Goal: Task Accomplishment & Management: Use online tool/utility

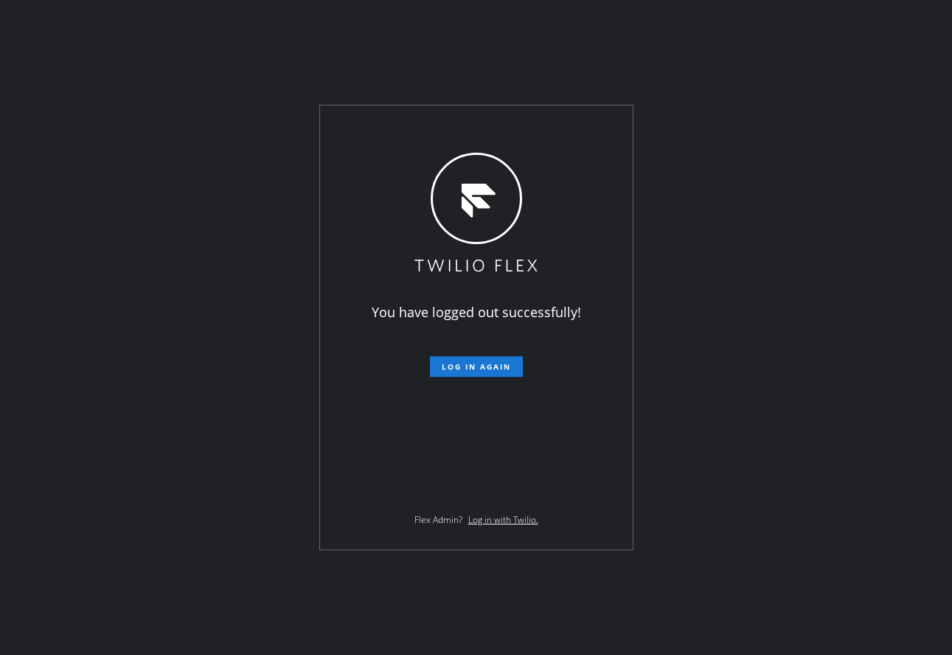
drag, startPoint x: 416, startPoint y: 207, endPoint x: 420, endPoint y: 234, distance: 26.8
click at [416, 206] on icon at bounding box center [476, 214] width 128 height 122
click at [455, 369] on span "Log in again" at bounding box center [476, 366] width 69 height 10
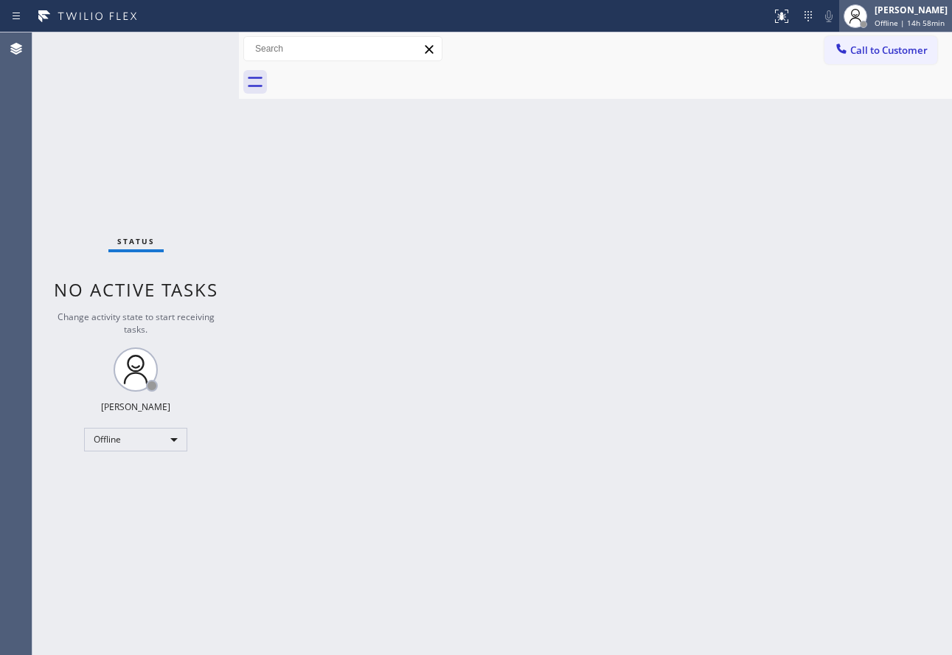
click at [902, 13] on div "[PERSON_NAME]" at bounding box center [911, 10] width 73 height 13
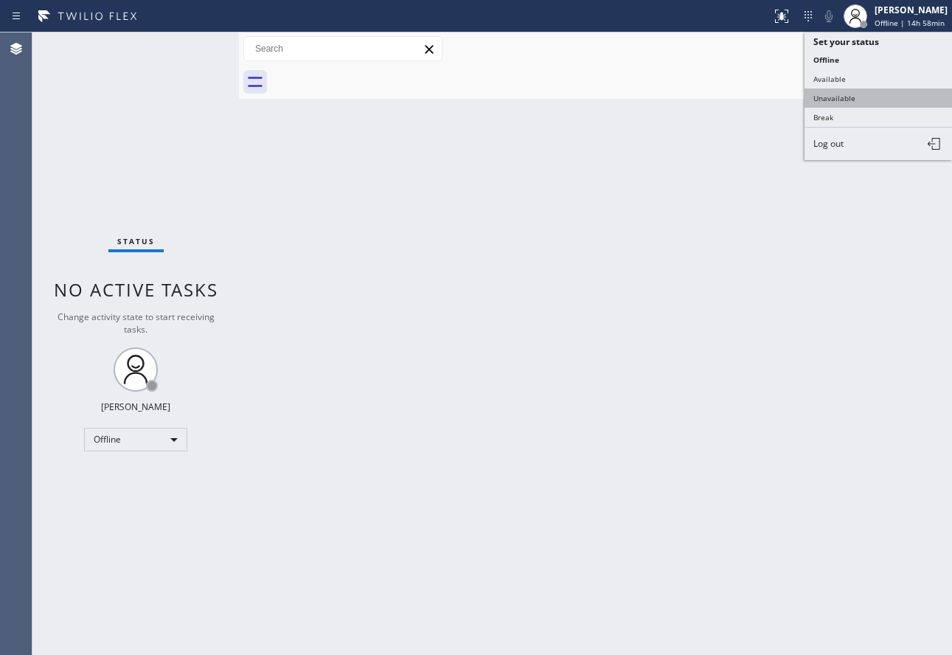
click at [846, 97] on button "Unavailable" at bounding box center [879, 98] width 148 height 19
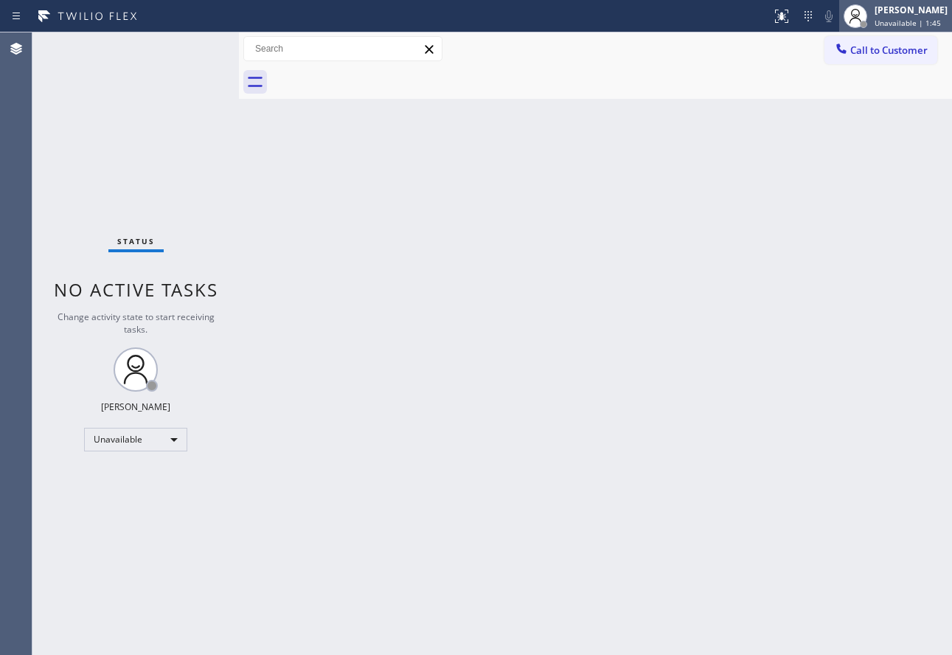
click at [897, 22] on span "Unavailable | 1:45" at bounding box center [908, 23] width 66 height 10
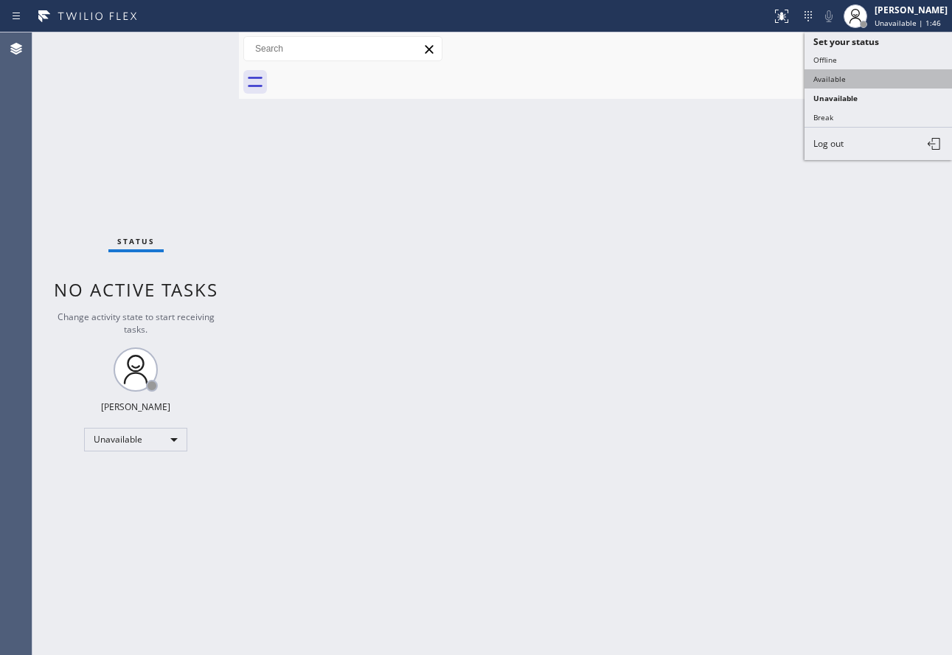
click at [855, 82] on button "Available" at bounding box center [879, 78] width 148 height 19
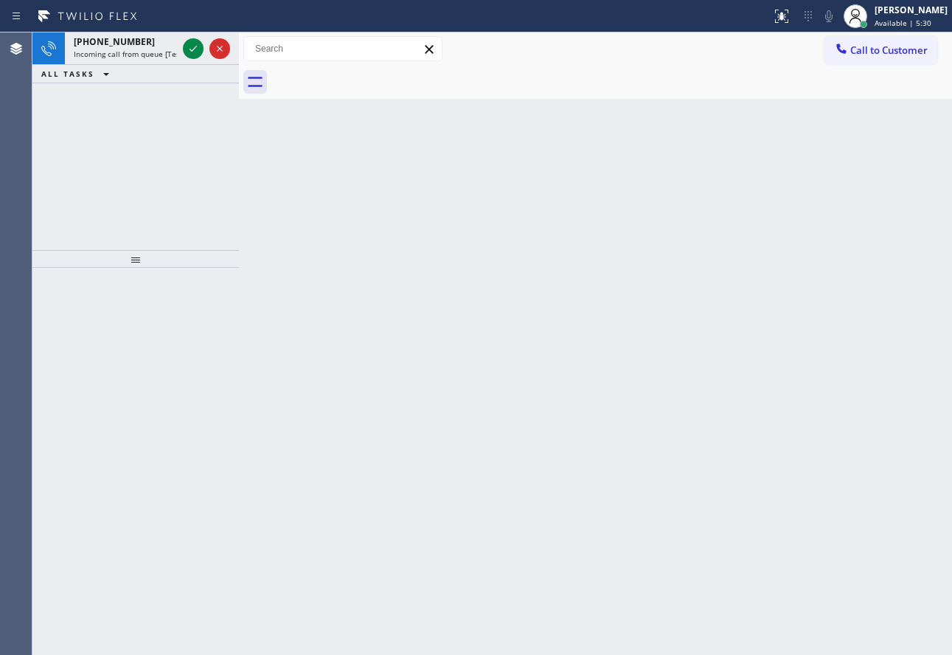
click at [277, 184] on div "Back to Dashboard Change Sender ID Customers Technicians Select a contact Outbo…" at bounding box center [595, 343] width 713 height 623
click at [104, 58] on span "Incoming call from queue Everybody" at bounding box center [138, 54] width 128 height 10
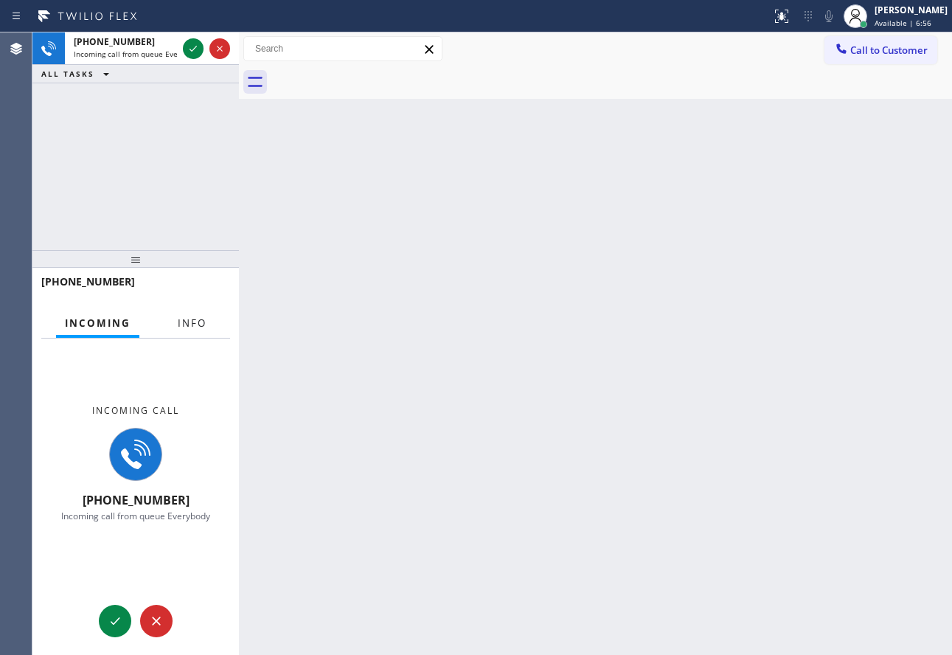
click at [200, 314] on button "Info" at bounding box center [192, 323] width 46 height 29
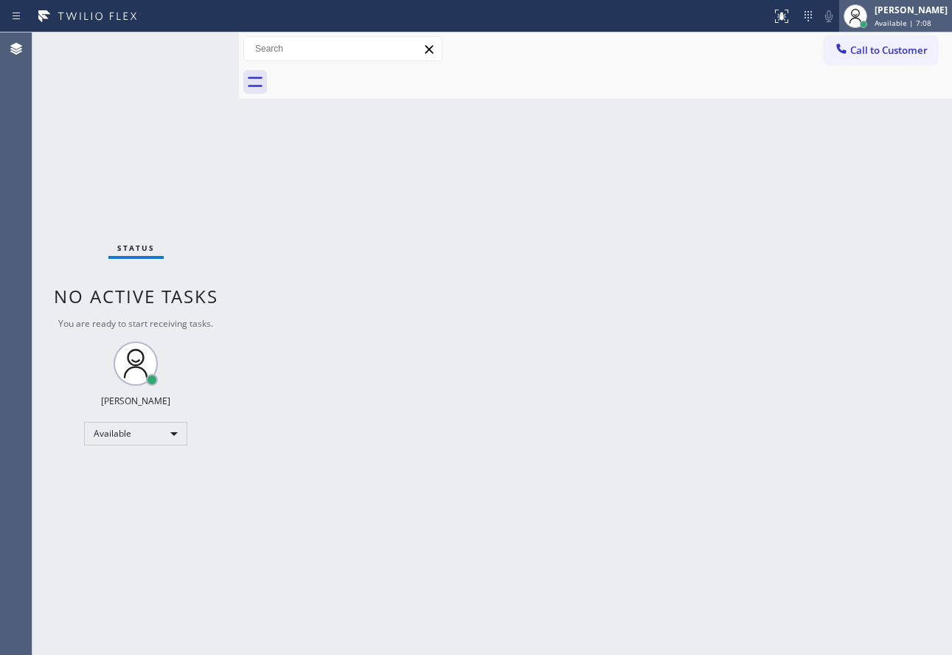
click at [907, 7] on div "[PERSON_NAME]" at bounding box center [911, 10] width 73 height 13
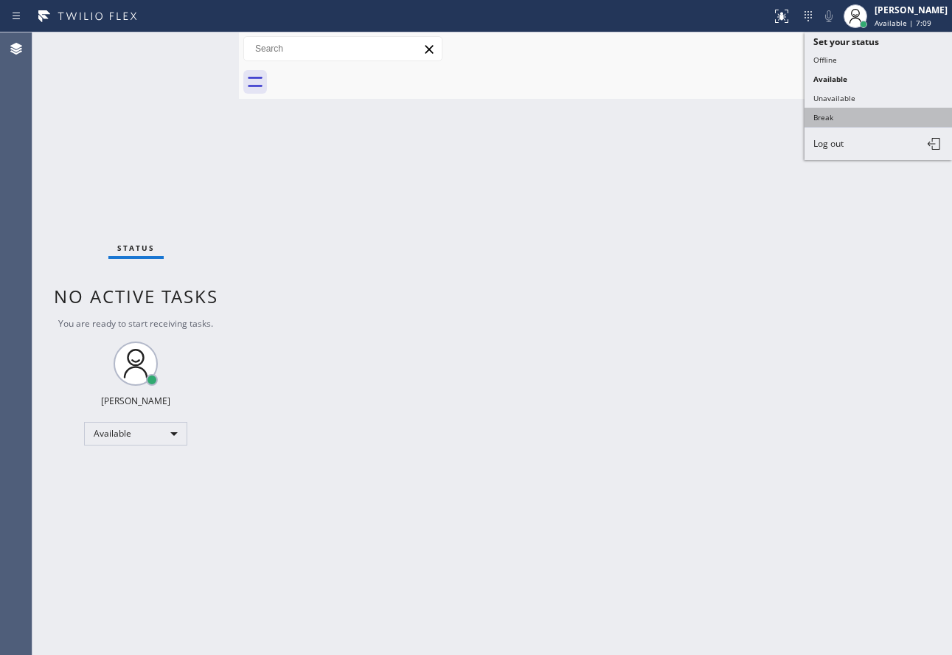
click at [843, 122] on button "Break" at bounding box center [879, 117] width 148 height 19
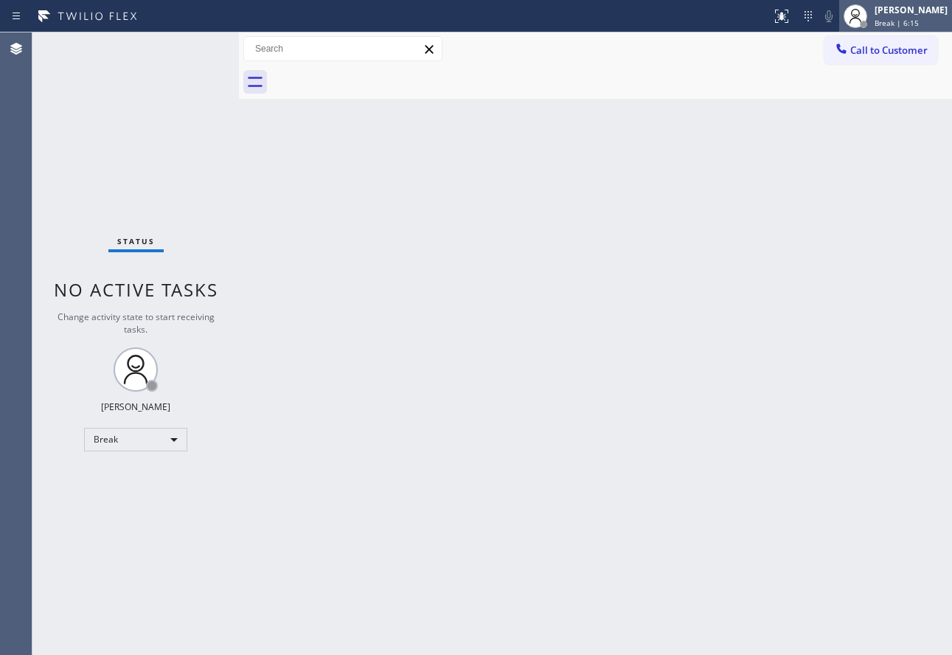
click at [915, 16] on div "[PERSON_NAME] Break | 6:15" at bounding box center [912, 16] width 80 height 26
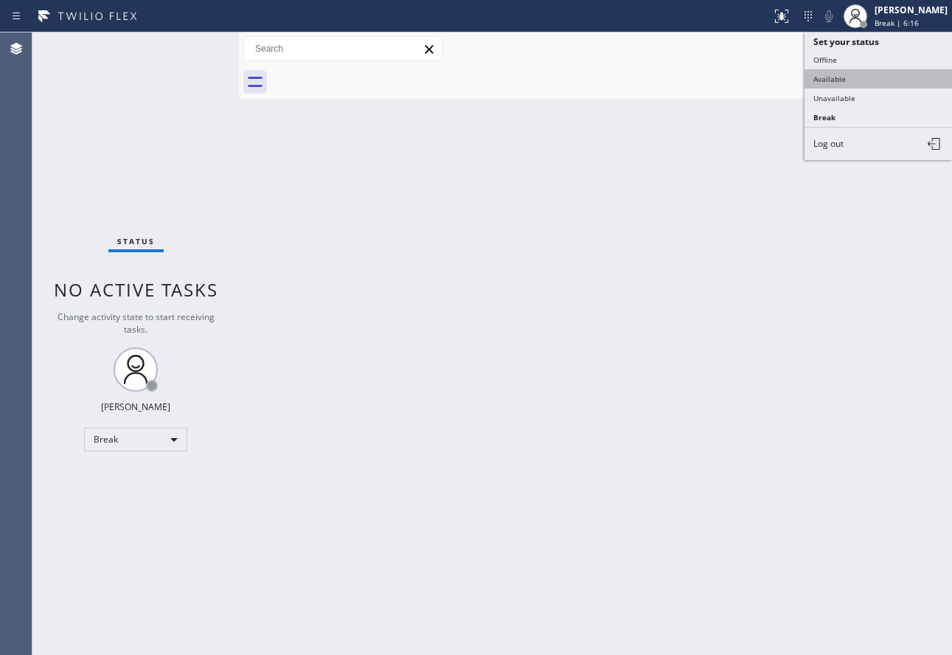
click at [834, 73] on button "Available" at bounding box center [879, 78] width 148 height 19
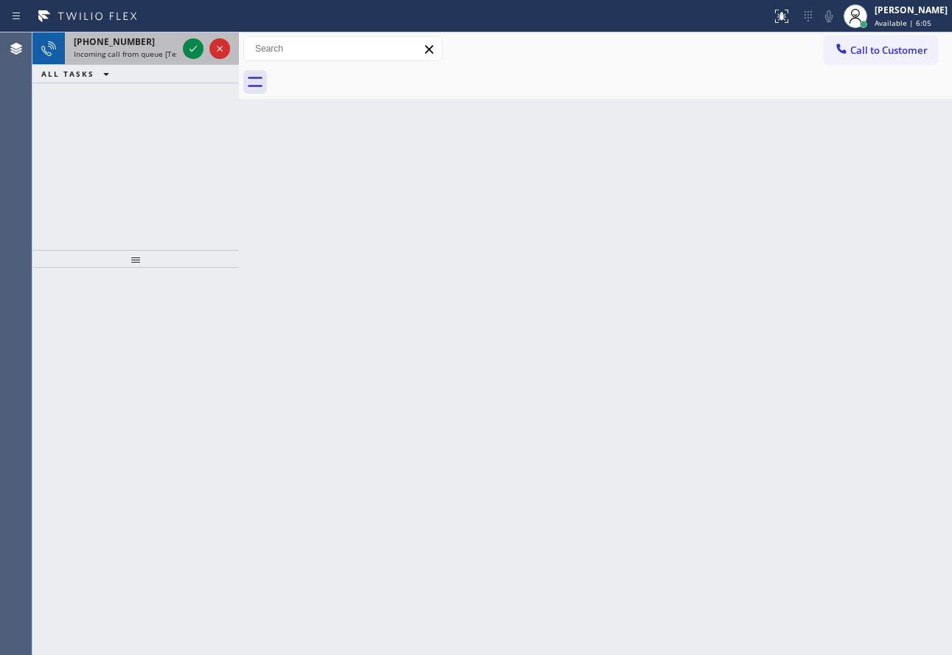
click at [161, 56] on span "Incoming call from queue [Test] All" at bounding box center [135, 54] width 122 height 10
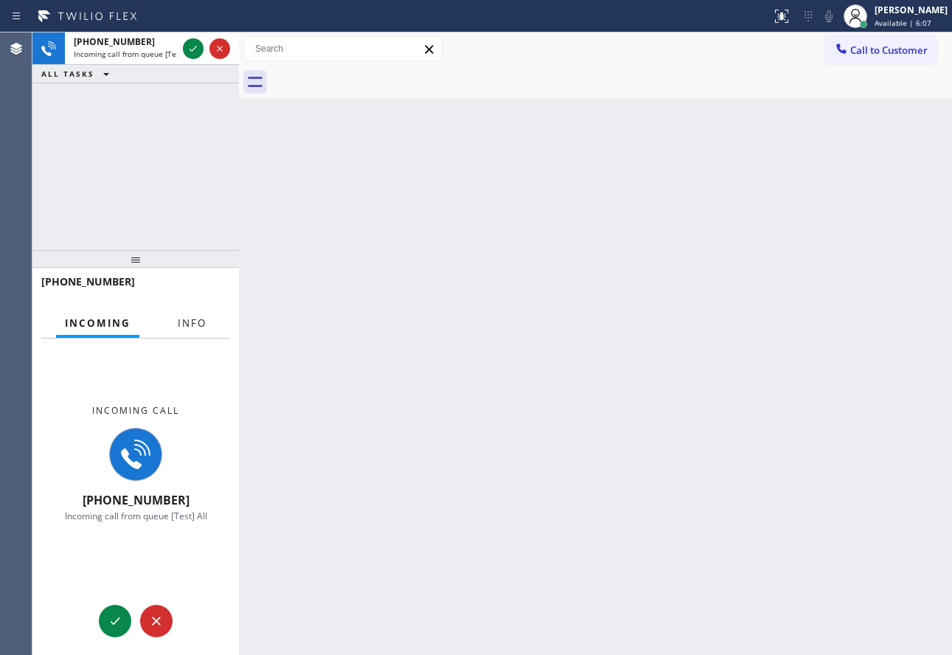
click at [201, 309] on button "Info" at bounding box center [192, 323] width 46 height 29
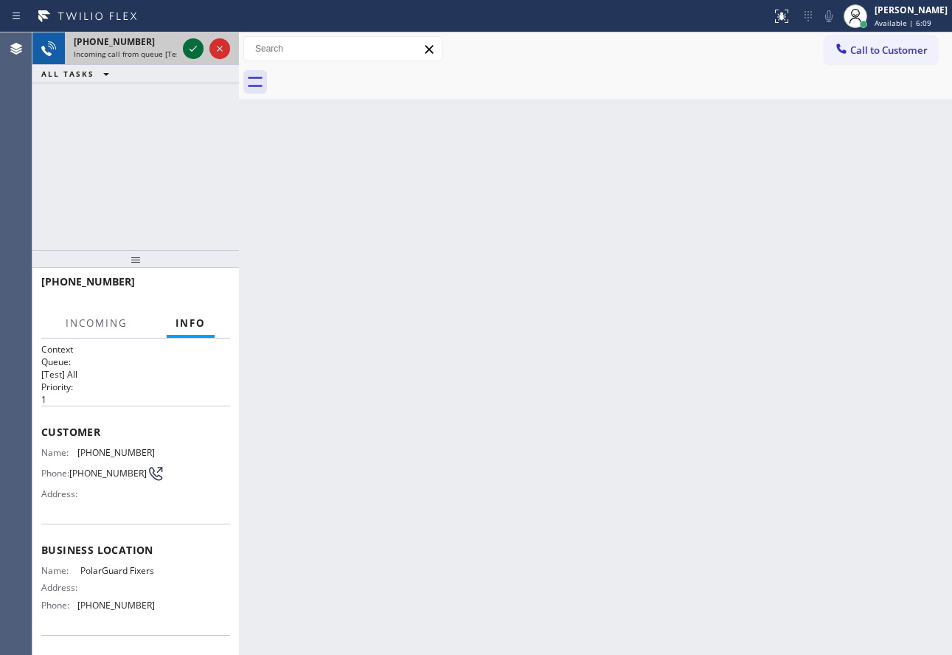
click at [196, 52] on icon at bounding box center [193, 49] width 18 height 18
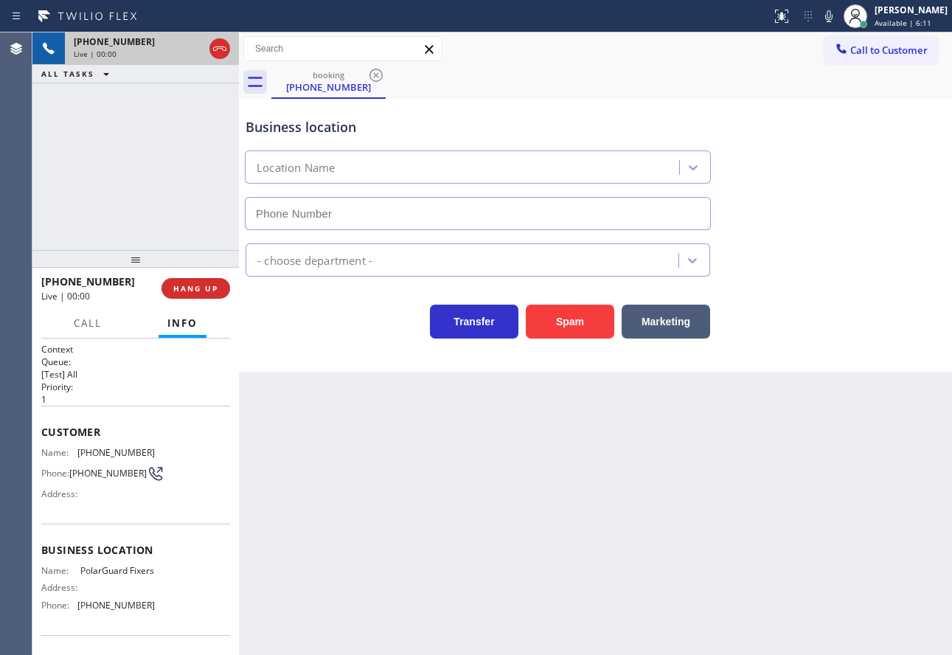
type input "(786) 244-6091"
click at [209, 296] on button "HANG UP" at bounding box center [196, 288] width 69 height 21
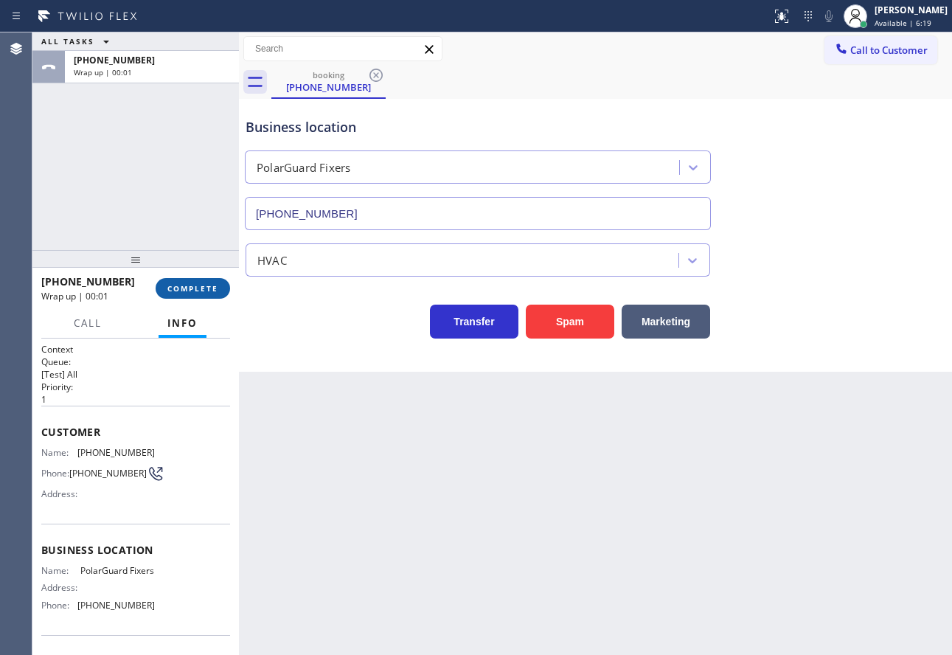
click at [210, 292] on span "COMPLETE" at bounding box center [192, 288] width 51 height 10
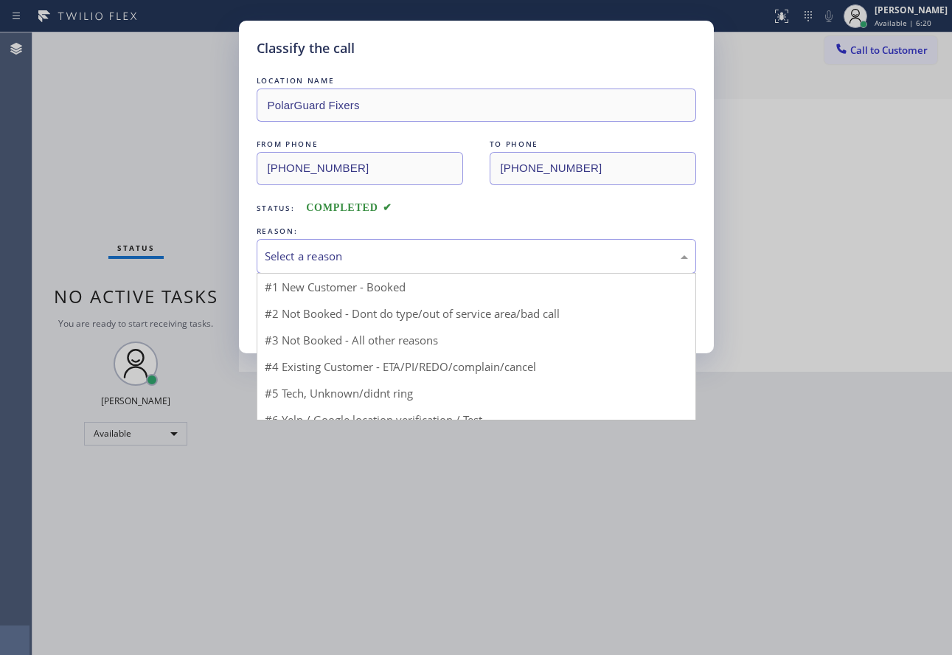
click at [382, 263] on div "Select a reason" at bounding box center [476, 256] width 423 height 17
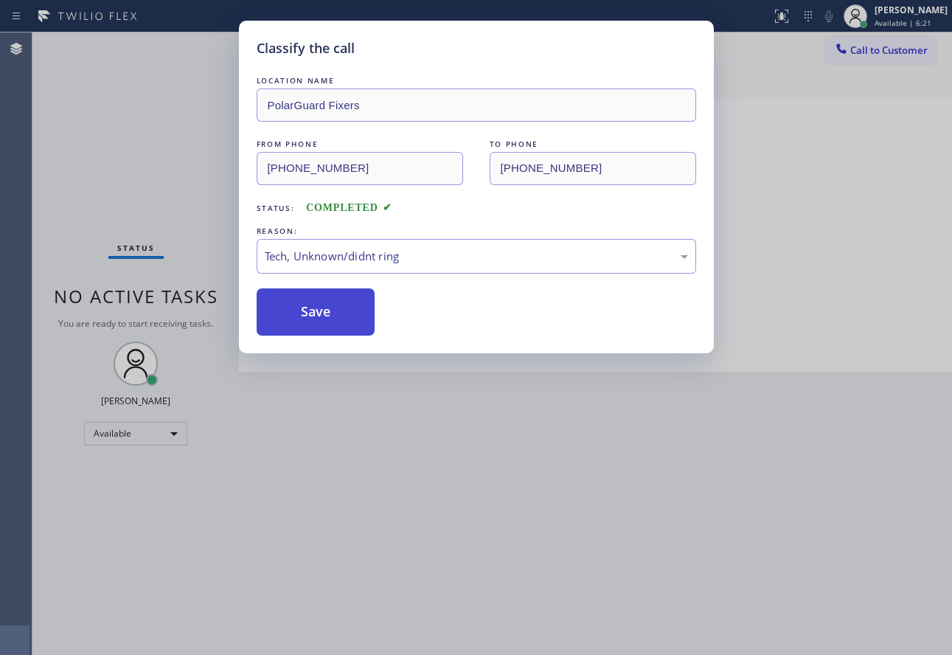
click at [315, 307] on button "Save" at bounding box center [316, 311] width 119 height 47
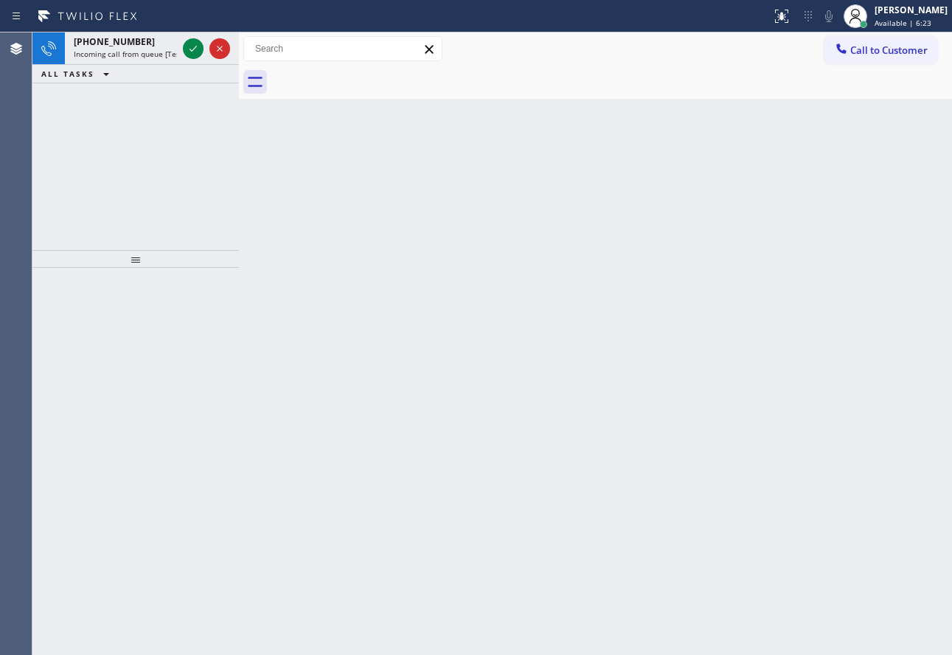
click at [165, 28] on div "Status report No issues detected If you experience an issue, please download th…" at bounding box center [476, 16] width 952 height 32
click at [151, 55] on span "Incoming call from queue [Test] All" at bounding box center [135, 54] width 122 height 10
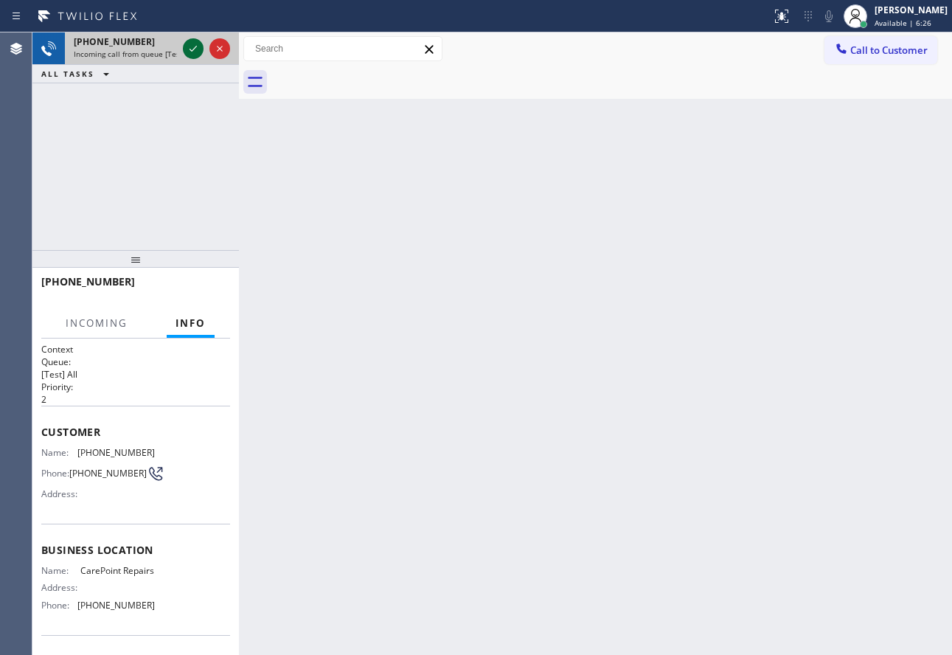
click at [190, 46] on icon at bounding box center [193, 49] width 18 height 18
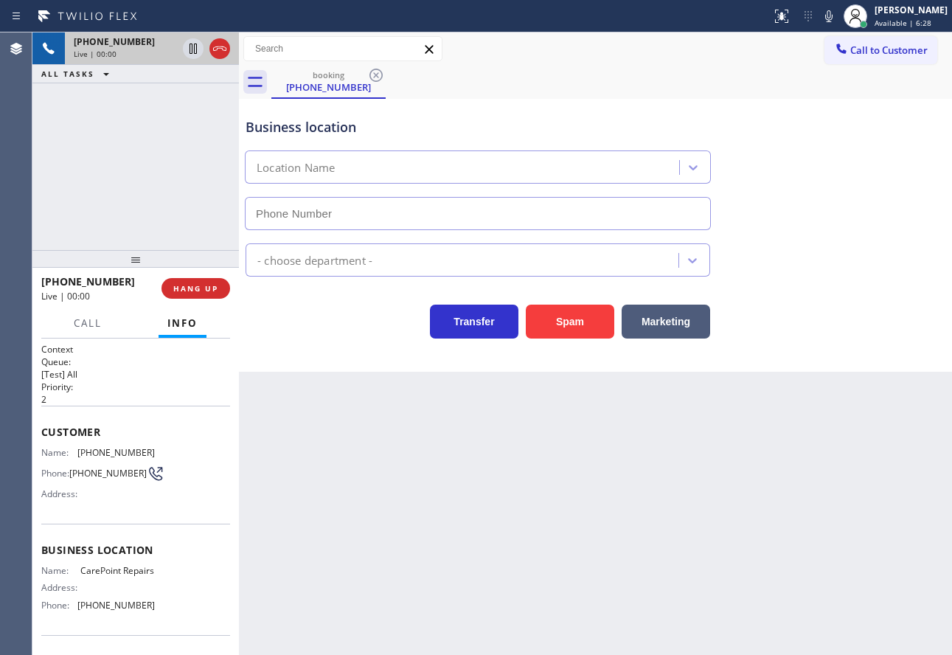
click at [225, 49] on icon at bounding box center [220, 49] width 18 height 18
type input "(732) 641-6516"
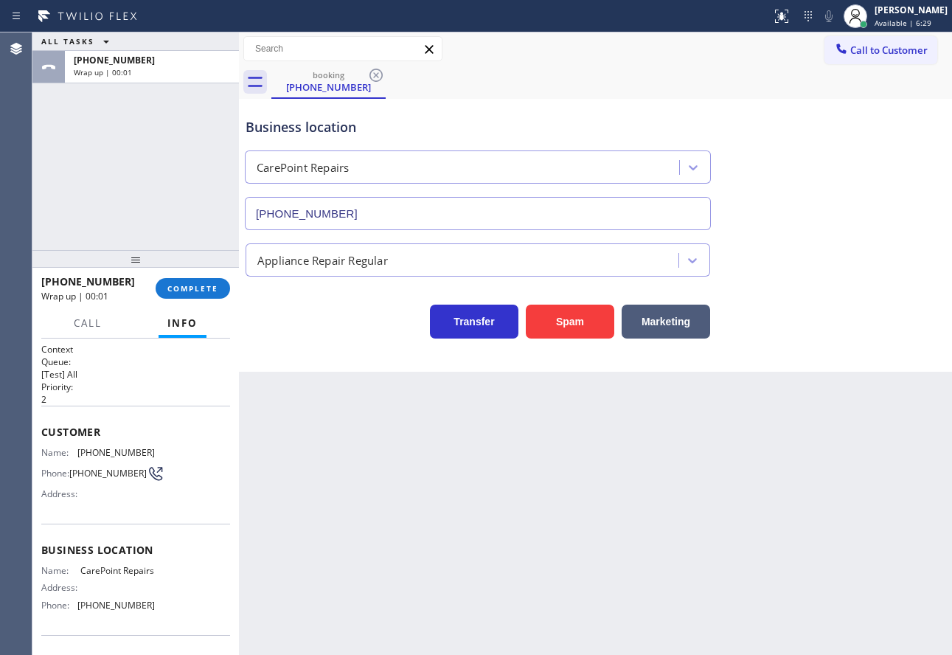
click at [222, 278] on button "COMPLETE" at bounding box center [193, 288] width 75 height 21
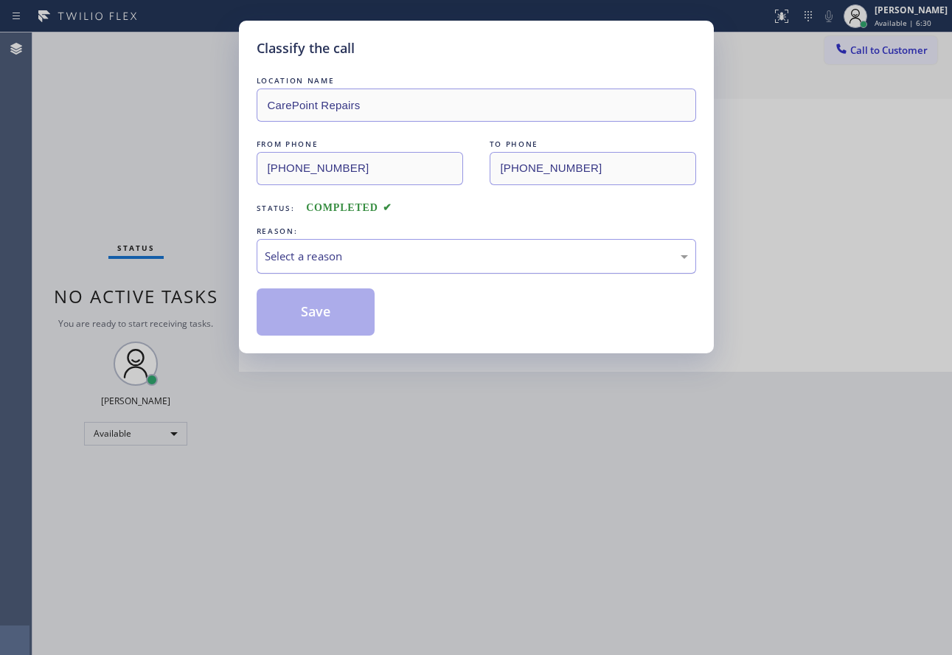
click at [328, 254] on div "Select a reason" at bounding box center [476, 256] width 423 height 17
click at [315, 311] on button "Save" at bounding box center [316, 311] width 119 height 47
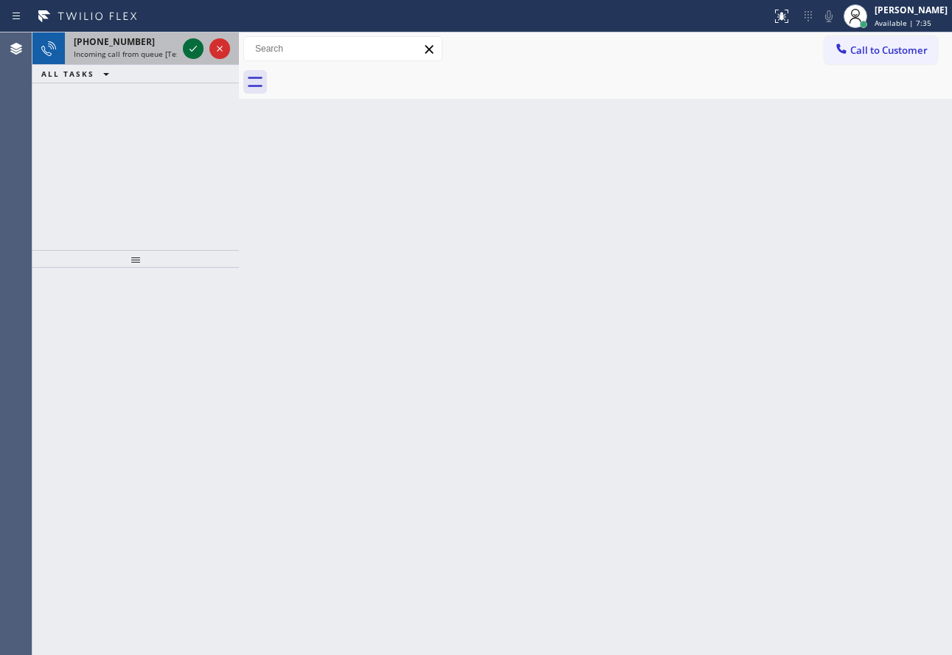
click at [193, 44] on icon at bounding box center [193, 49] width 18 height 18
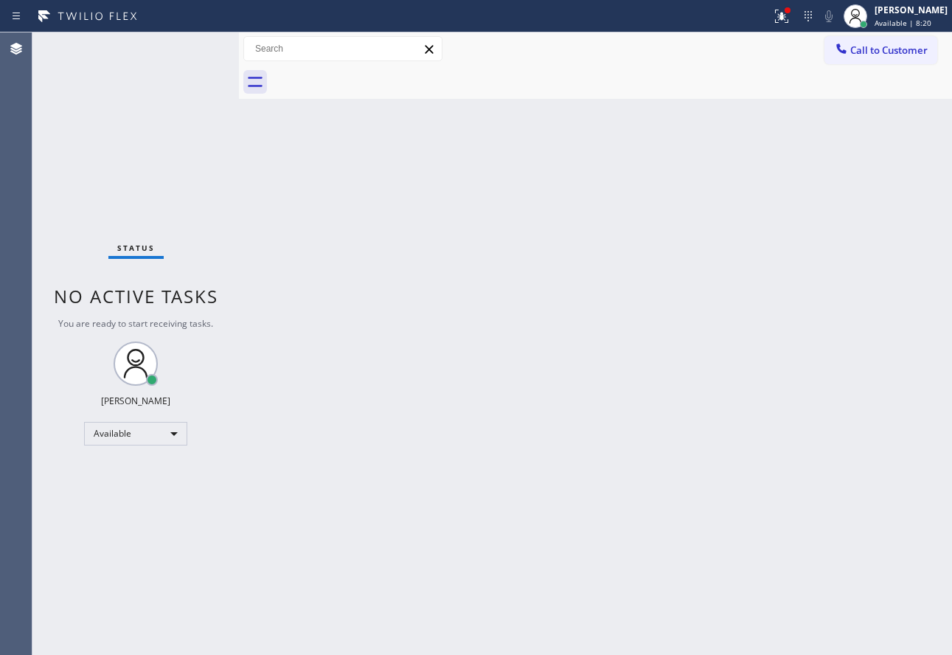
click at [413, 205] on div "Back to Dashboard Change Sender ID Customers Technicians Select a contact Outbo…" at bounding box center [595, 343] width 713 height 623
click at [772, 287] on div "Back to Dashboard Change Sender ID Customers Technicians Select a contact Outbo…" at bounding box center [595, 343] width 713 height 623
click at [791, 12] on icon at bounding box center [782, 16] width 18 height 18
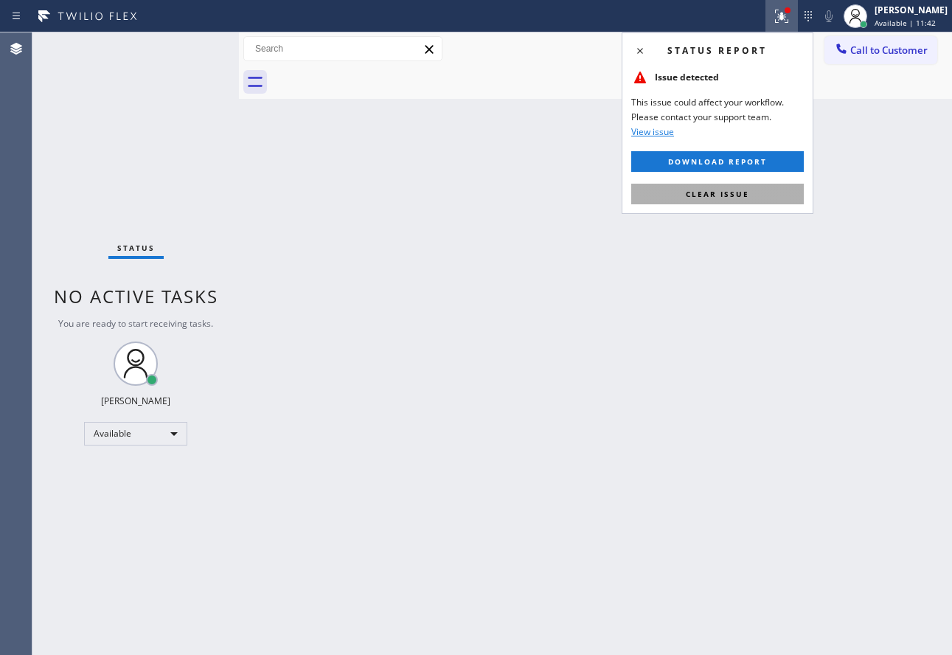
click at [723, 196] on span "Clear issue" at bounding box center [717, 194] width 63 height 10
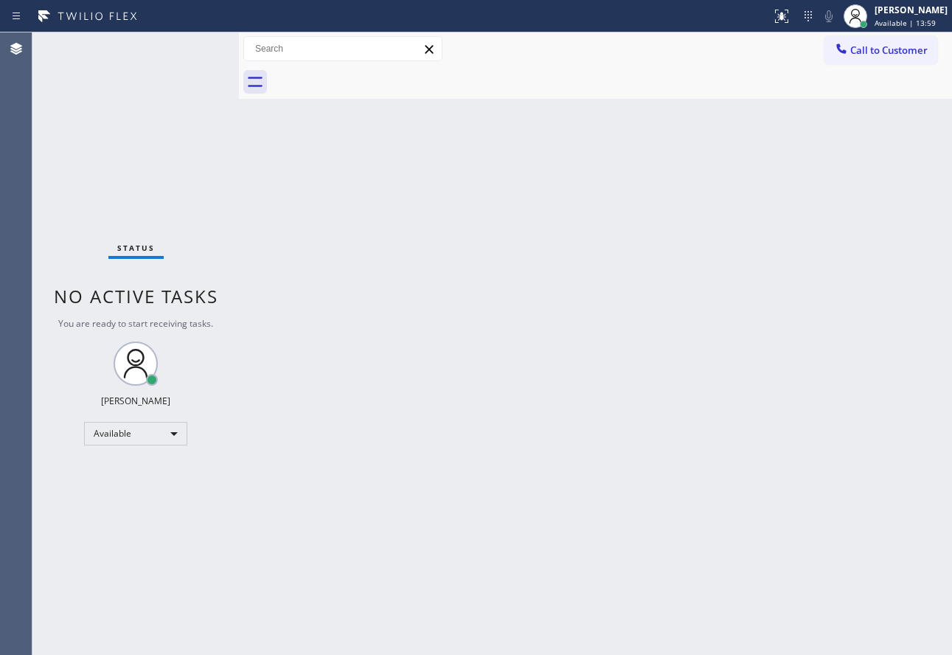
click at [716, 386] on div "Back to Dashboard Change Sender ID Customers Technicians Select a contact Outbo…" at bounding box center [595, 343] width 713 height 623
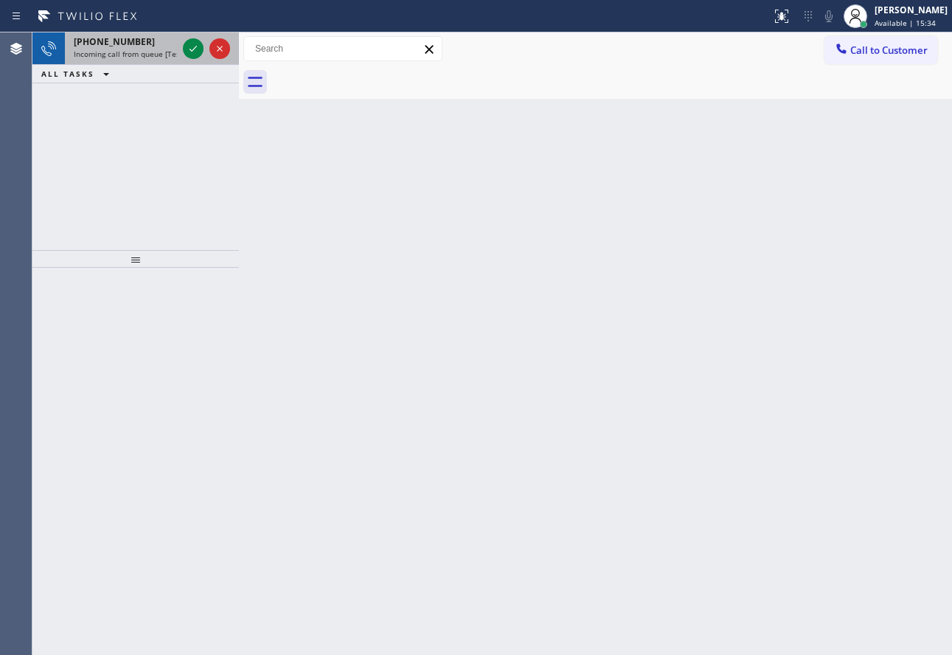
click at [115, 46] on span "+15104593538" at bounding box center [114, 41] width 81 height 13
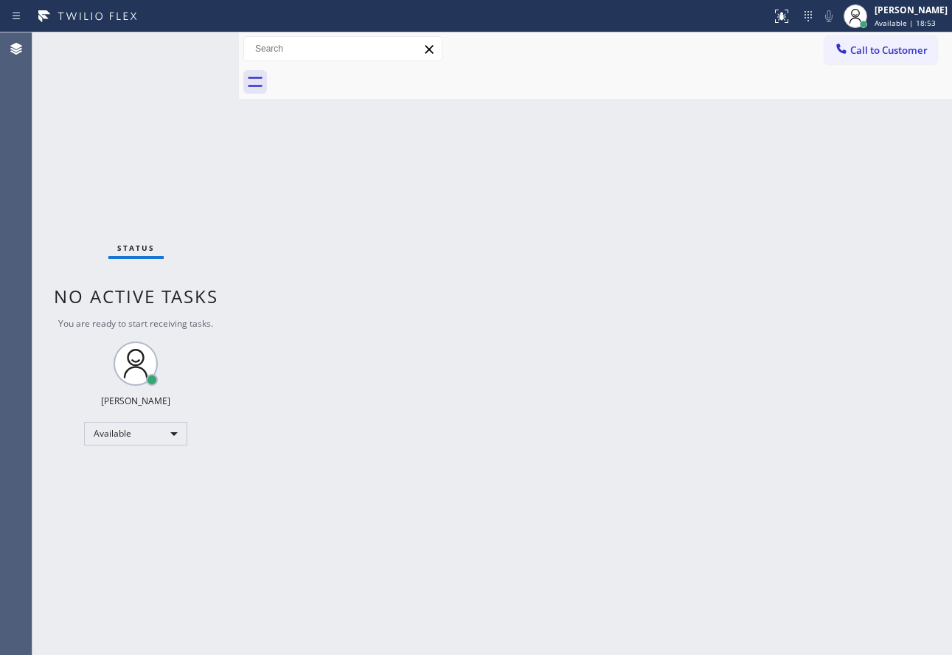
click at [724, 254] on div "Back to Dashboard Change Sender ID Customers Technicians Select a contact Outbo…" at bounding box center [595, 343] width 713 height 623
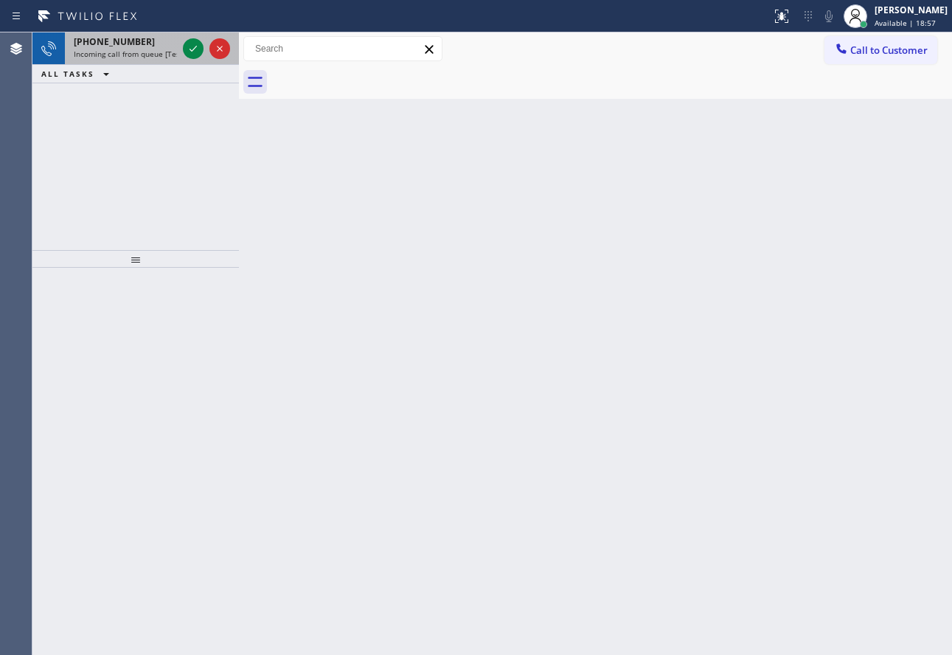
click at [127, 48] on div "+12145663369 Incoming call from queue [Test] All" at bounding box center [122, 48] width 115 height 32
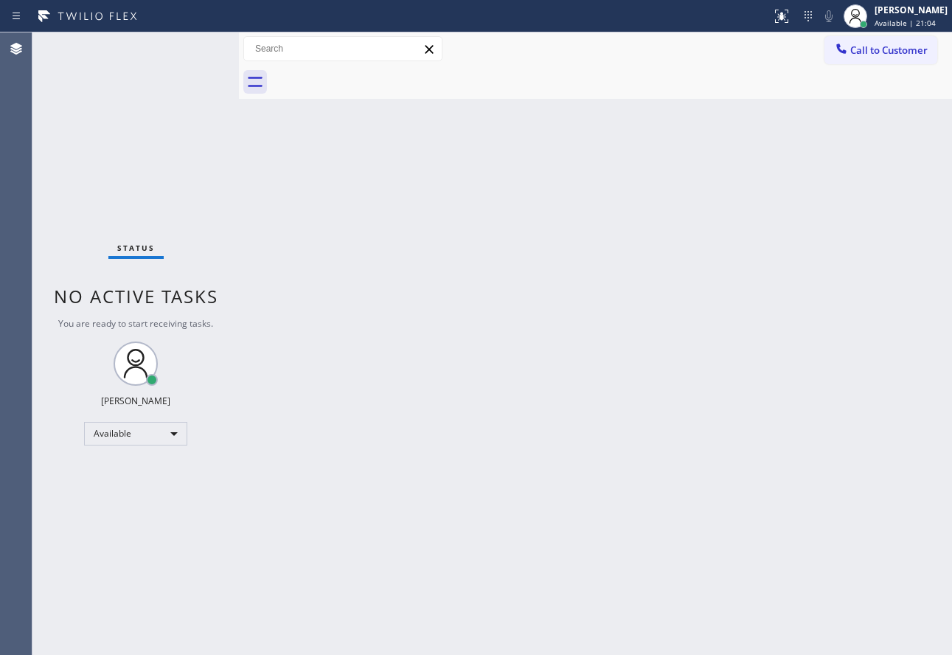
click at [701, 390] on div "Back to Dashboard Change Sender ID Customers Technicians Select a contact Outbo…" at bounding box center [595, 343] width 713 height 623
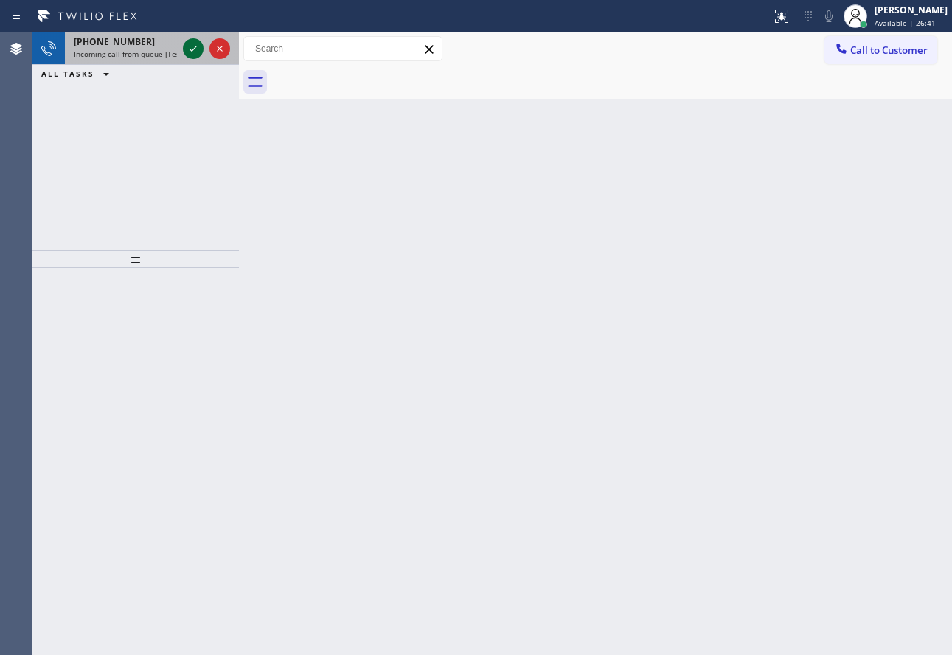
click at [190, 49] on icon at bounding box center [193, 49] width 18 height 18
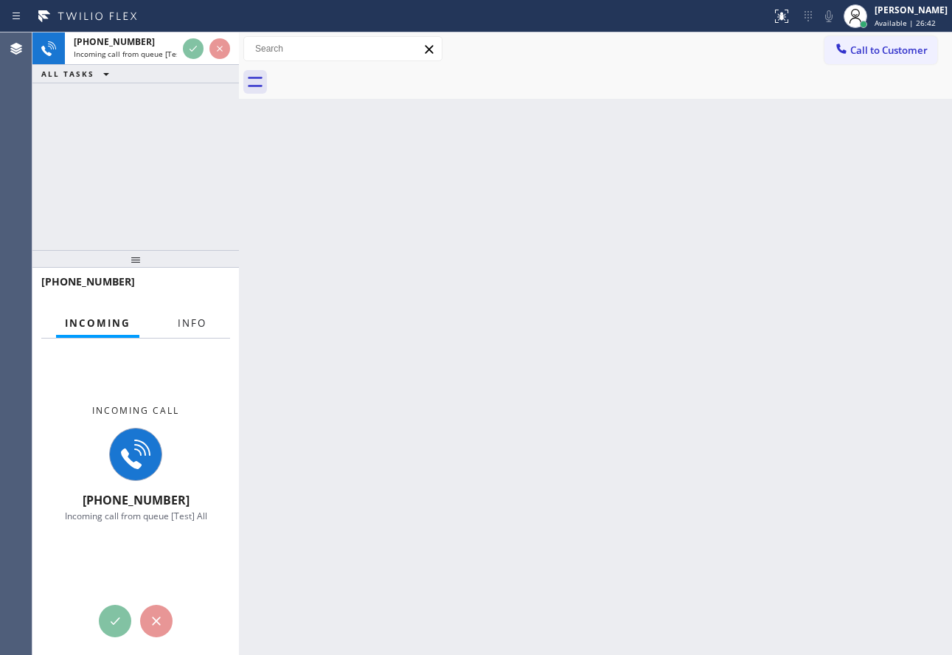
click at [186, 317] on span "Info" at bounding box center [192, 322] width 29 height 13
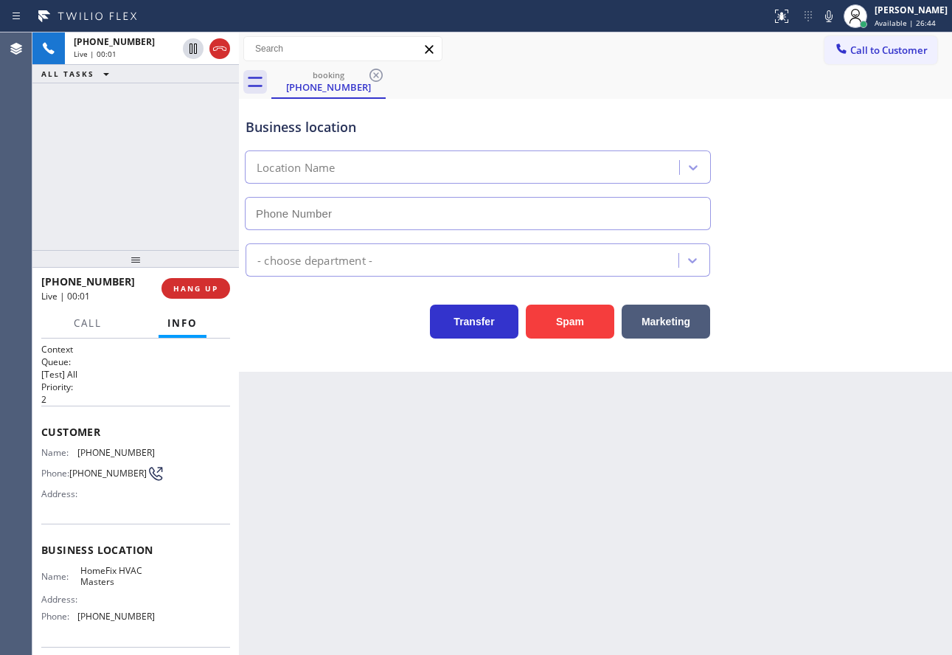
type input "(623) 401-0506"
click at [833, 19] on icon at bounding box center [829, 16] width 7 height 12
click at [576, 319] on button "Spam" at bounding box center [570, 322] width 89 height 34
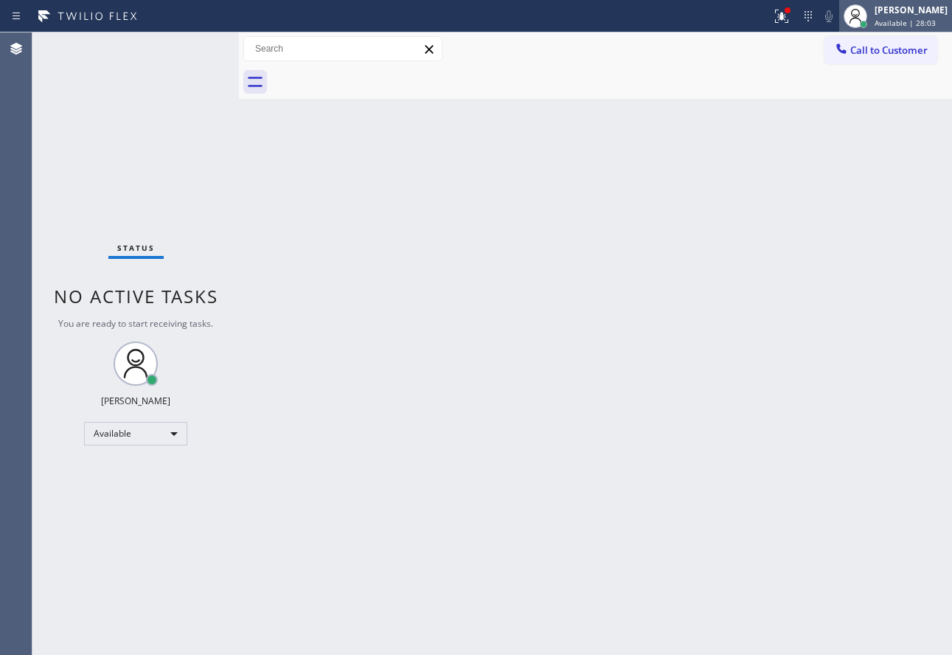
click at [902, 21] on span "Available | 28:03" at bounding box center [905, 23] width 61 height 10
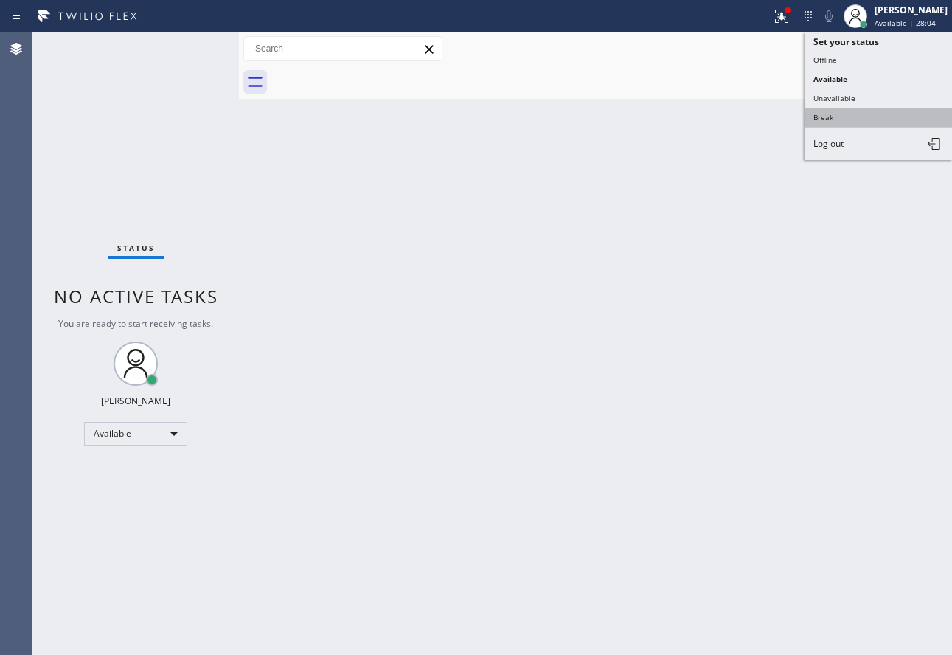
click at [839, 119] on button "Break" at bounding box center [879, 117] width 148 height 19
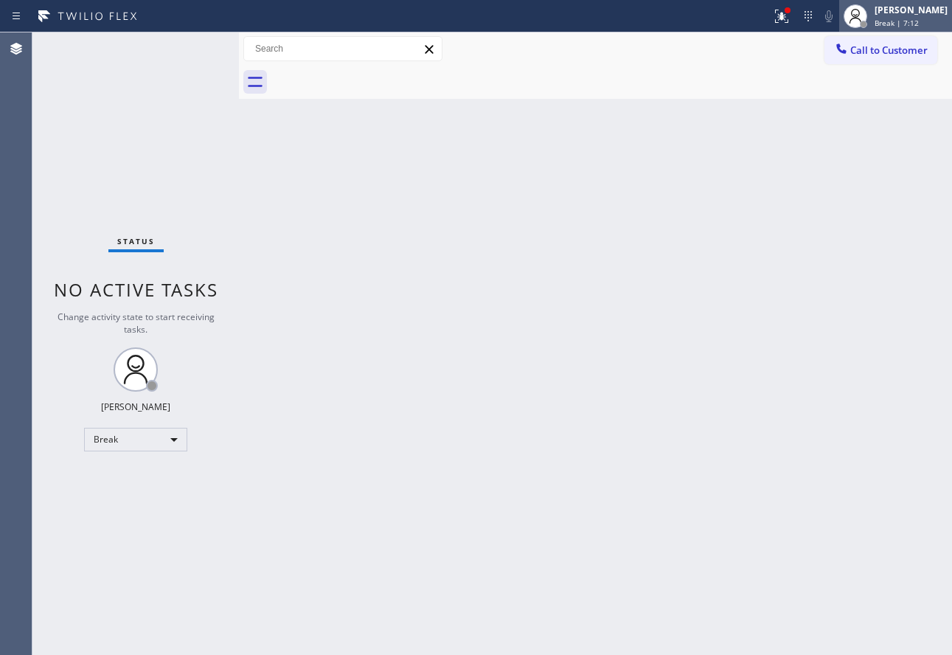
click at [928, 14] on div "[PERSON_NAME]" at bounding box center [911, 10] width 73 height 13
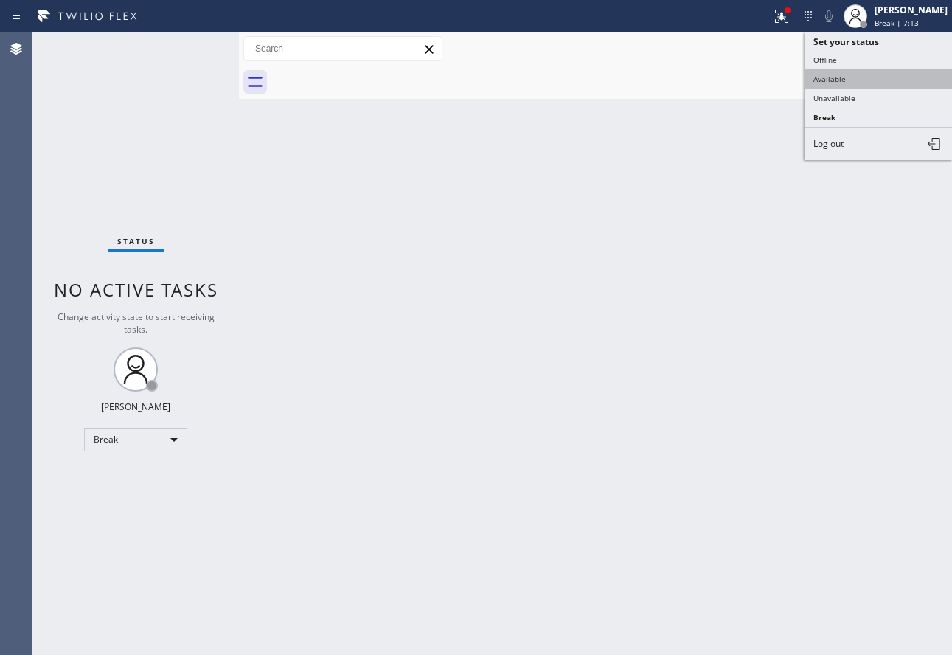
click at [837, 83] on button "Available" at bounding box center [879, 78] width 148 height 19
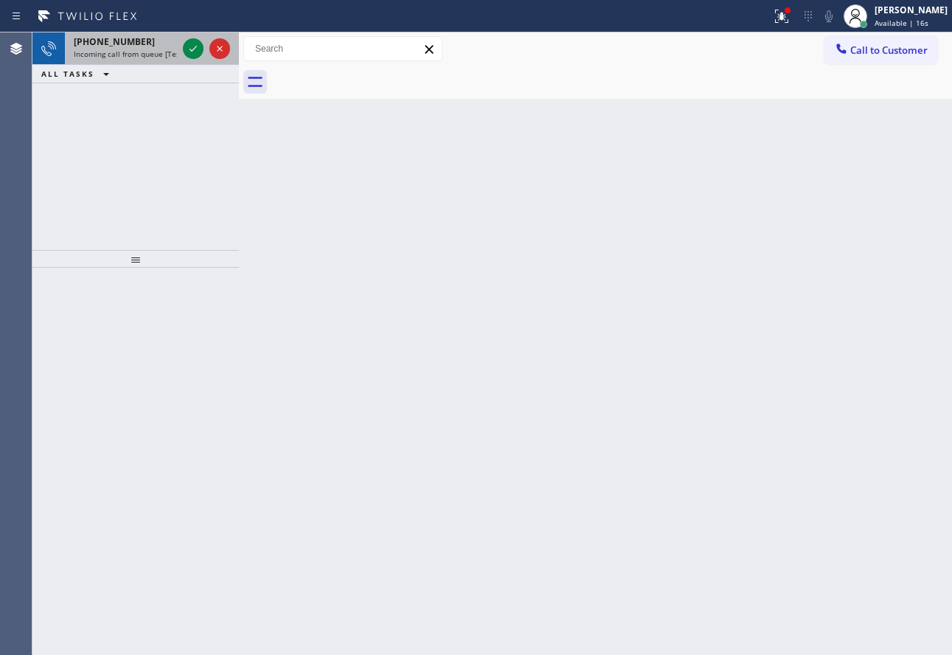
click at [125, 63] on div "+12133179899 Incoming call from queue [Test] All" at bounding box center [122, 48] width 115 height 32
click at [191, 45] on icon at bounding box center [193, 49] width 18 height 18
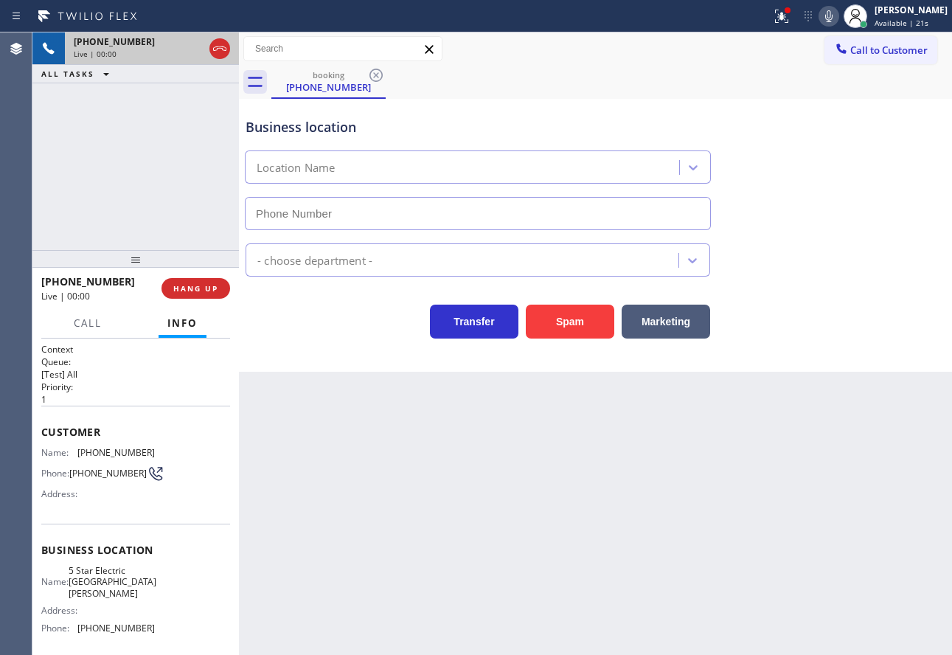
type input "(669) 239-2575"
click at [218, 291] on span "HANG UP" at bounding box center [195, 288] width 45 height 10
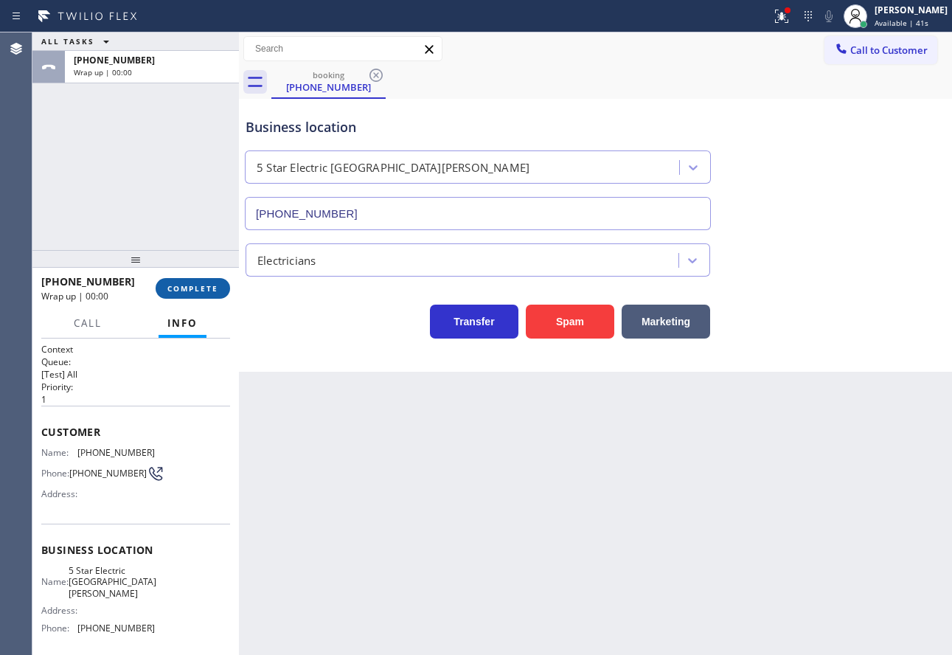
click at [218, 291] on span "COMPLETE" at bounding box center [192, 288] width 51 height 10
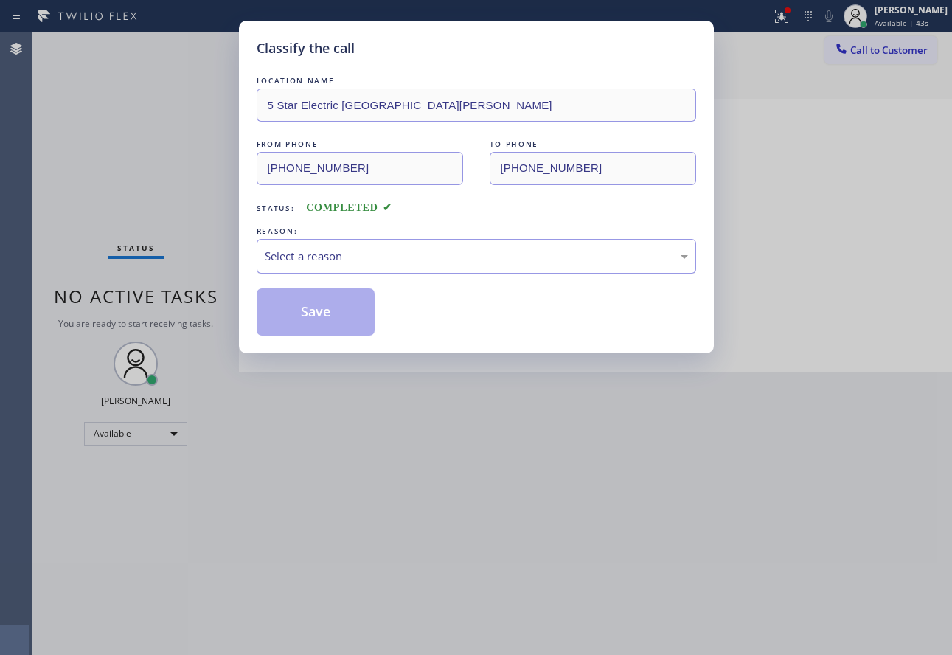
click at [348, 256] on div "Select a reason" at bounding box center [476, 256] width 423 height 17
click at [426, 266] on div "Not Booked - All other reasons" at bounding box center [477, 256] width 440 height 35
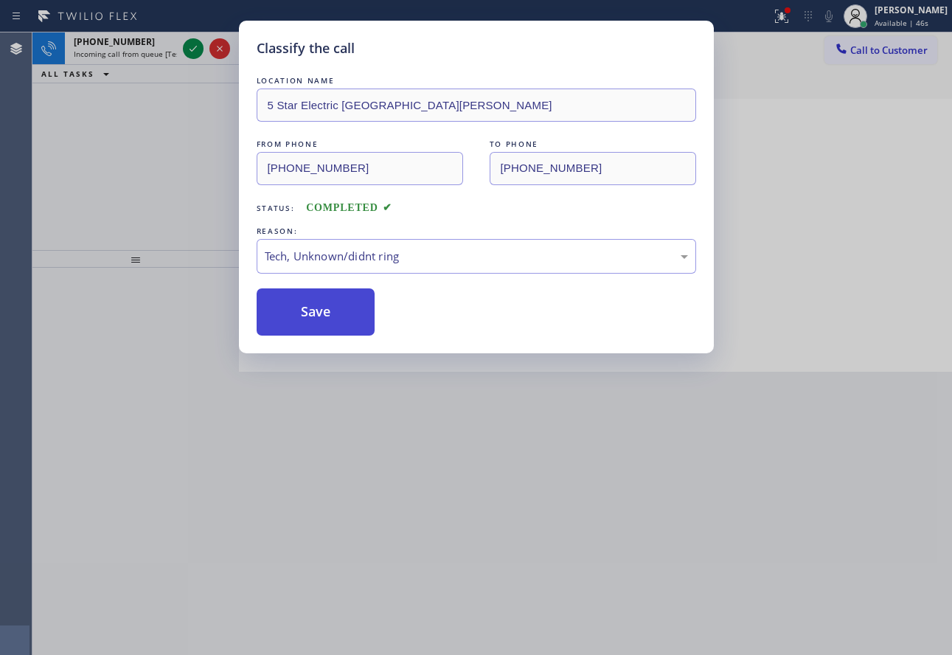
click at [314, 319] on button "Save" at bounding box center [316, 311] width 119 height 47
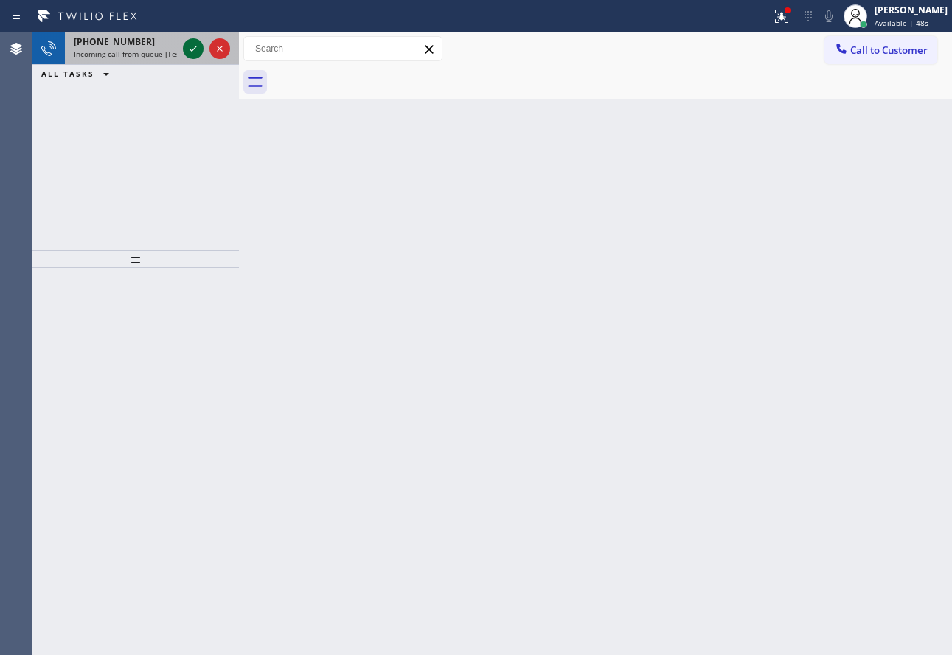
click at [190, 47] on icon at bounding box center [193, 49] width 18 height 18
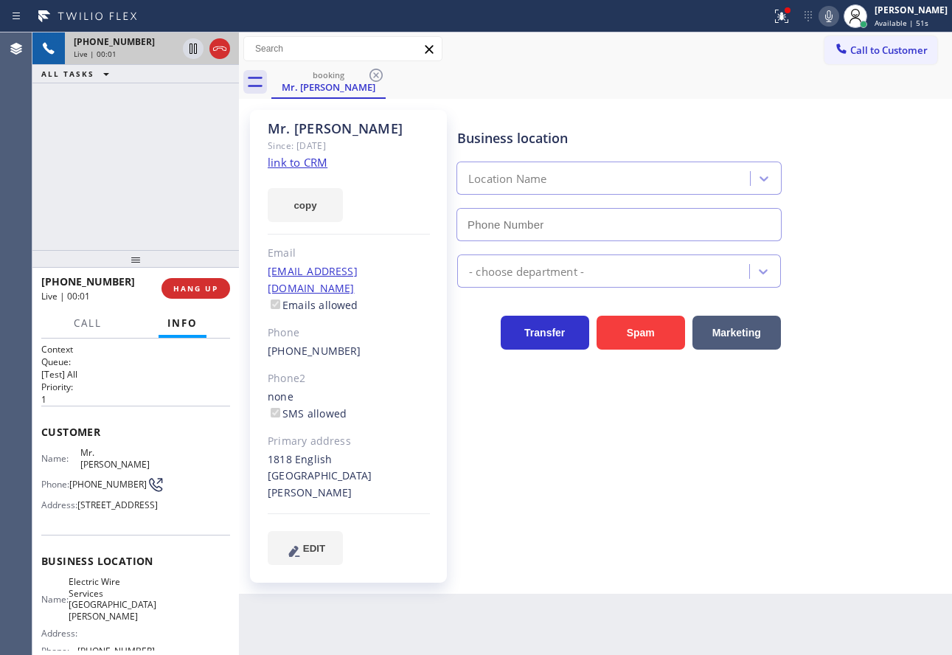
type input "(714) 707-6834"
click at [300, 163] on link "link to CRM" at bounding box center [298, 162] width 60 height 15
click at [451, 316] on div "Mr. Jason Since: 20 may 2020 link to CRM copy Email no@gmail.com Emails allowed…" at bounding box center [349, 347] width 212 height 488
click at [197, 283] on span "HANG UP" at bounding box center [195, 288] width 45 height 10
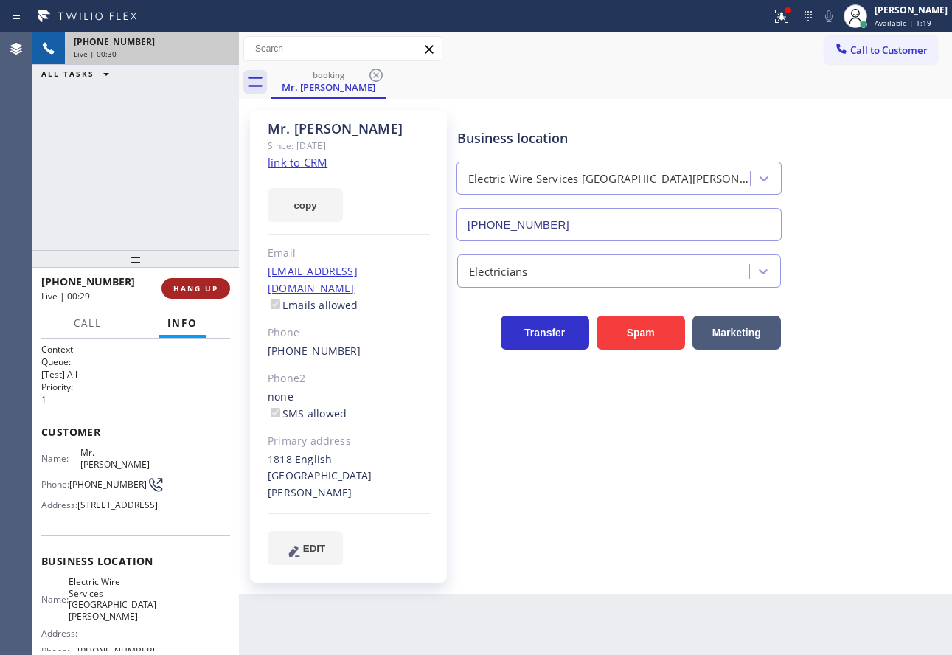
click at [197, 283] on span "HANG UP" at bounding box center [195, 288] width 45 height 10
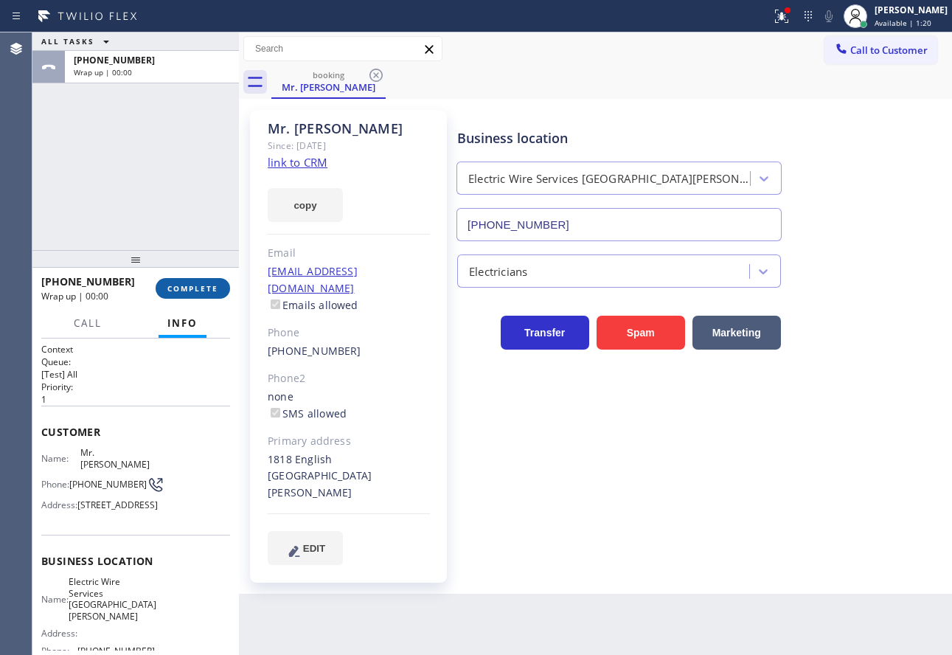
click at [197, 283] on span "COMPLETE" at bounding box center [192, 288] width 51 height 10
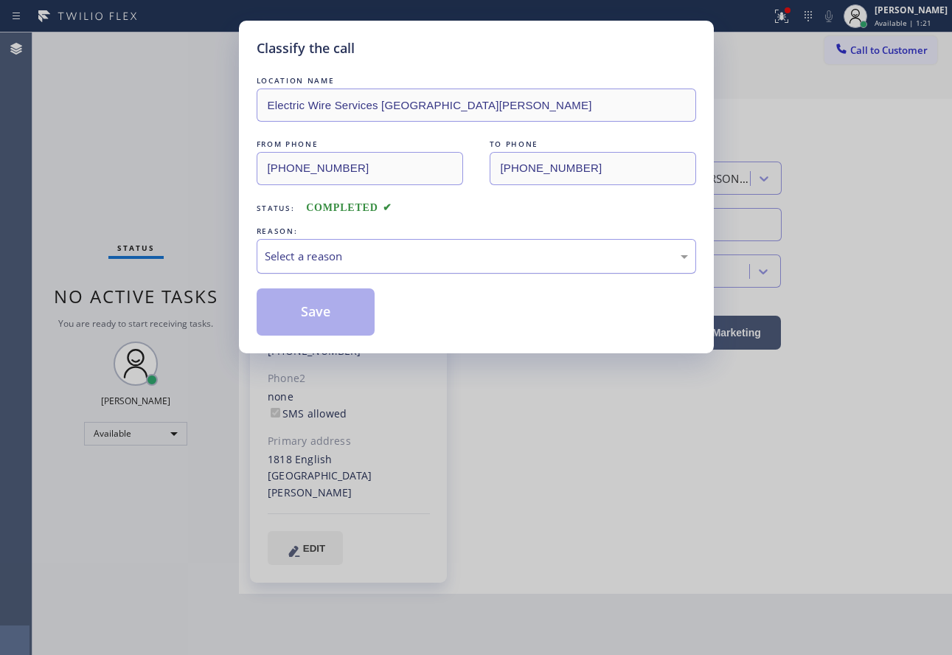
click at [397, 251] on div "Select a reason" at bounding box center [476, 256] width 423 height 17
click at [322, 309] on button "Save" at bounding box center [316, 311] width 119 height 47
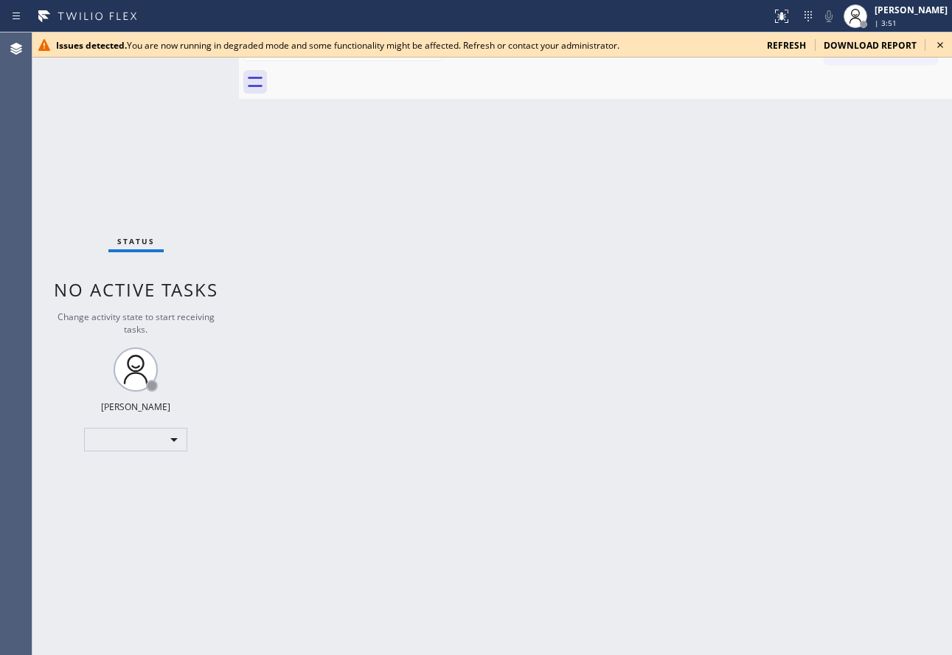
click at [785, 45] on span "refresh" at bounding box center [786, 45] width 39 height 13
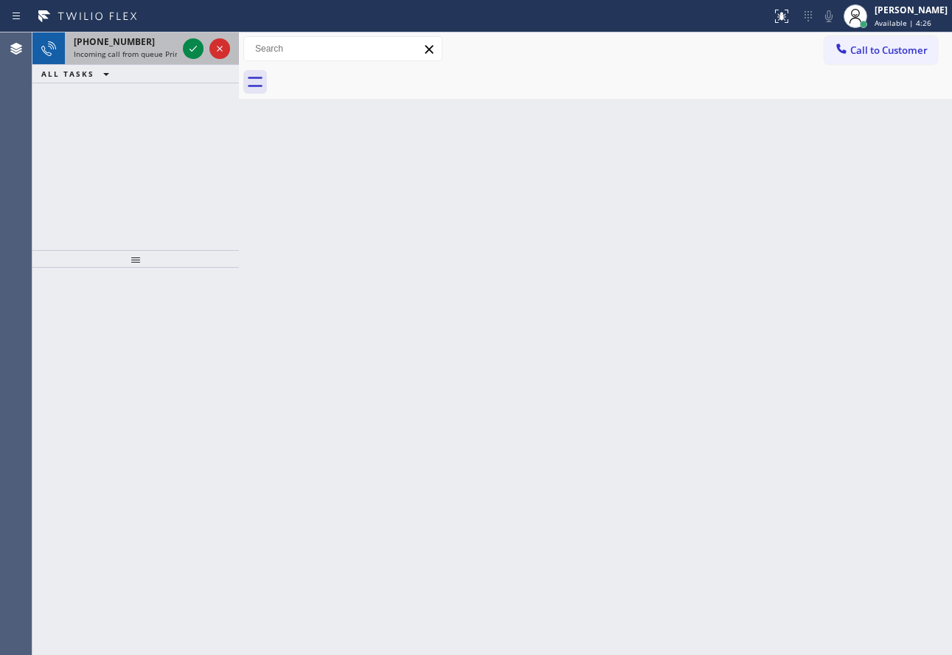
click at [171, 46] on div "[PHONE_NUMBER]" at bounding box center [125, 41] width 103 height 13
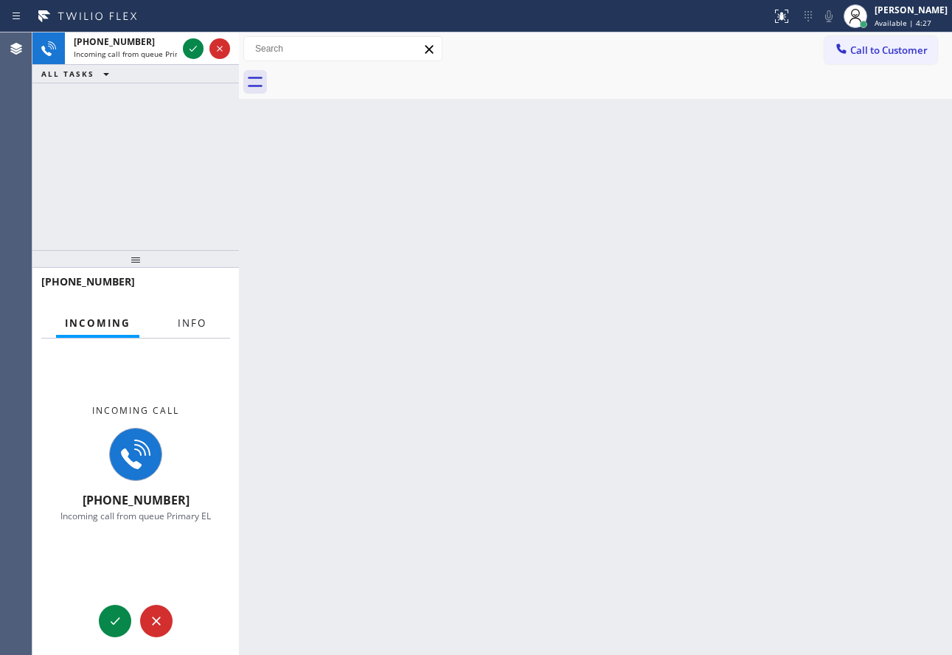
click at [184, 326] on span "Info" at bounding box center [192, 322] width 29 height 13
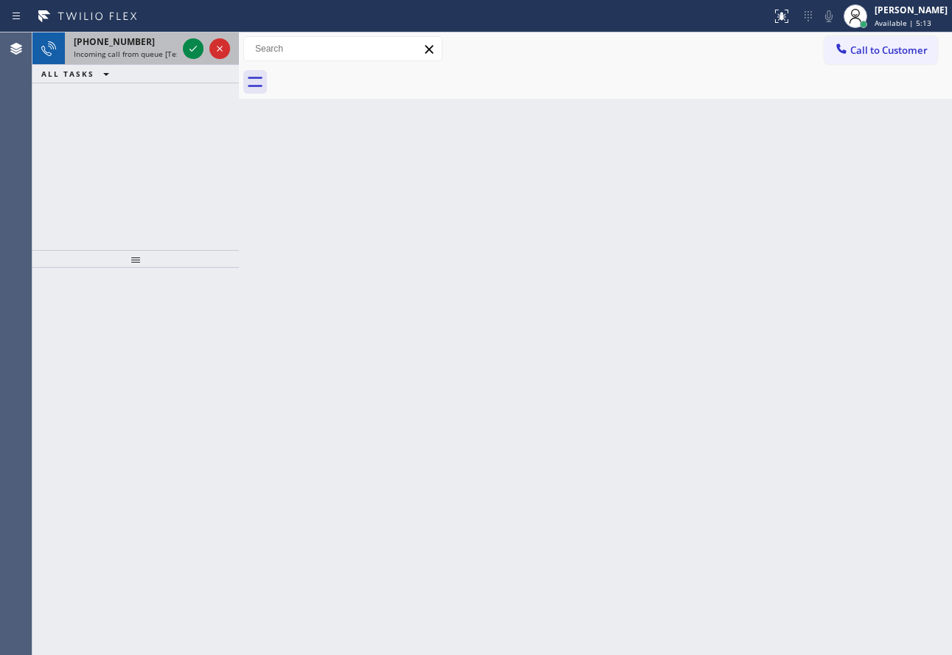
click at [161, 52] on span "Incoming call from queue [Test] All" at bounding box center [135, 54] width 122 height 10
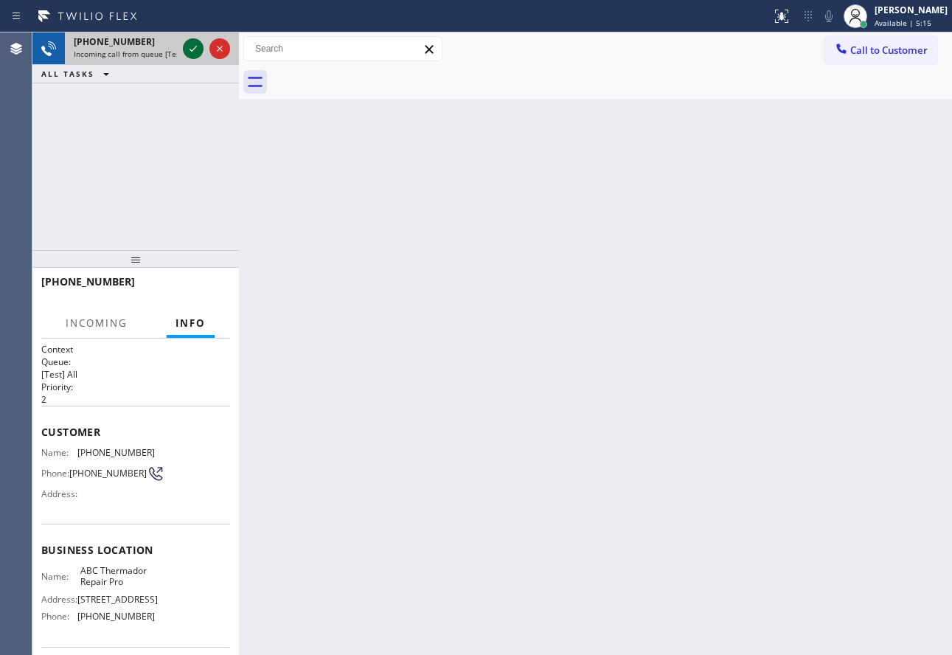
click at [190, 42] on icon at bounding box center [193, 49] width 18 height 18
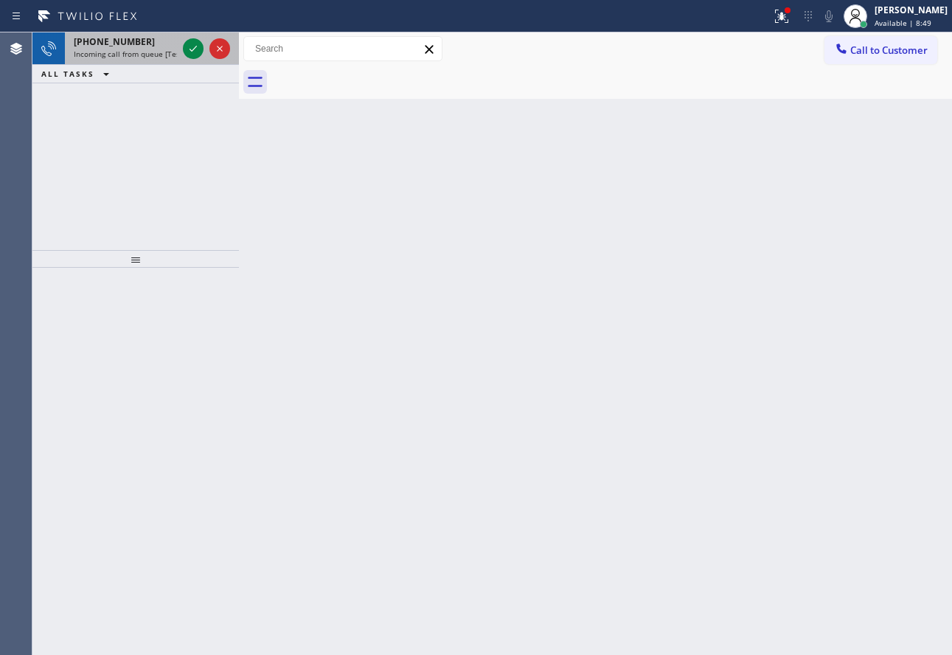
click at [99, 44] on span "[PHONE_NUMBER]" at bounding box center [114, 41] width 81 height 13
click at [158, 55] on span "Incoming call from queue [Test] All" at bounding box center [135, 54] width 122 height 10
click at [160, 41] on div "[PHONE_NUMBER]" at bounding box center [125, 41] width 103 height 13
click at [167, 49] on span "Incoming call from queue [Test] All" at bounding box center [135, 54] width 122 height 10
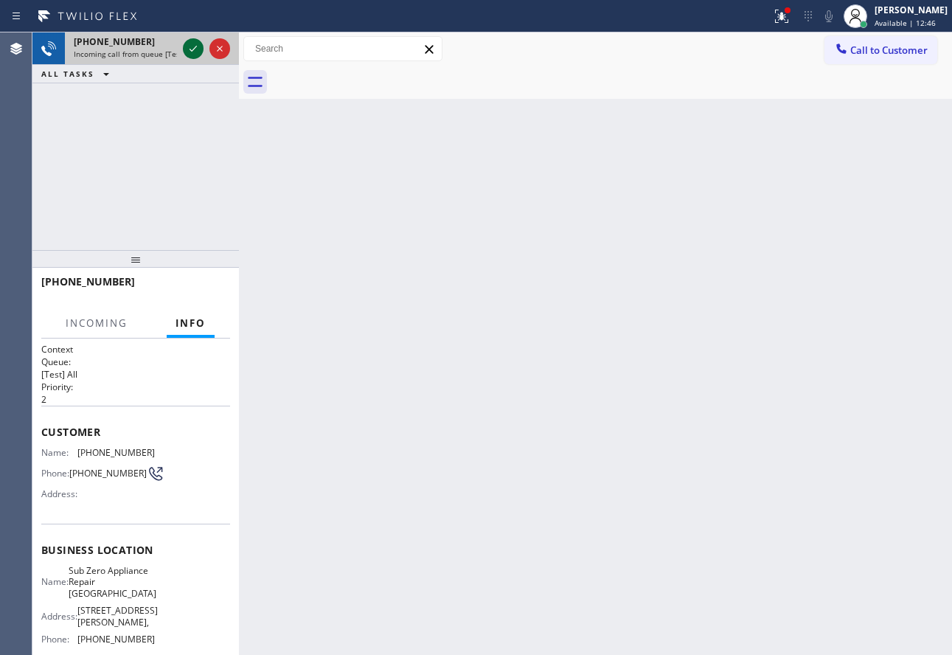
click at [198, 49] on icon at bounding box center [193, 49] width 18 height 18
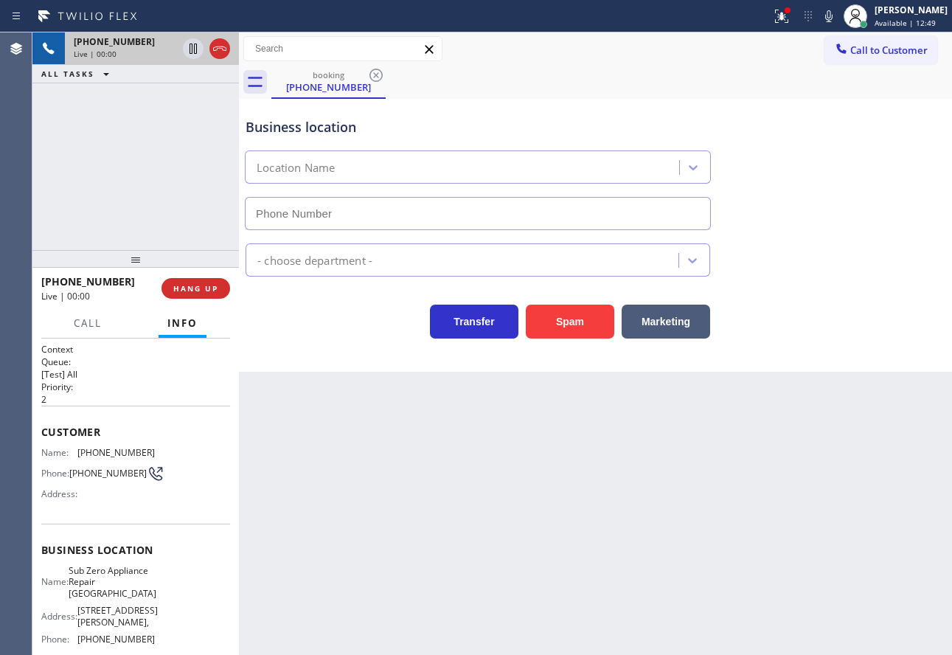
type input "[PHONE_NUMBER]"
click at [194, 287] on span "HANG UP" at bounding box center [195, 288] width 45 height 10
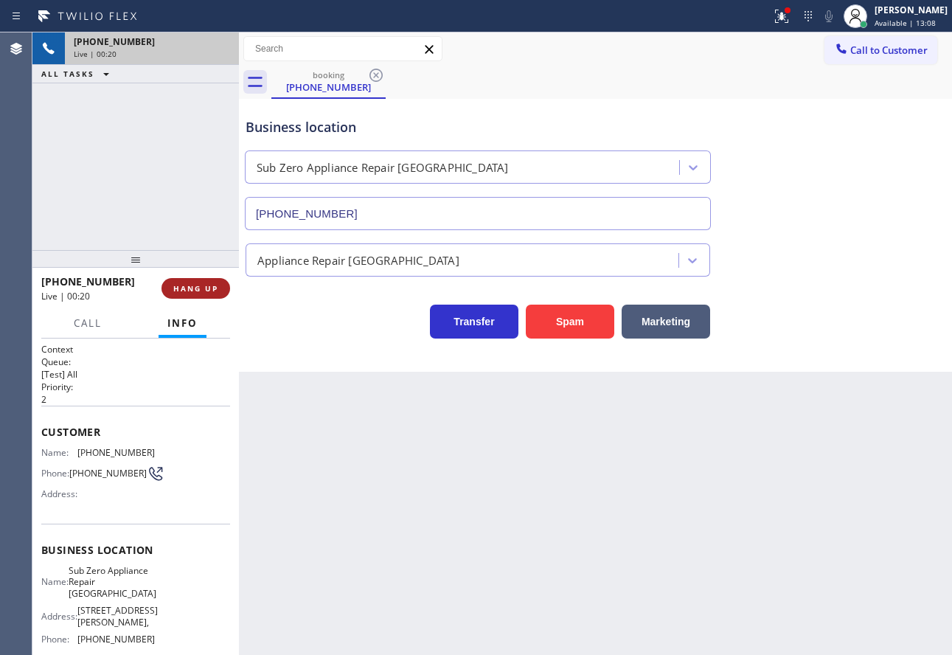
click at [194, 287] on span "HANG UP" at bounding box center [195, 288] width 45 height 10
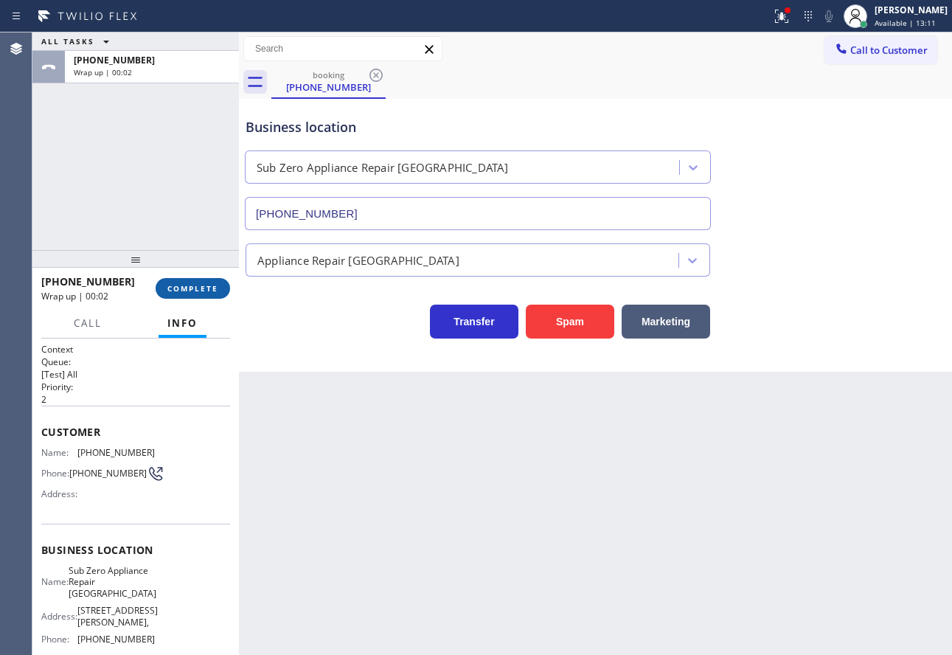
click at [216, 282] on button "COMPLETE" at bounding box center [193, 288] width 75 height 21
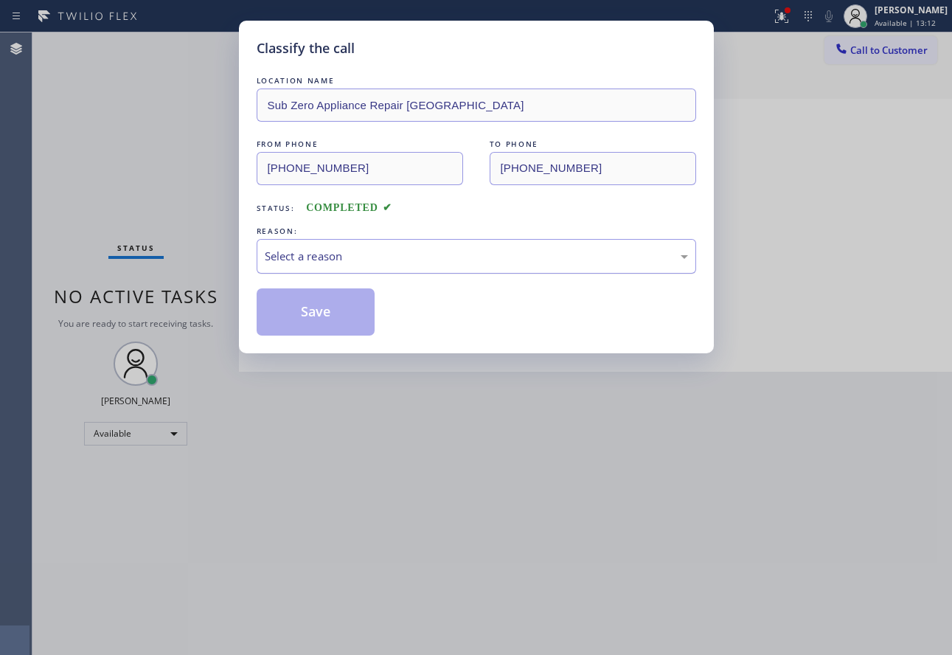
click at [478, 245] on div "Select a reason" at bounding box center [477, 256] width 440 height 35
click at [331, 311] on button "Save" at bounding box center [316, 311] width 119 height 47
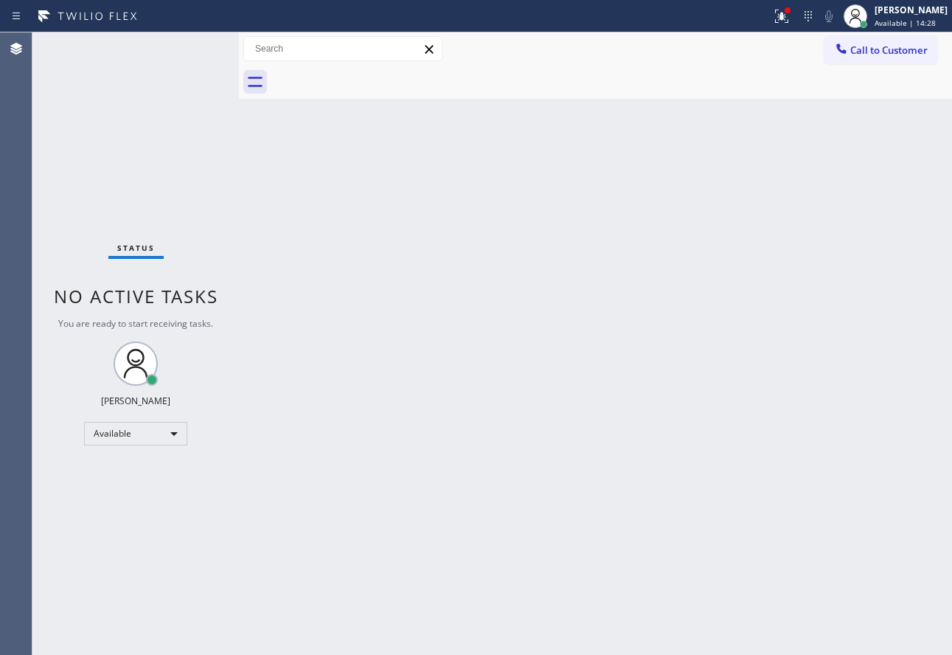
click at [185, 30] on div "Status report Issues detected These issues could affect your workflow. Please c…" at bounding box center [476, 16] width 952 height 32
click at [906, 2] on div "[PERSON_NAME] Available | 17:37" at bounding box center [896, 16] width 113 height 32
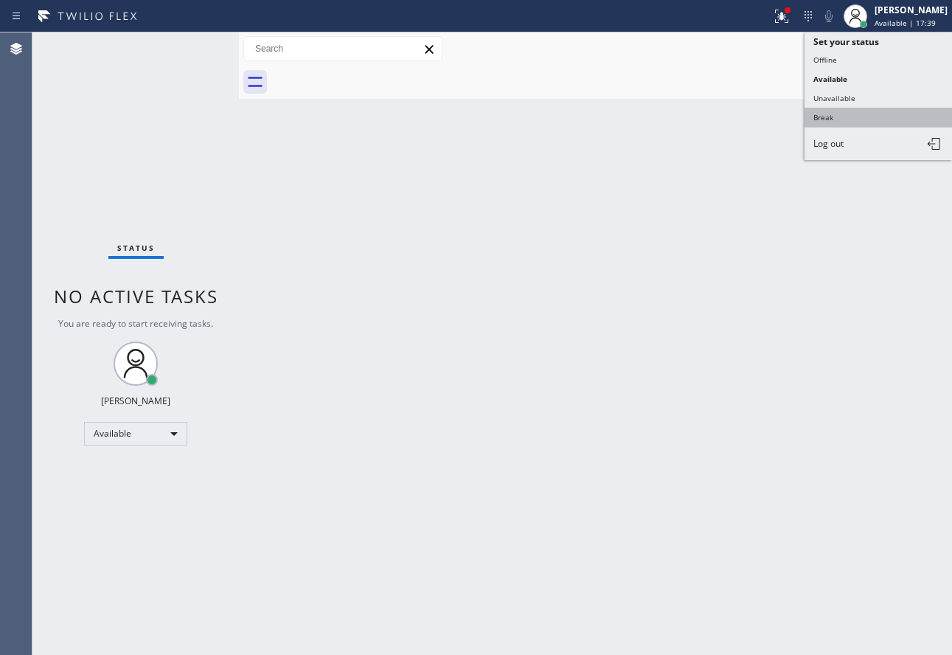
click at [818, 121] on button "Break" at bounding box center [879, 117] width 148 height 19
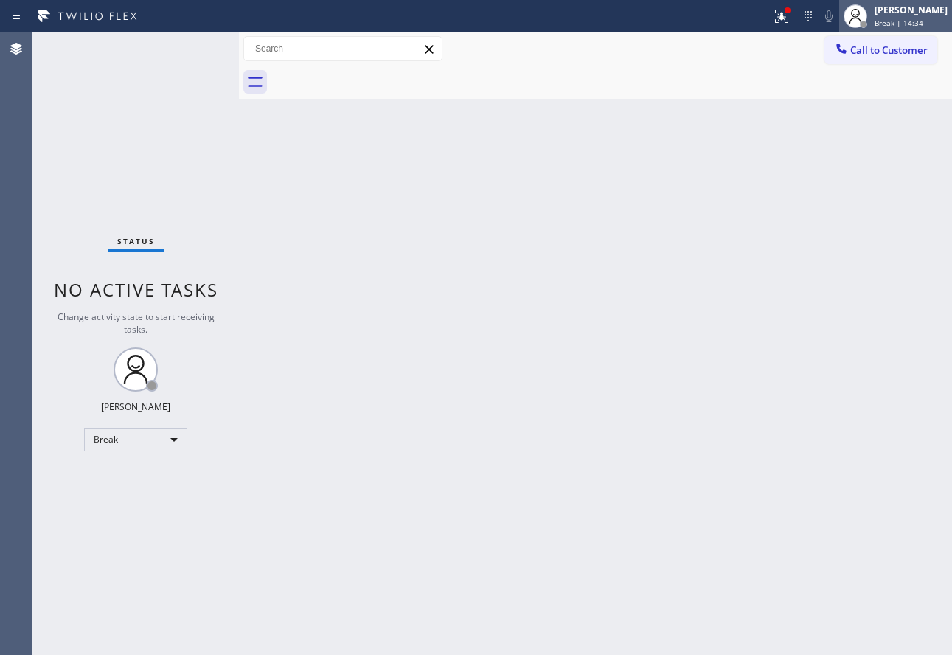
click at [912, 20] on span "Break | 14:34" at bounding box center [899, 23] width 49 height 10
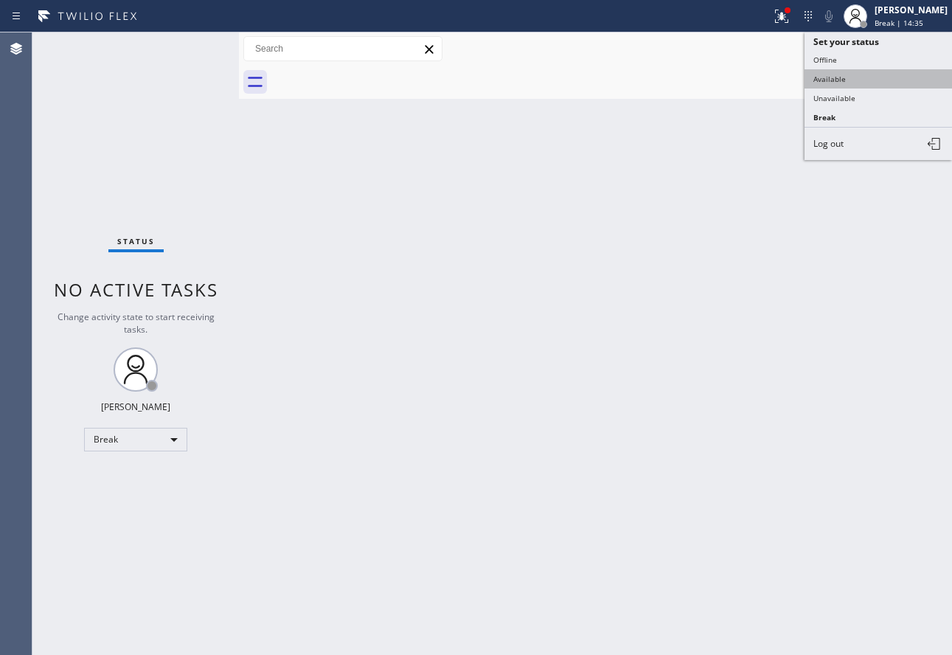
drag, startPoint x: 859, startPoint y: 88, endPoint x: 858, endPoint y: 80, distance: 7.5
click at [858, 80] on ul "Set your status Offline Available Unavailable Break Log out" at bounding box center [879, 96] width 148 height 128
click at [858, 80] on button "Available" at bounding box center [879, 78] width 148 height 19
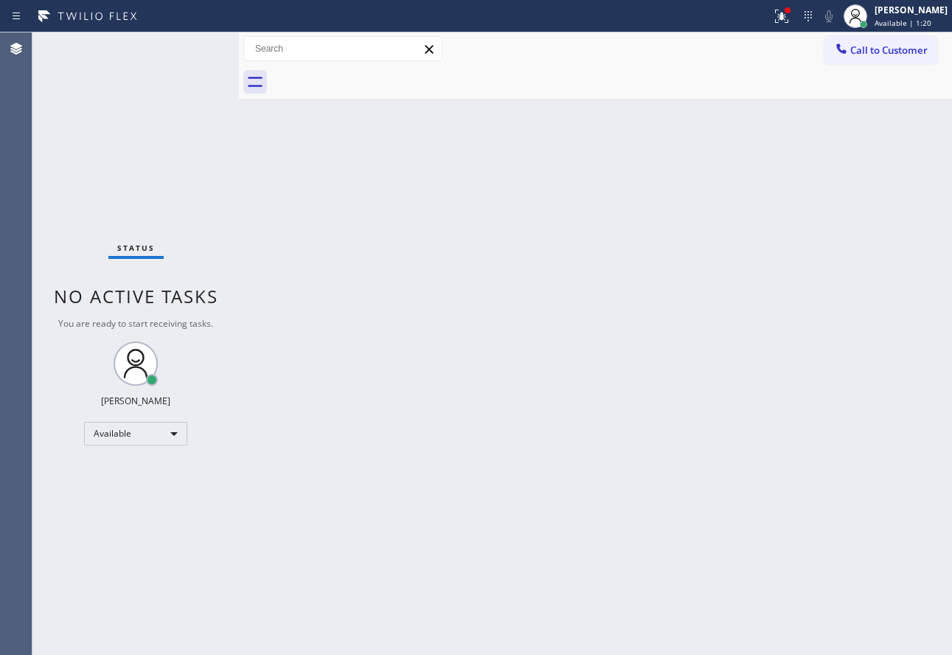
click at [561, 376] on div "Back to Dashboard Change Sender ID Customers Technicians Select a contact Outbo…" at bounding box center [595, 343] width 713 height 623
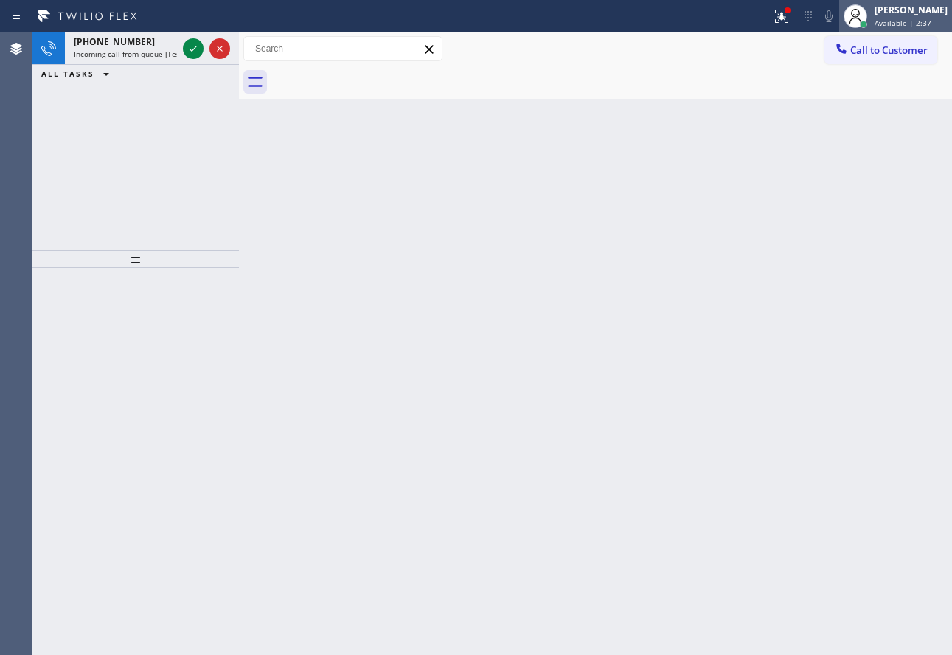
click at [899, 17] on div "[PERSON_NAME] Available | 2:37" at bounding box center [912, 16] width 80 height 26
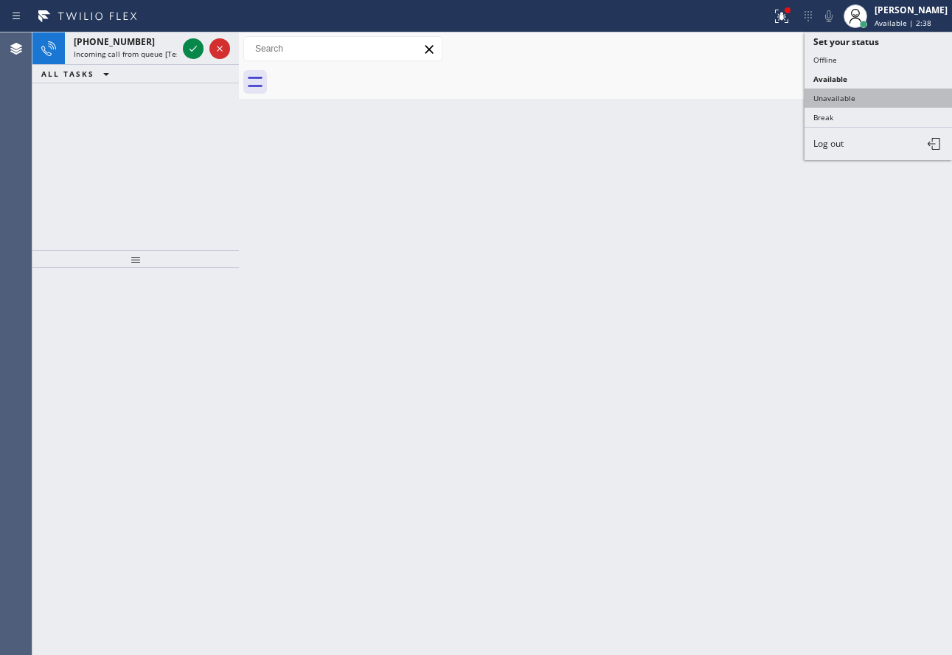
click at [862, 100] on button "Unavailable" at bounding box center [879, 98] width 148 height 19
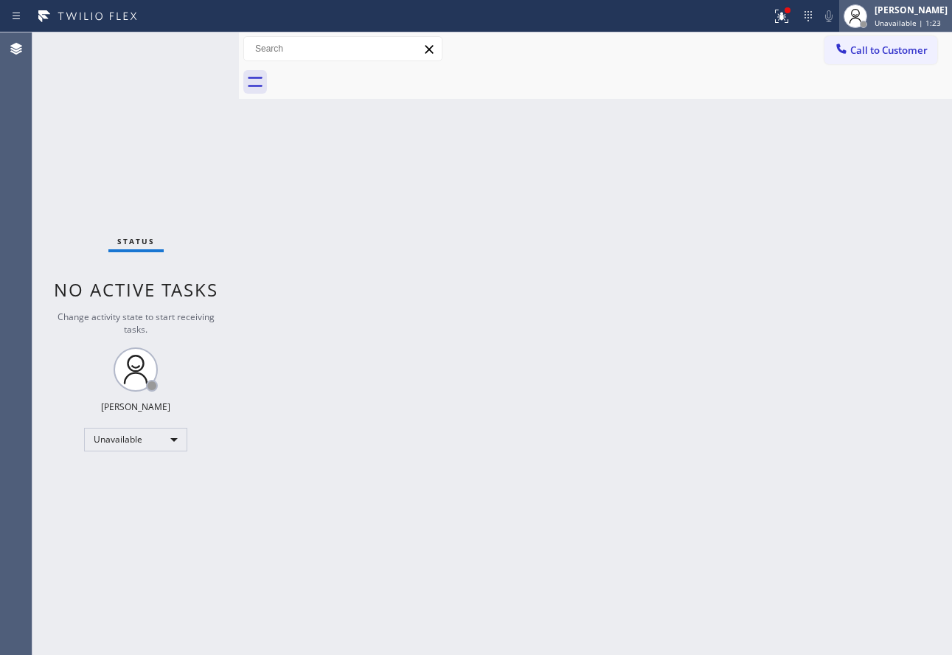
click at [910, 1] on div "[PERSON_NAME] Unavailable | 1:23" at bounding box center [896, 16] width 113 height 32
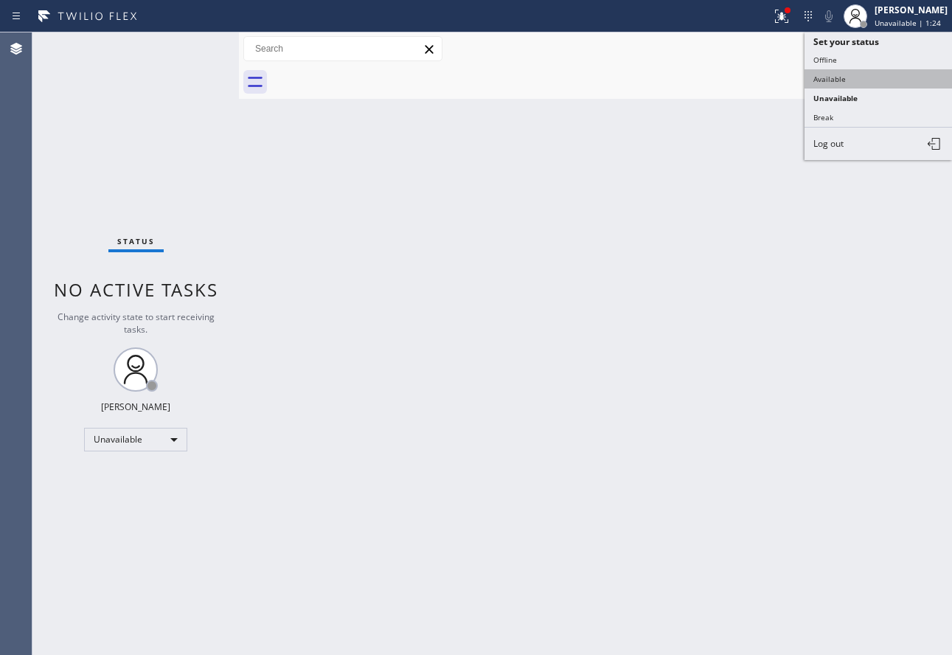
click at [832, 76] on button "Available" at bounding box center [879, 78] width 148 height 19
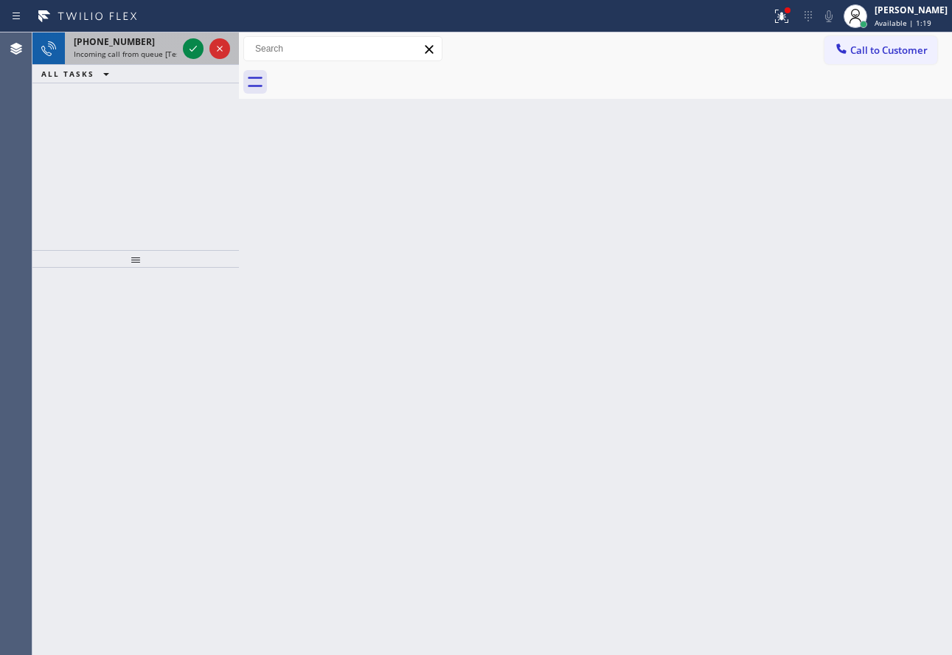
click at [89, 46] on span "[PHONE_NUMBER]" at bounding box center [114, 41] width 81 height 13
click at [199, 50] on icon at bounding box center [193, 49] width 18 height 18
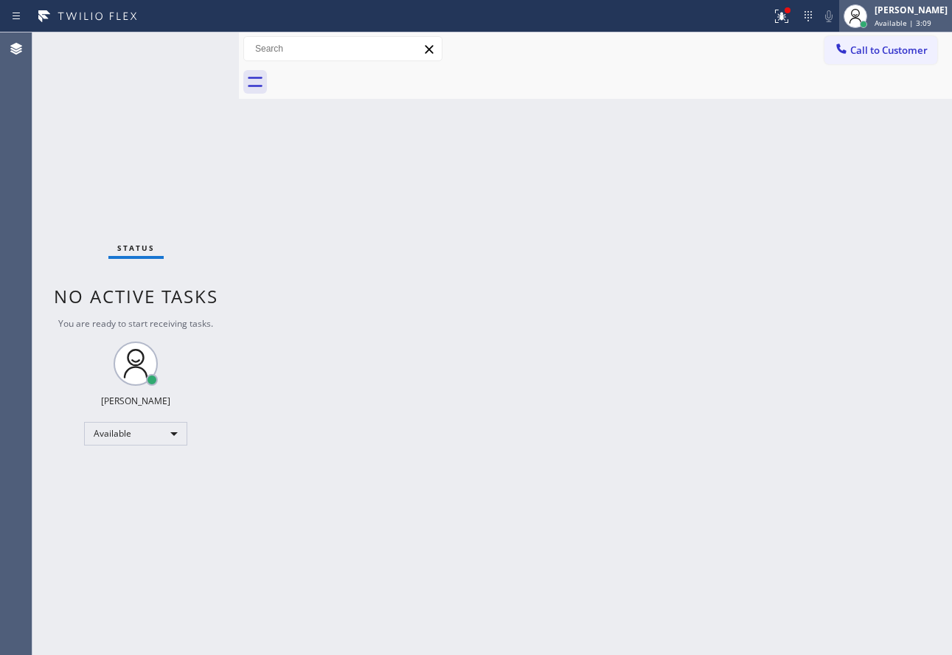
click at [918, 15] on div "[PERSON_NAME]" at bounding box center [911, 10] width 73 height 13
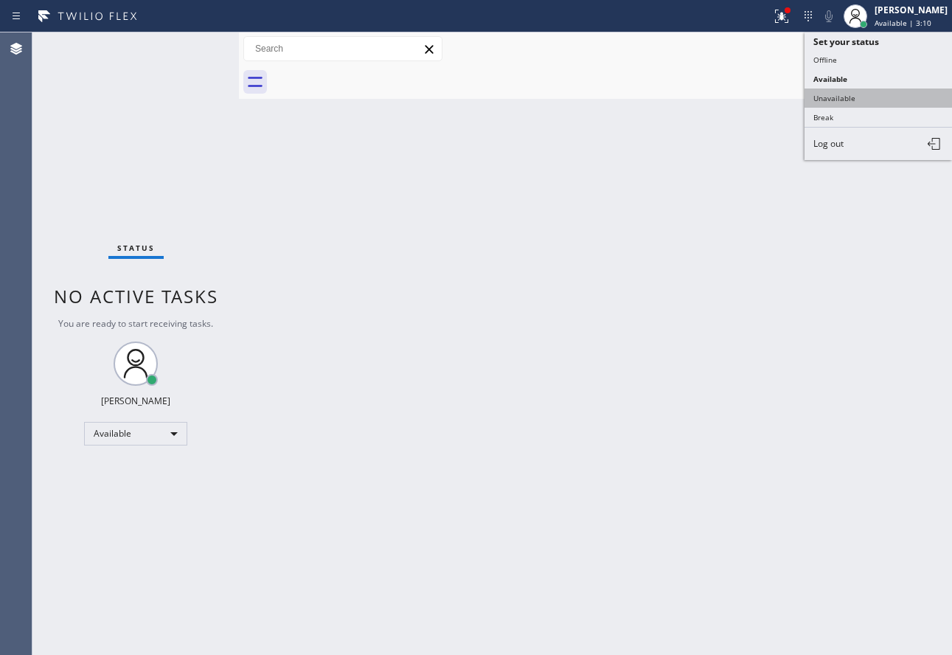
click at [846, 102] on button "Unavailable" at bounding box center [879, 98] width 148 height 19
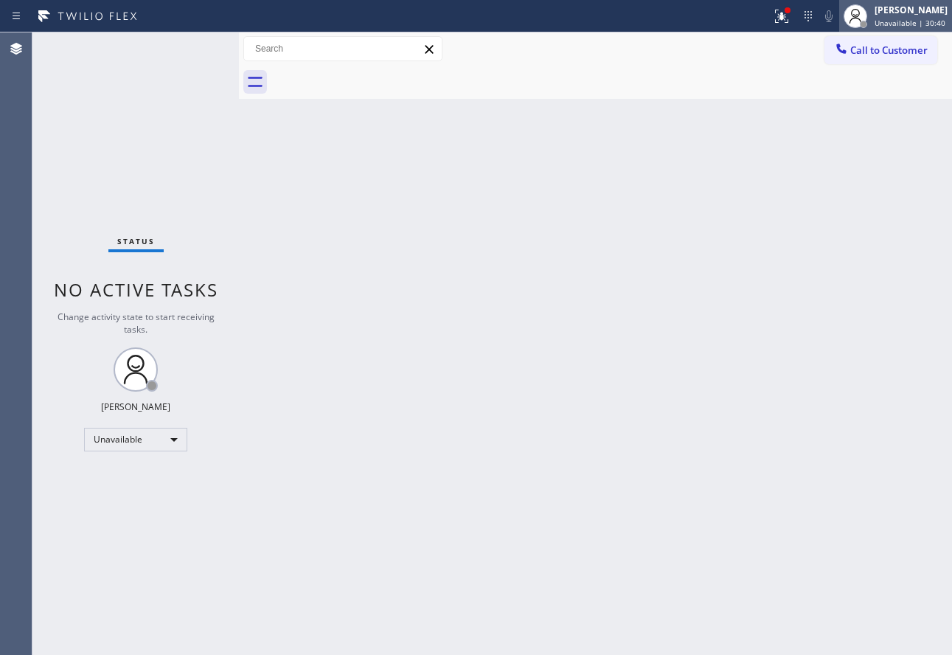
click at [902, 11] on div "[PERSON_NAME]" at bounding box center [911, 10] width 73 height 13
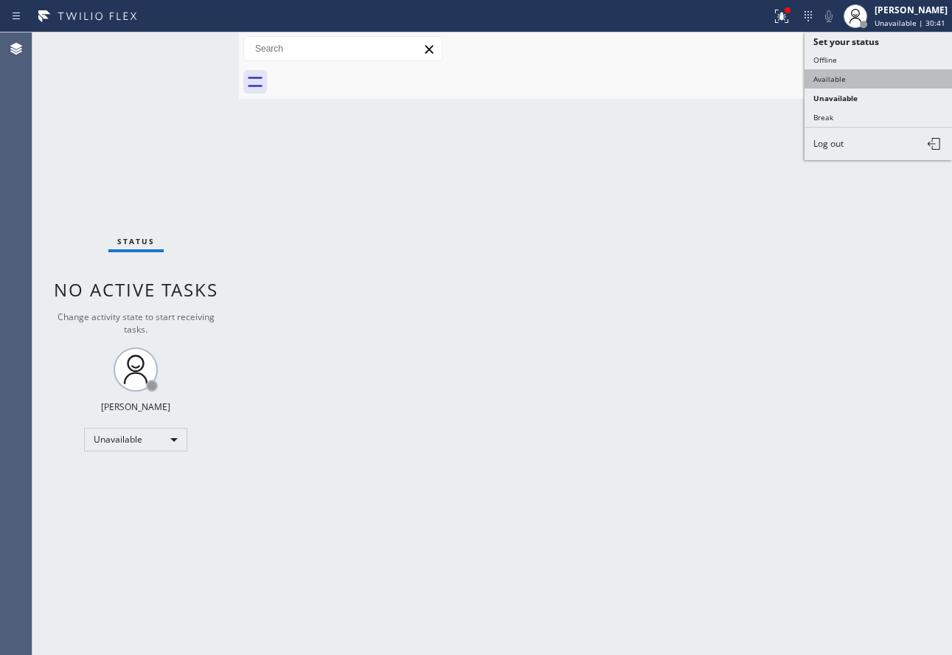
click at [833, 80] on button "Available" at bounding box center [879, 78] width 148 height 19
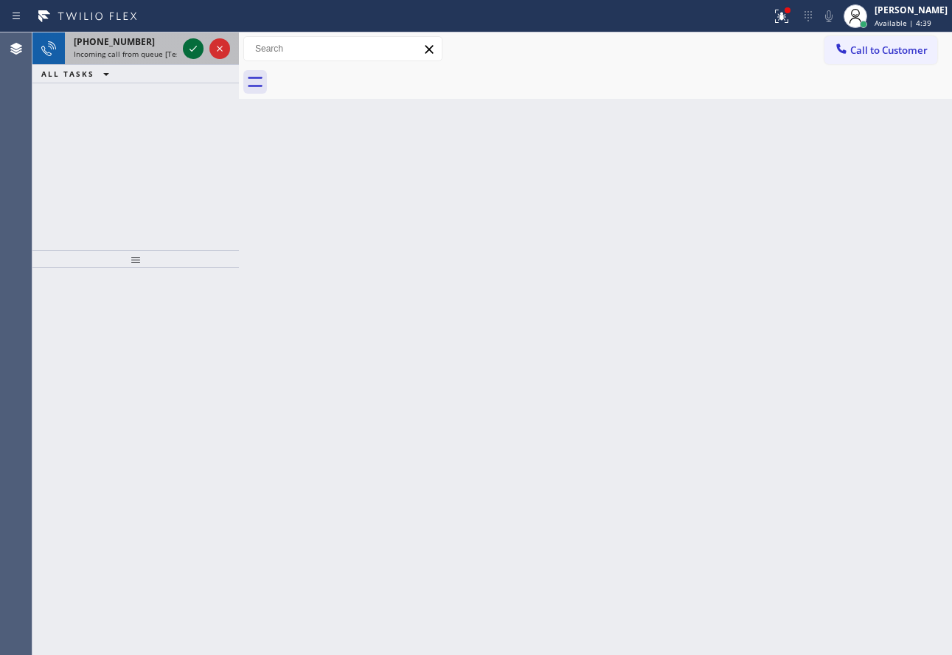
click at [190, 47] on icon at bounding box center [193, 49] width 18 height 18
click at [193, 47] on icon at bounding box center [193, 49] width 18 height 18
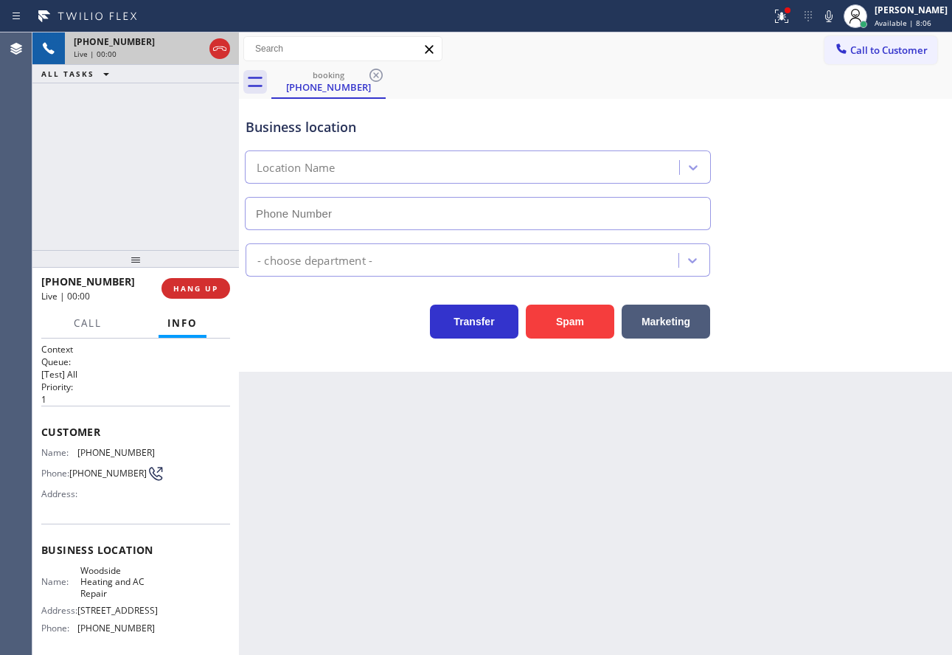
type input "[PHONE_NUMBER]"
click at [838, 18] on icon at bounding box center [829, 16] width 18 height 18
click at [195, 49] on icon at bounding box center [193, 49] width 7 height 10
click at [106, 447] on span "[PHONE_NUMBER]" at bounding box center [115, 452] width 77 height 11
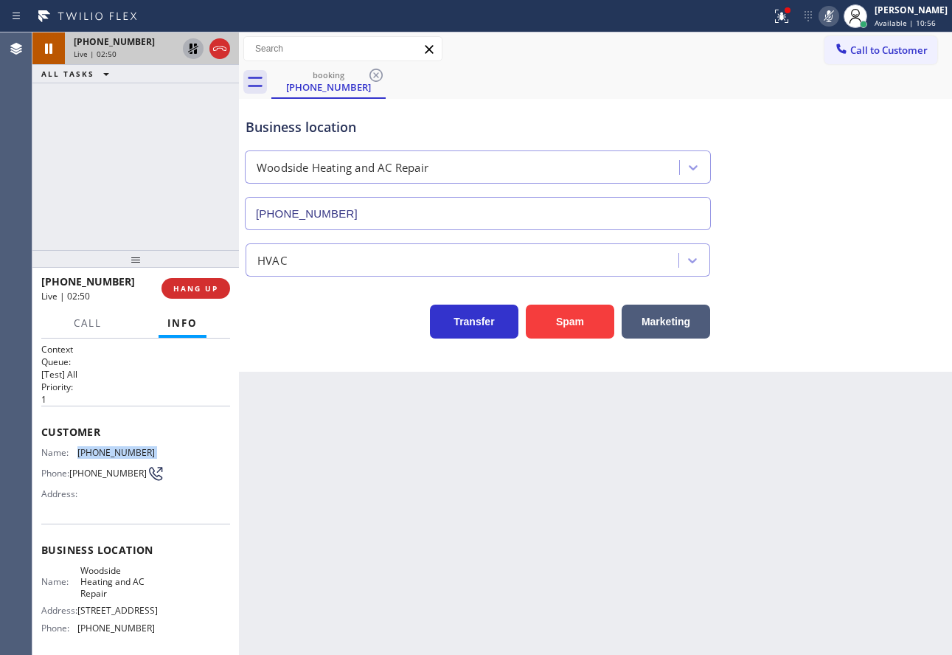
click at [106, 447] on span "[PHONE_NUMBER]" at bounding box center [115, 452] width 77 height 11
copy span "[PHONE_NUMBER]"
click at [834, 13] on rect at bounding box center [829, 15] width 10 height 10
click at [184, 48] on icon at bounding box center [193, 49] width 18 height 18
click at [105, 634] on span "[PHONE_NUMBER]" at bounding box center [115, 628] width 77 height 11
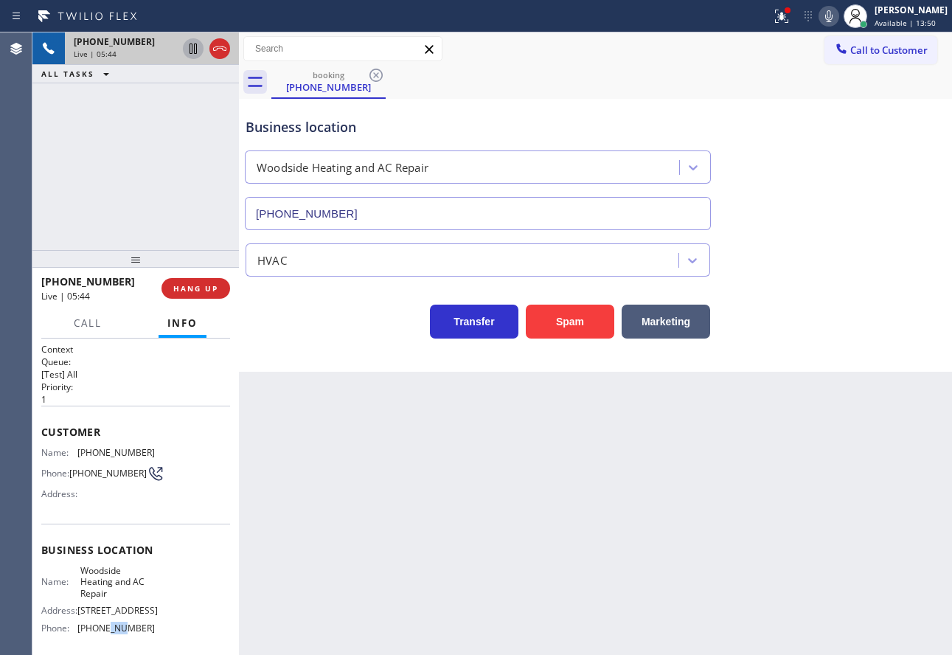
click at [105, 634] on span "[PHONE_NUMBER]" at bounding box center [115, 628] width 77 height 11
copy span "[PHONE_NUMBER]"
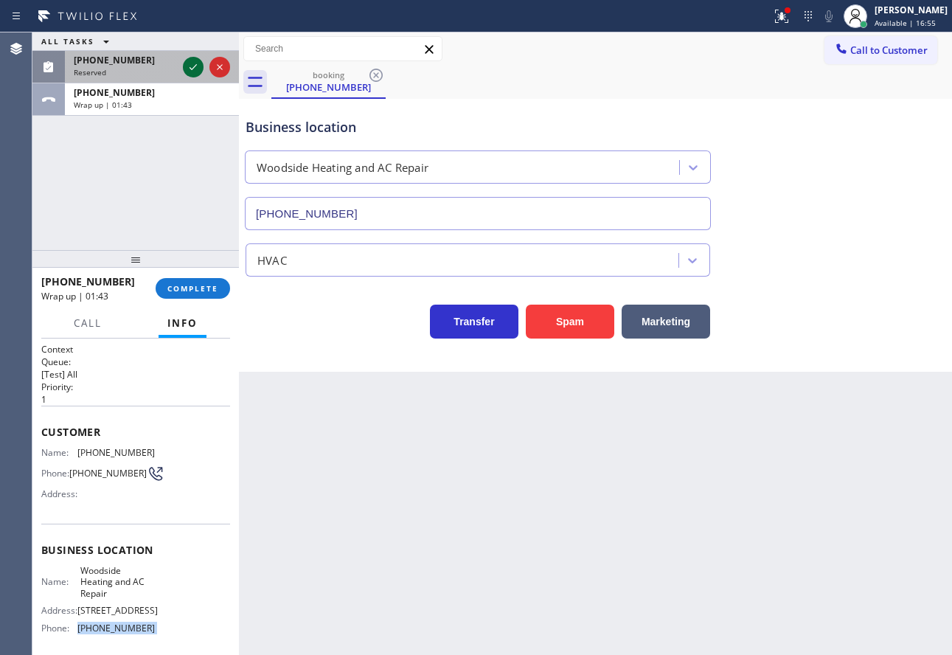
click at [193, 62] on icon at bounding box center [193, 67] width 18 height 18
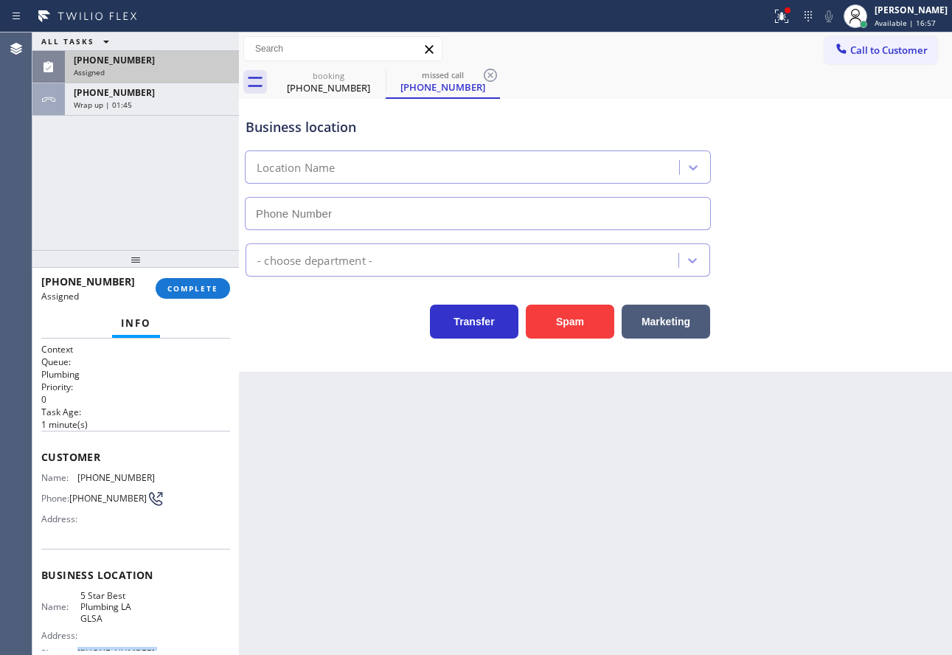
type input "[PHONE_NUMBER]"
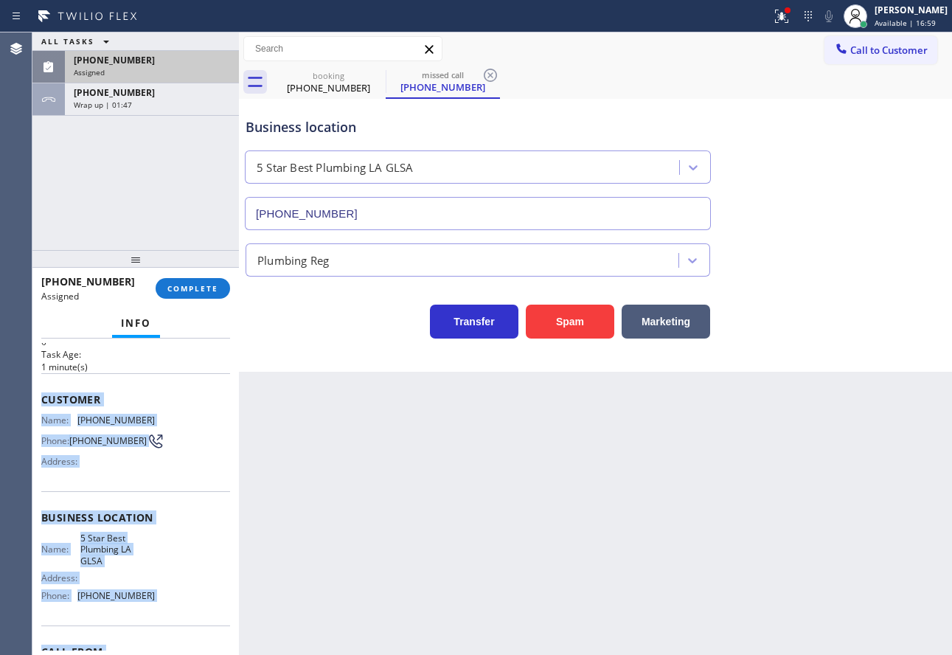
scroll to position [150, 0]
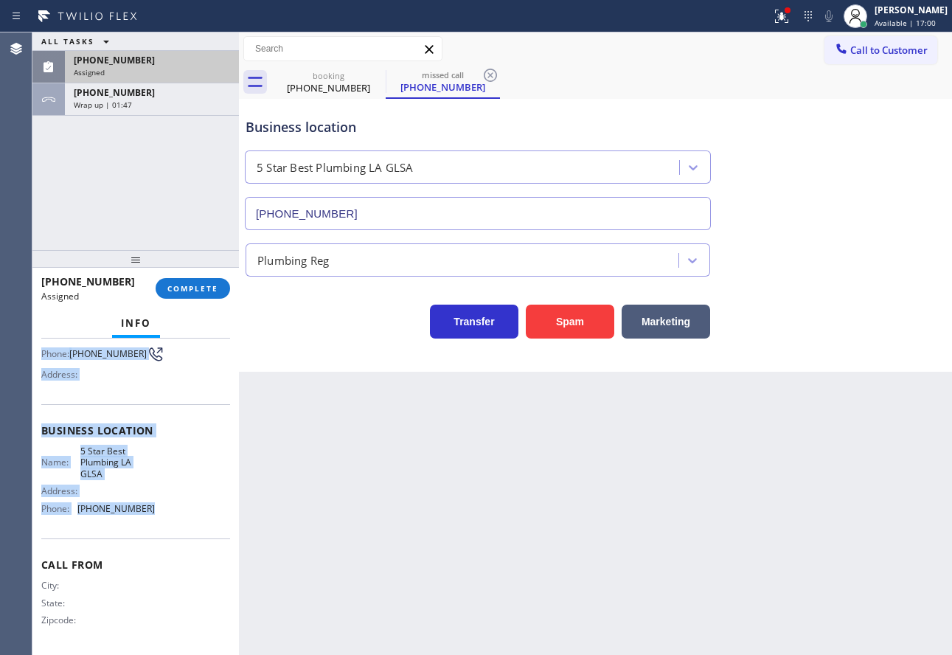
drag, startPoint x: 37, startPoint y: 451, endPoint x: 157, endPoint y: 513, distance: 134.9
click at [157, 513] on div "Context Queue: Plumbing Priority: 0 Task Age: [DEMOGRAPHIC_DATA] minute(s) Cust…" at bounding box center [135, 497] width 207 height 316
copy div "Customer Name: [PHONE_NUMBER] Phone: [PHONE_NUMBER] Address: Business location …"
click at [202, 288] on span "COMPLETE" at bounding box center [192, 288] width 51 height 10
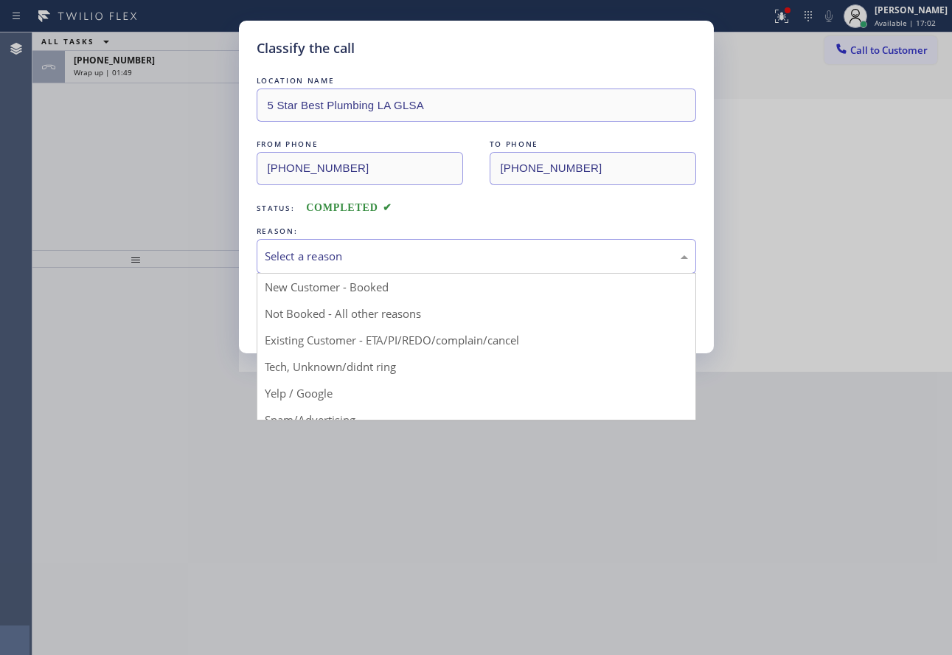
click at [359, 255] on div "Select a reason" at bounding box center [476, 256] width 423 height 17
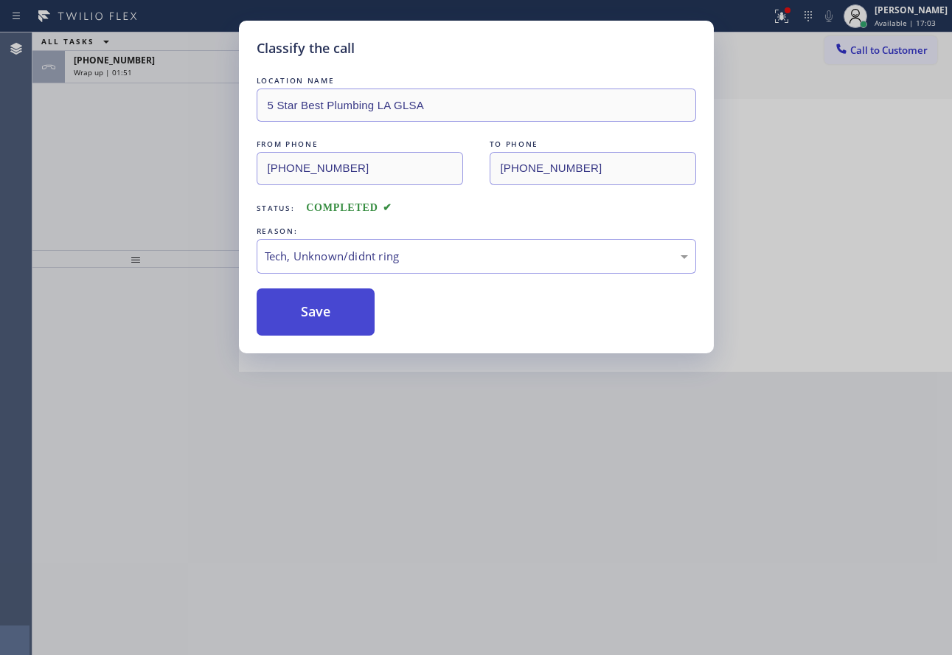
click at [319, 324] on button "Save" at bounding box center [316, 311] width 119 height 47
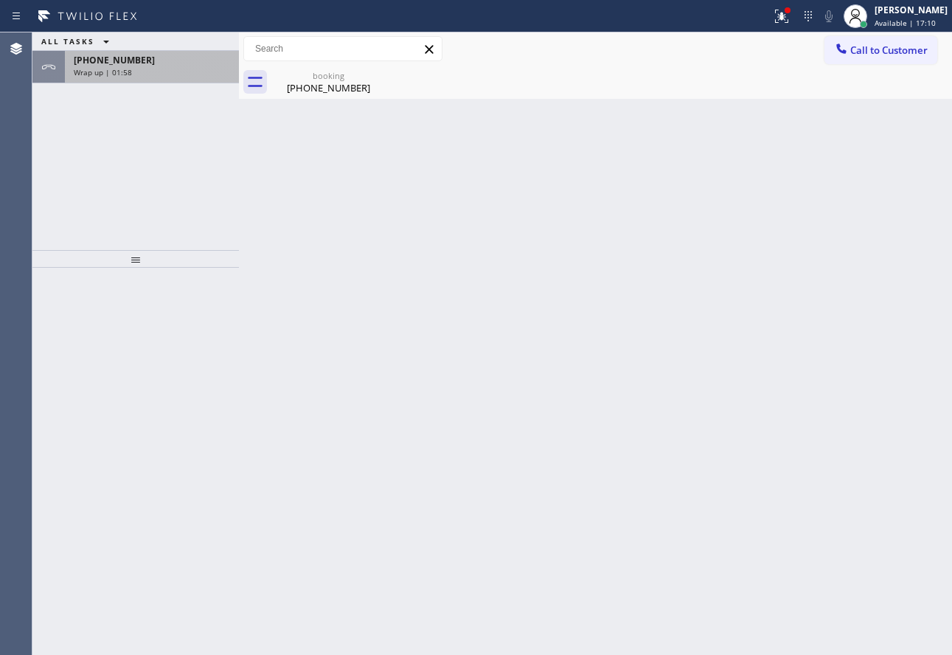
click at [86, 72] on span "Wrap up | 01:58" at bounding box center [103, 72] width 58 height 10
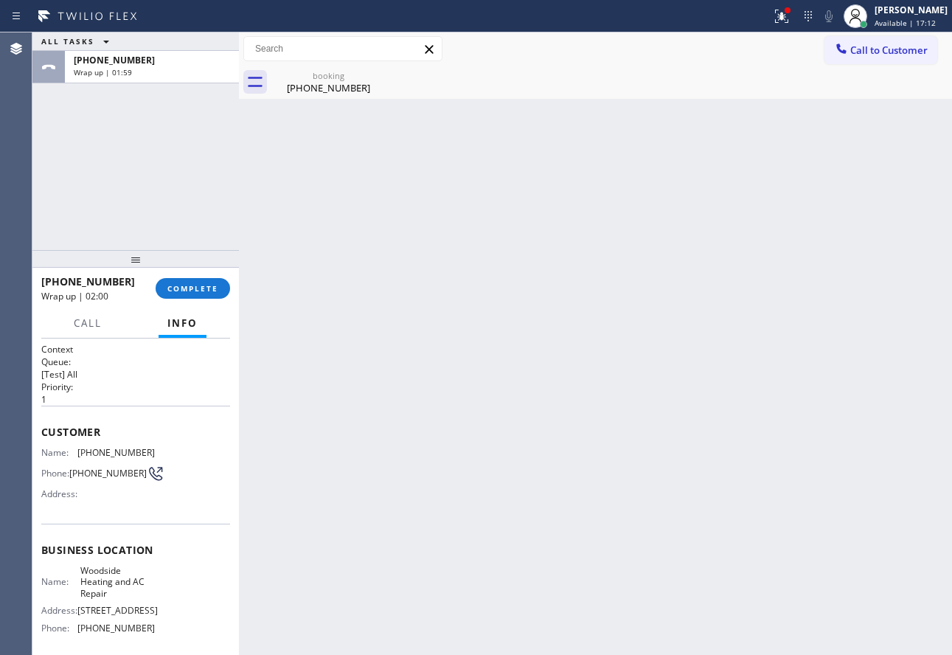
click at [100, 589] on span "Woodside Heating and AC Repair" at bounding box center [117, 582] width 74 height 34
copy span "Woodside Heating and AC Repair"
click at [88, 452] on span "[PHONE_NUMBER]" at bounding box center [115, 452] width 77 height 11
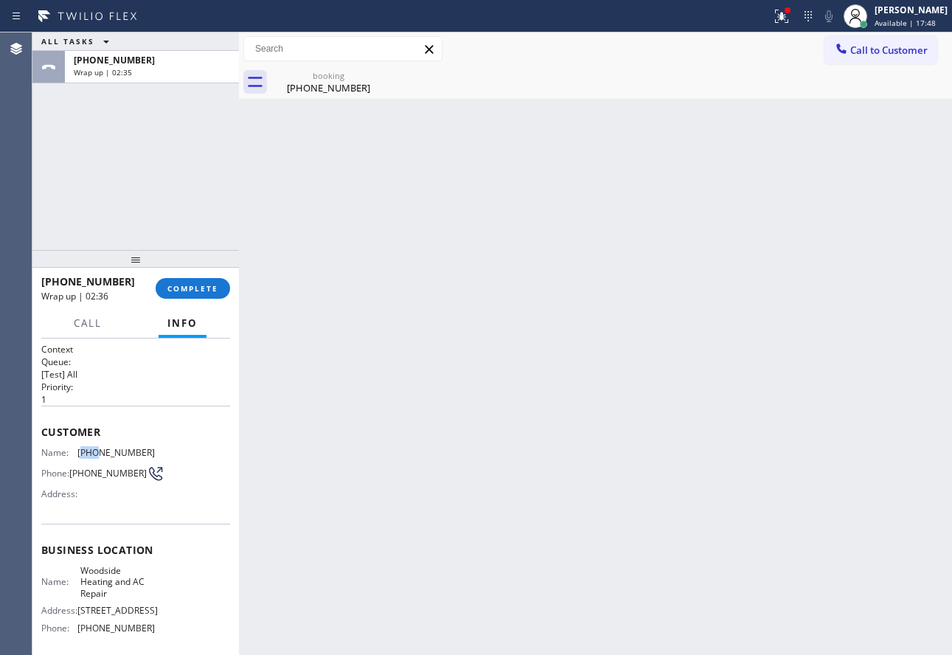
click at [88, 452] on span "[PHONE_NUMBER]" at bounding box center [115, 452] width 77 height 11
copy span "[PHONE_NUMBER]"
click at [199, 289] on span "COMPLETE" at bounding box center [192, 288] width 51 height 10
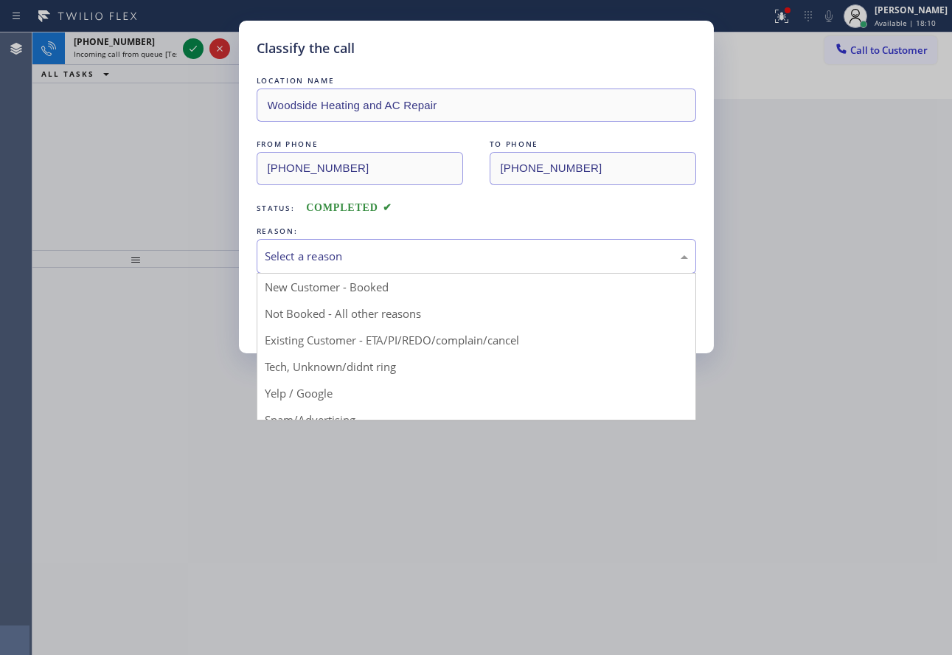
click at [378, 255] on div "Select a reason" at bounding box center [476, 256] width 423 height 17
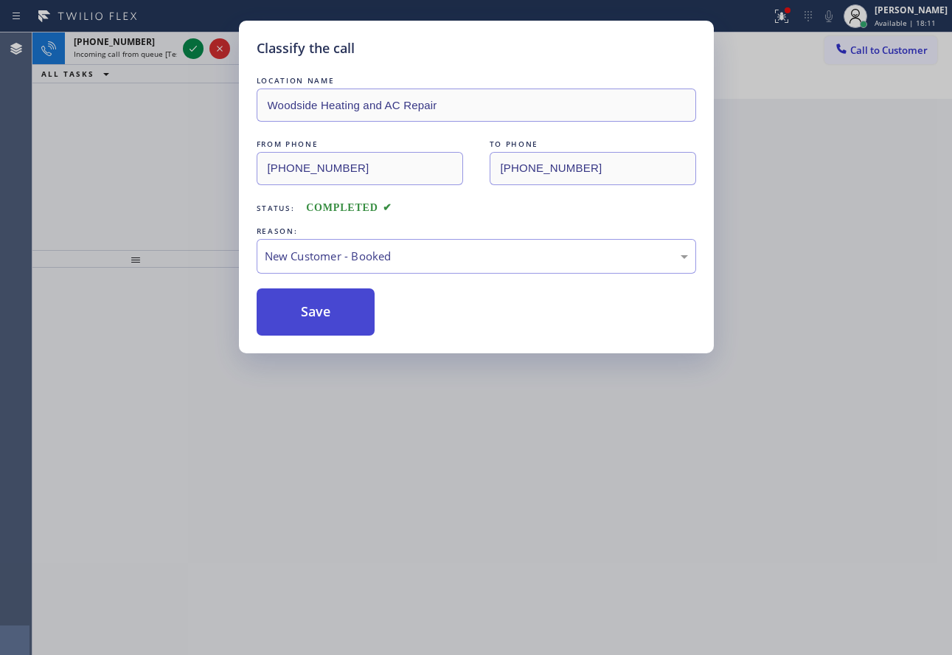
click at [319, 315] on button "Save" at bounding box center [316, 311] width 119 height 47
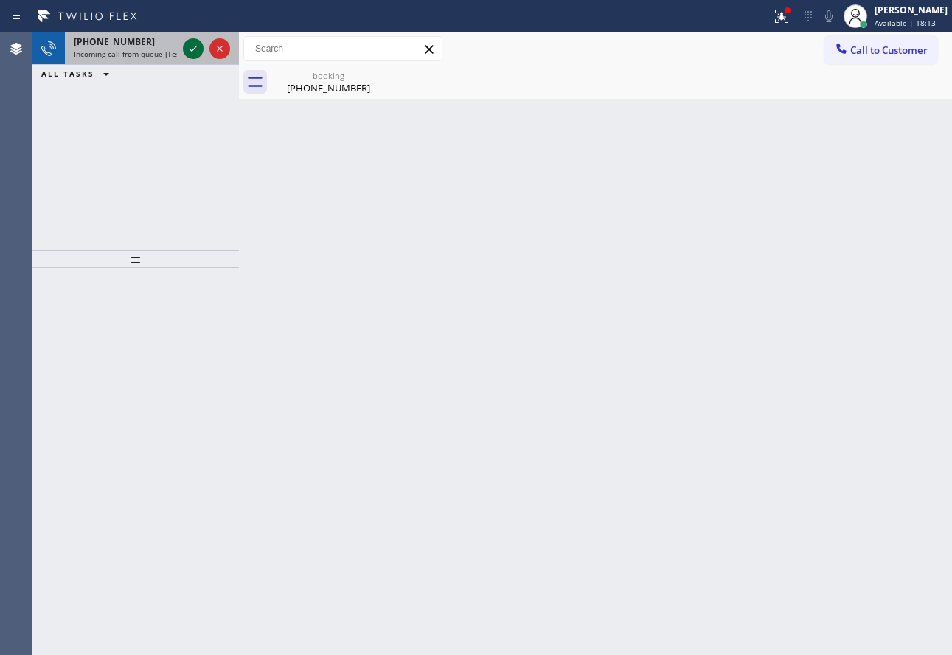
click at [191, 44] on icon at bounding box center [193, 49] width 18 height 18
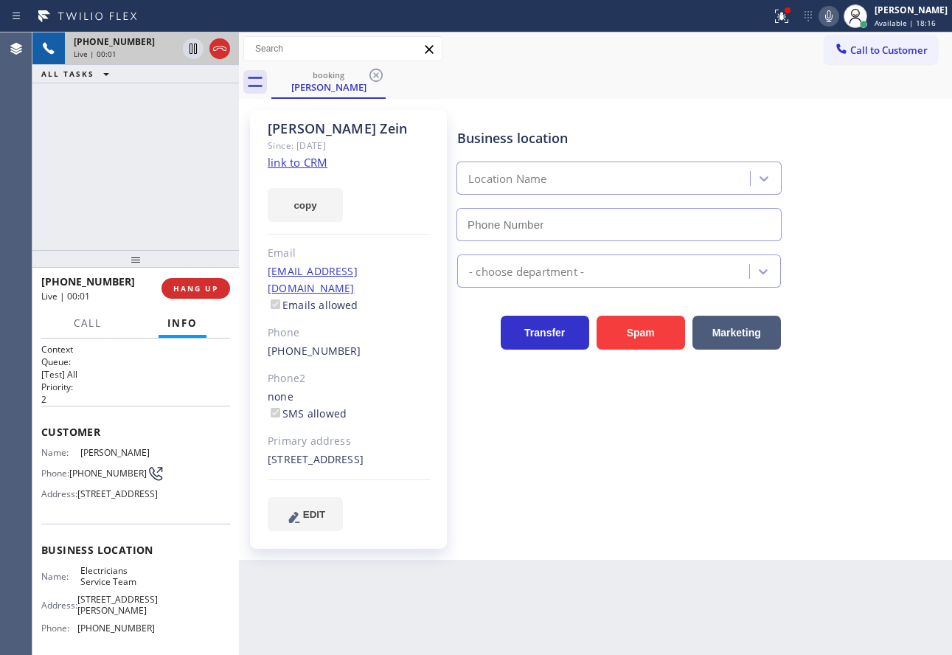
type input "[PHONE_NUMBER]"
click at [304, 160] on link "link to CRM" at bounding box center [298, 162] width 60 height 15
click at [838, 15] on icon at bounding box center [829, 16] width 18 height 18
click at [190, 49] on icon at bounding box center [193, 49] width 7 height 10
click at [838, 9] on icon at bounding box center [829, 16] width 18 height 18
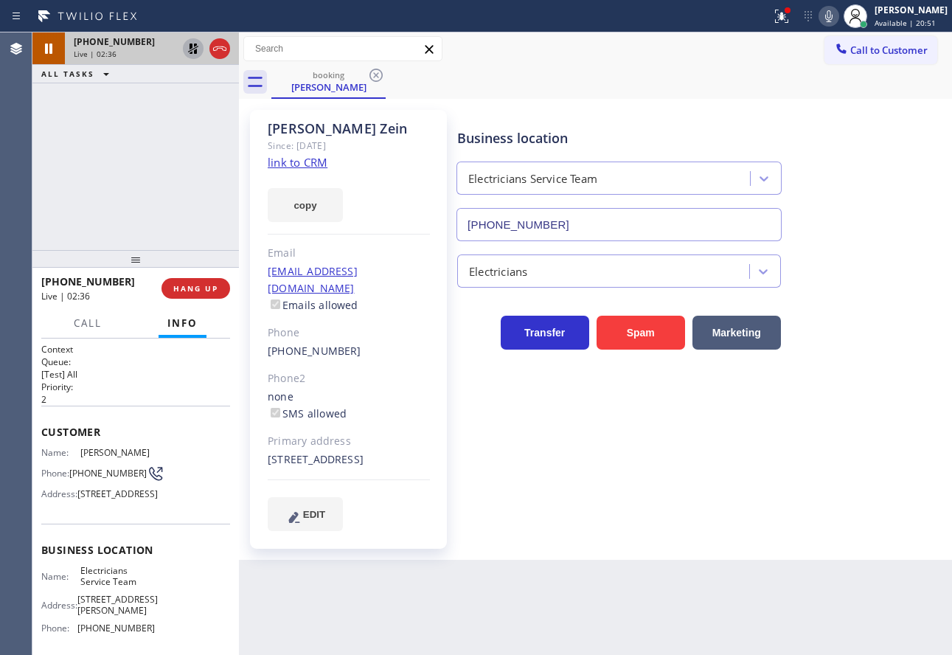
click at [190, 45] on icon at bounding box center [193, 49] width 10 height 10
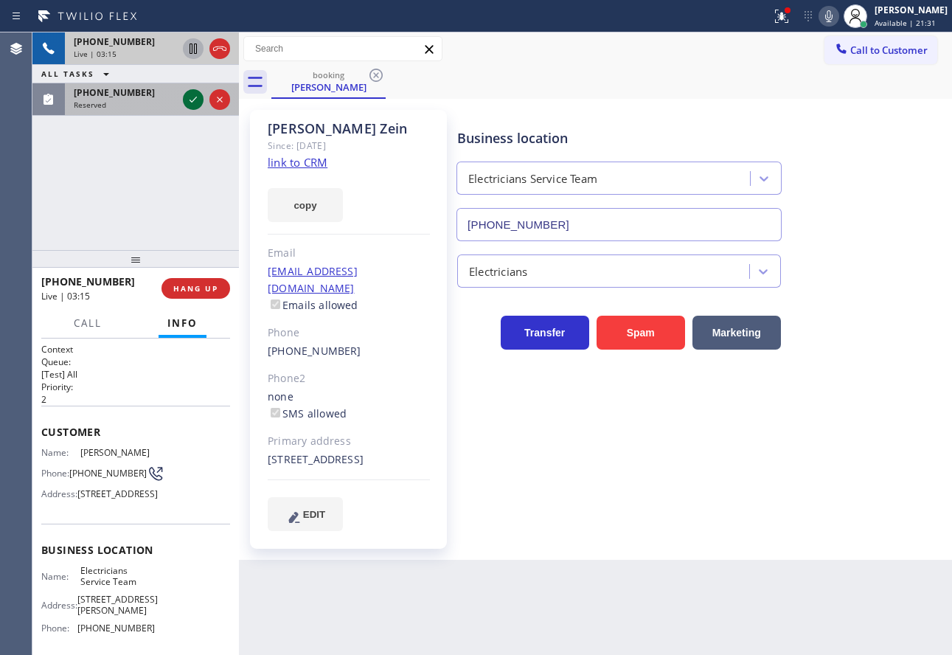
click at [192, 100] on icon at bounding box center [193, 100] width 18 height 18
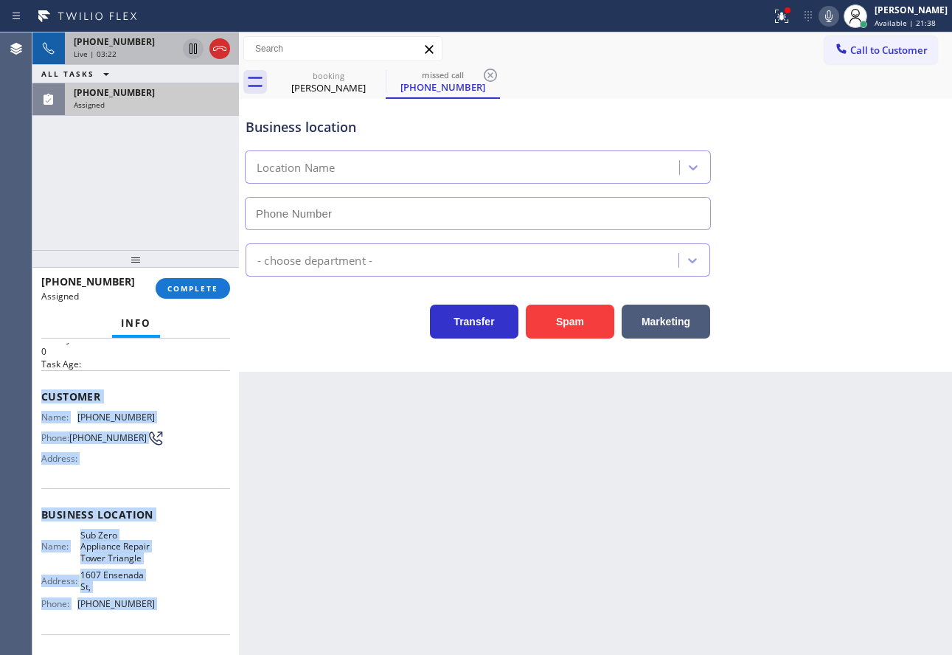
scroll to position [63, 0]
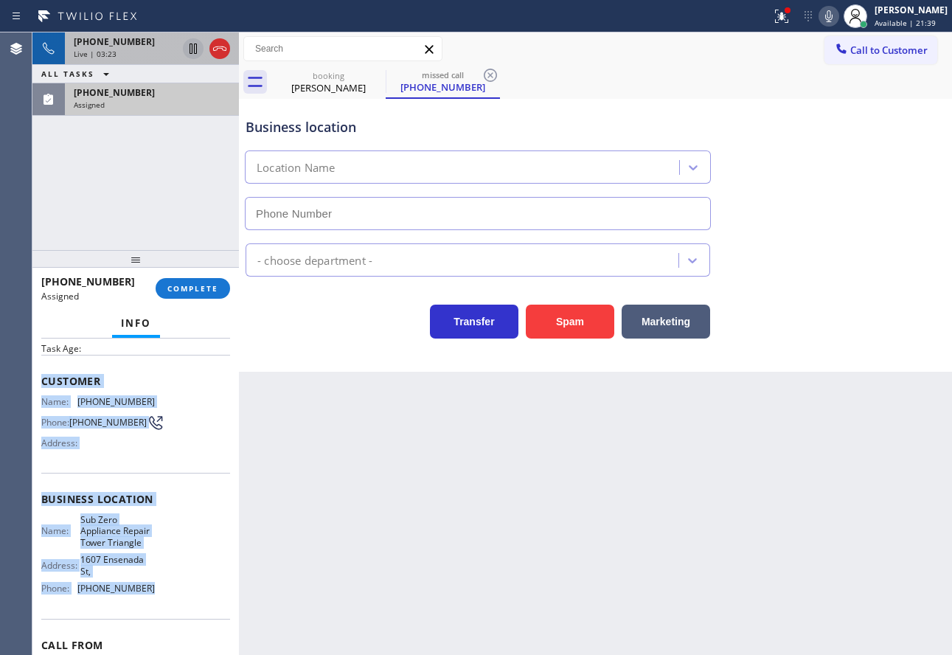
drag, startPoint x: 41, startPoint y: 443, endPoint x: 147, endPoint y: 601, distance: 189.9
click at [147, 601] on div "Context Queue: Appliance Repair High End Priority: 0 Task Age: Customer Name: […" at bounding box center [135, 505] width 189 height 451
copy div "Customer Name: [PHONE_NUMBER] Phone: [PHONE_NUMBER] Address: Business location …"
click at [211, 294] on span "COMPLETE" at bounding box center [192, 288] width 51 height 10
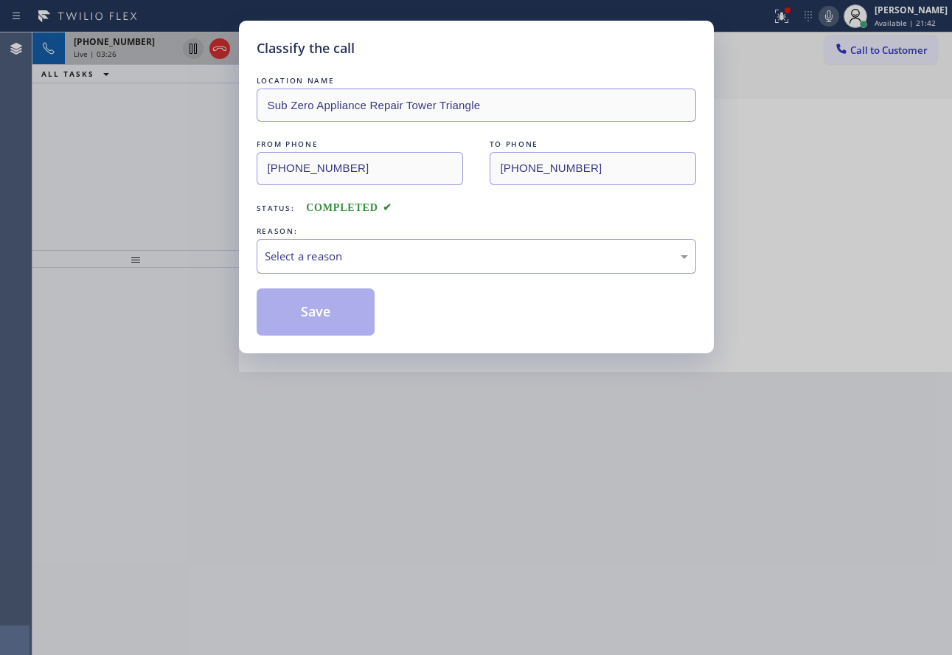
click at [377, 246] on div "Select a reason" at bounding box center [477, 256] width 440 height 35
click at [353, 311] on button "Save" at bounding box center [316, 311] width 119 height 47
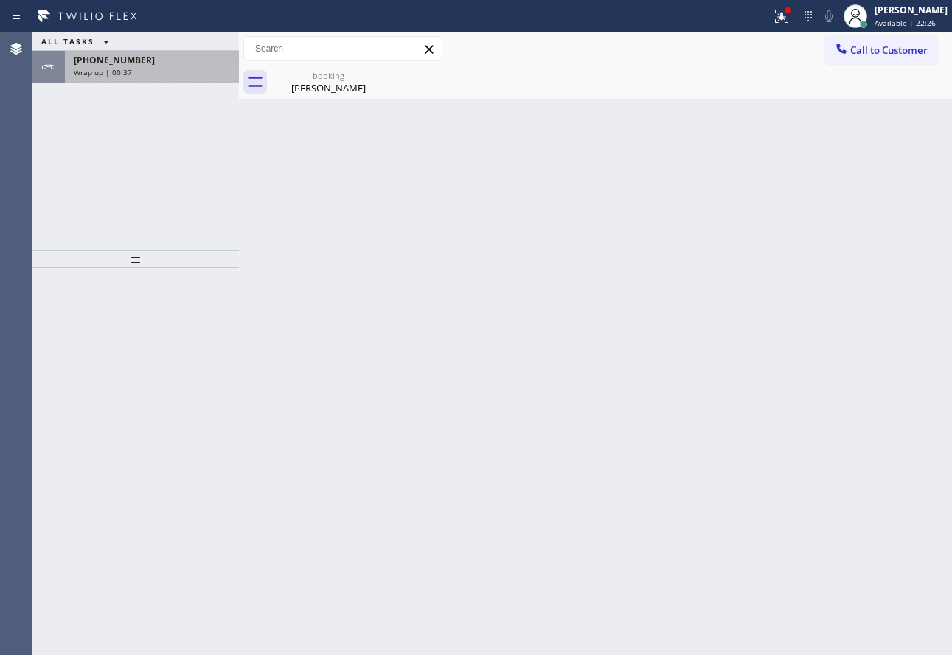
click at [195, 69] on div "Wrap up | 00:37" at bounding box center [152, 72] width 156 height 10
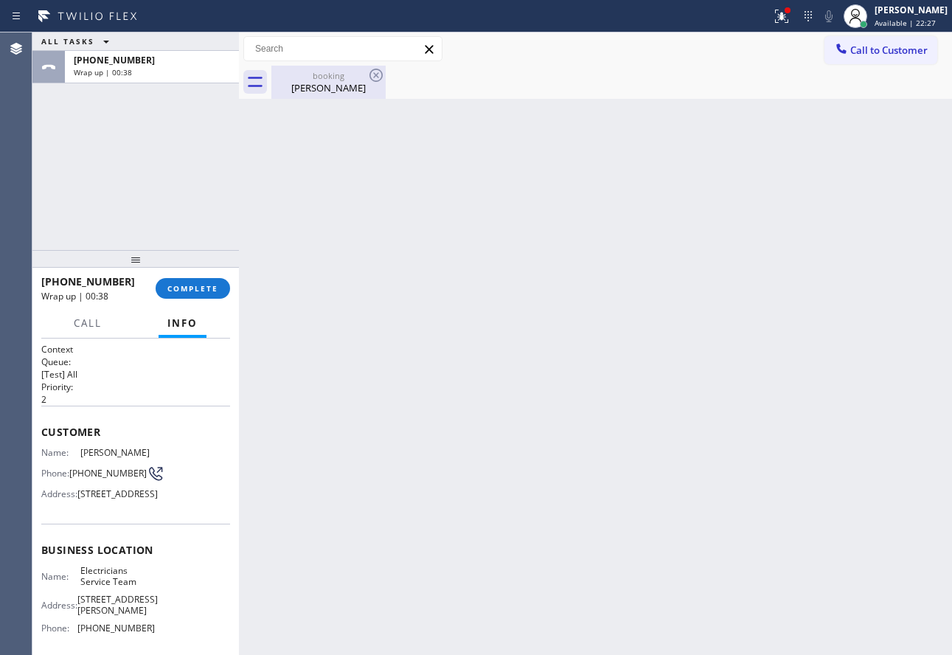
click at [315, 80] on div "booking" at bounding box center [328, 75] width 111 height 11
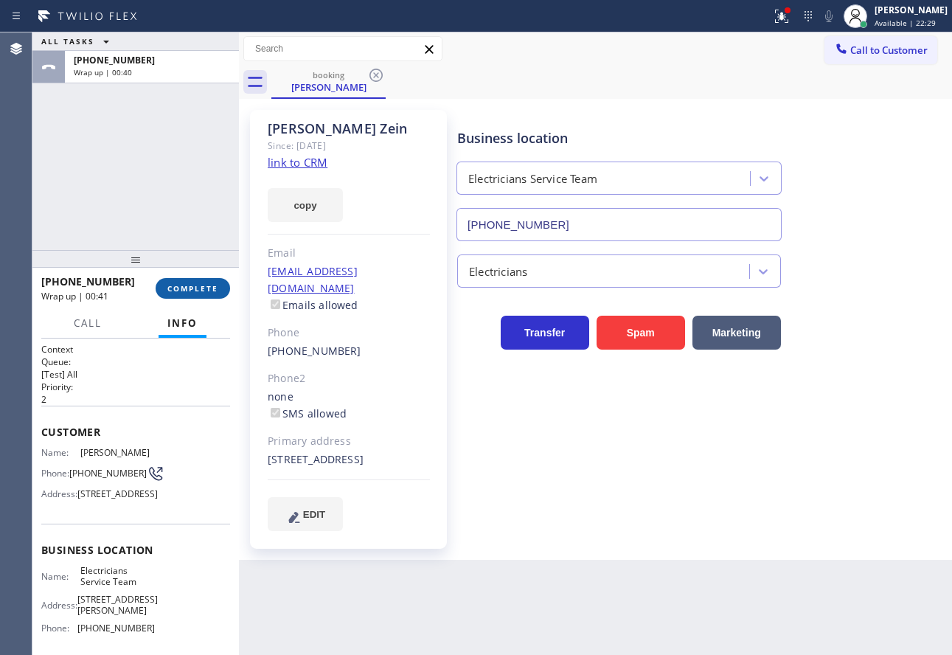
click at [201, 289] on span "COMPLETE" at bounding box center [192, 288] width 51 height 10
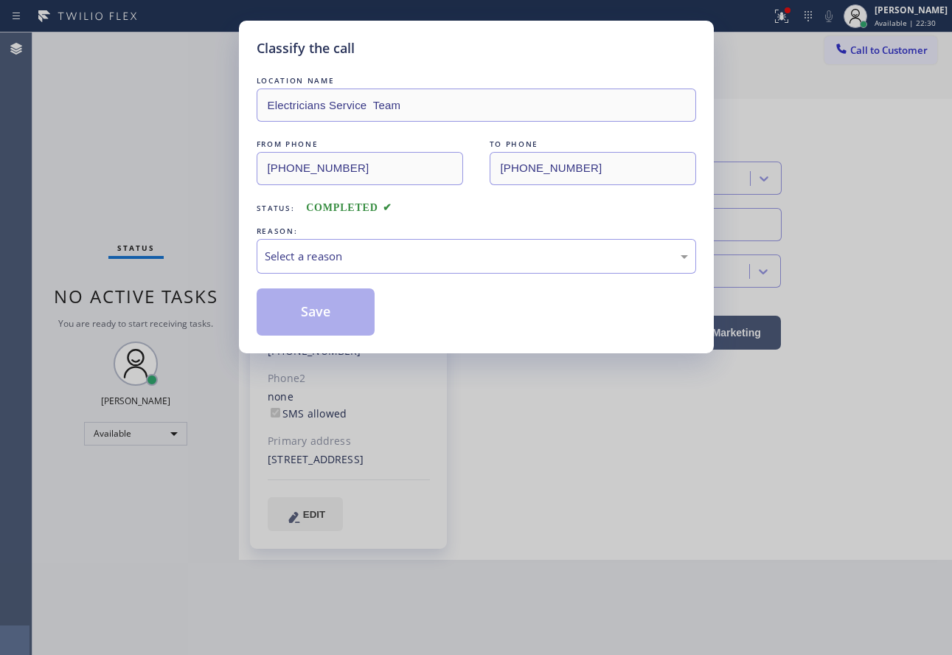
click at [333, 258] on div "Select a reason" at bounding box center [476, 256] width 423 height 17
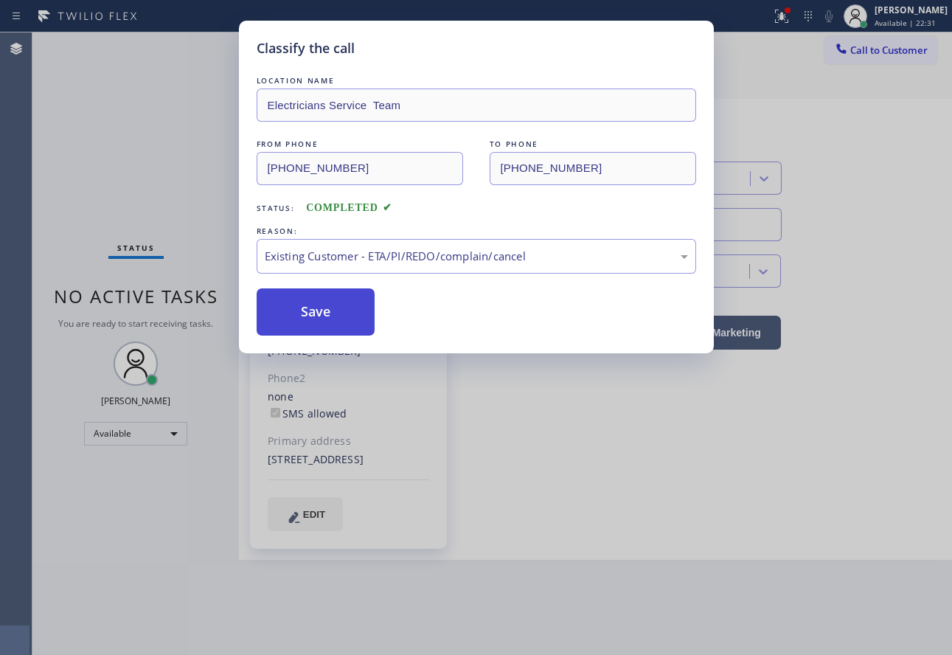
click at [316, 314] on button "Save" at bounding box center [316, 311] width 119 height 47
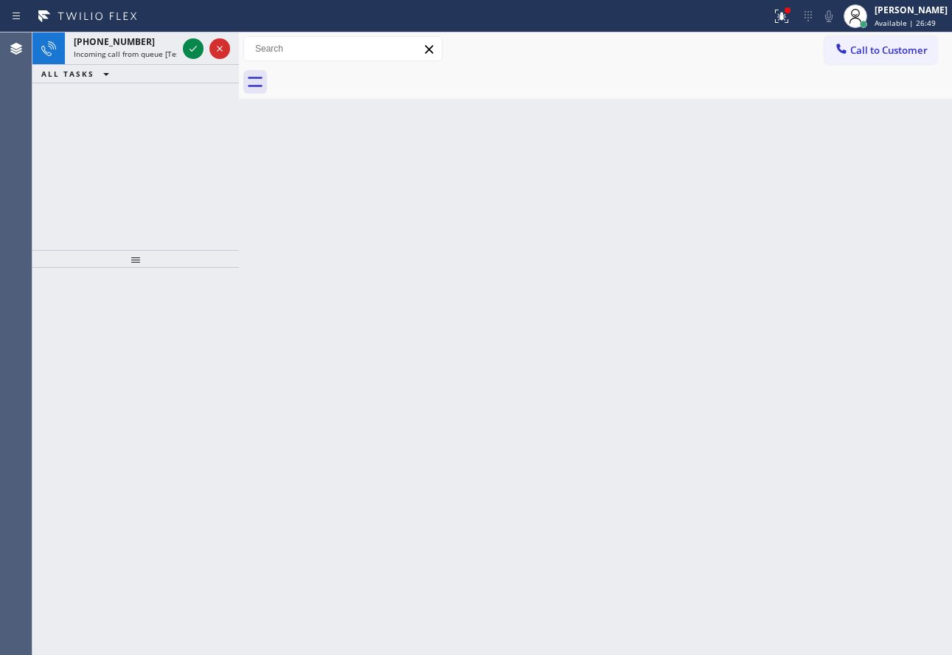
click at [196, 51] on icon at bounding box center [193, 49] width 18 height 18
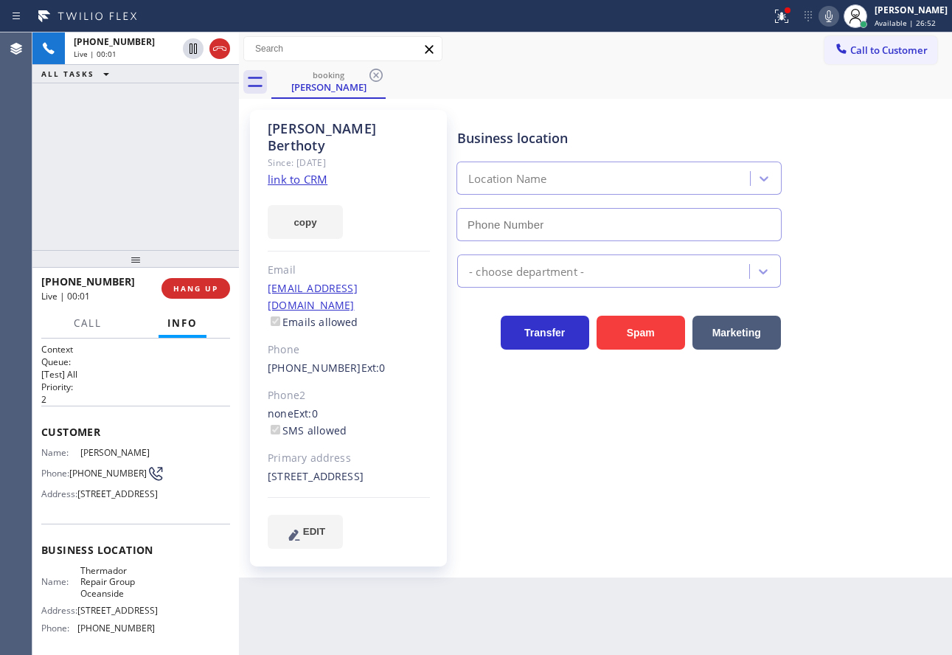
type input "[PHONE_NUMBER]"
click at [314, 172] on link "link to CRM" at bounding box center [298, 179] width 60 height 15
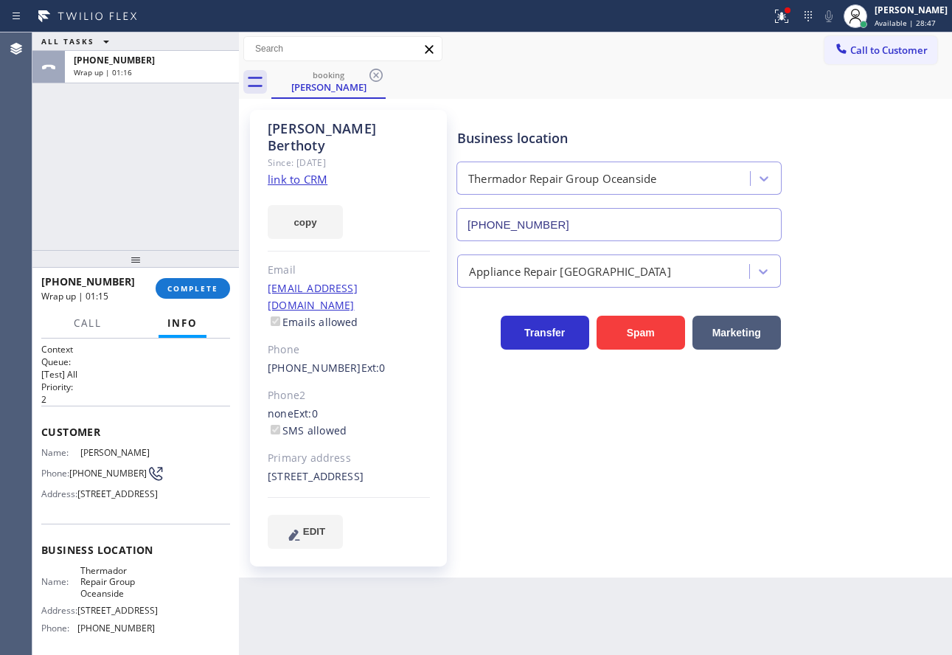
click at [180, 300] on div "[PHONE_NUMBER] Wrap up | 01:15 COMPLETE" at bounding box center [135, 288] width 189 height 38
click at [182, 288] on span "COMPLETE" at bounding box center [192, 288] width 51 height 10
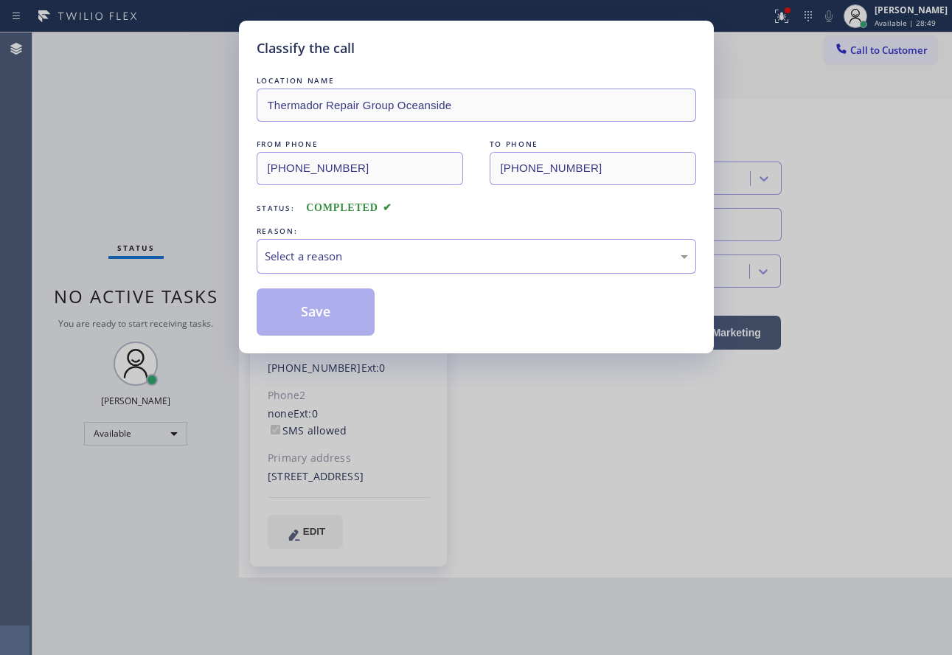
click at [412, 262] on div "Select a reason" at bounding box center [476, 256] width 423 height 17
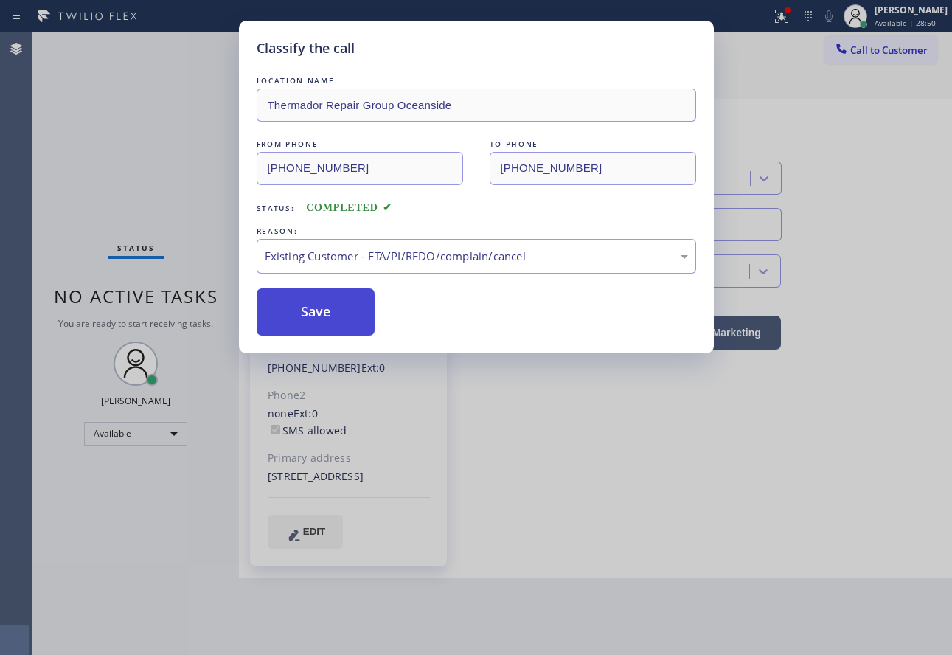
click at [336, 311] on button "Save" at bounding box center [316, 311] width 119 height 47
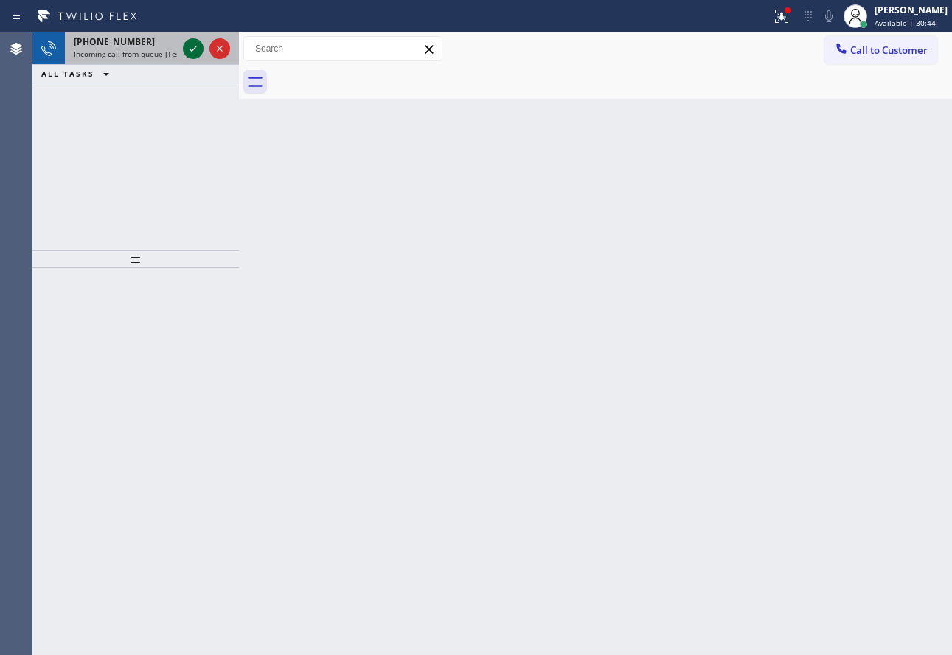
click at [193, 49] on icon at bounding box center [193, 49] width 18 height 18
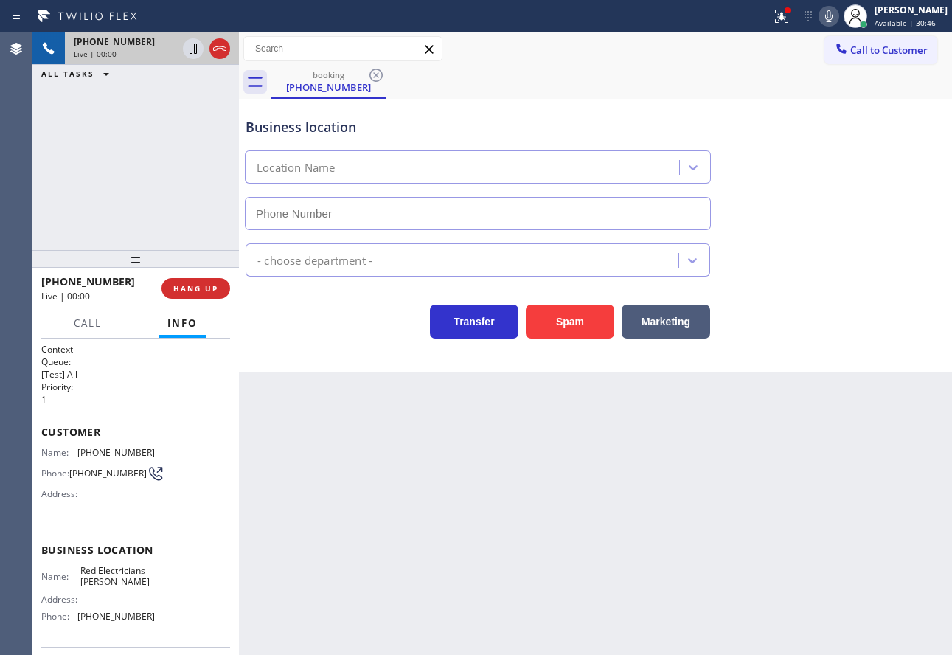
type input "[PHONE_NUMBER]"
click at [838, 15] on icon at bounding box center [829, 16] width 18 height 18
click at [192, 49] on icon at bounding box center [193, 49] width 7 height 10
click at [833, 13] on icon at bounding box center [829, 16] width 7 height 12
click at [190, 46] on icon at bounding box center [193, 49] width 10 height 10
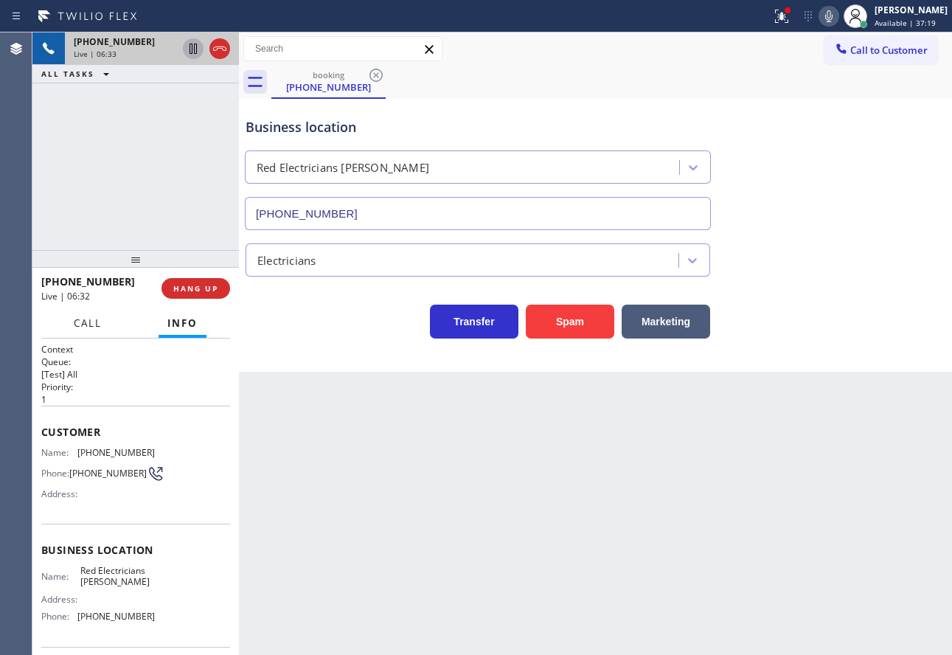
click at [97, 328] on span "Call" at bounding box center [88, 322] width 28 height 13
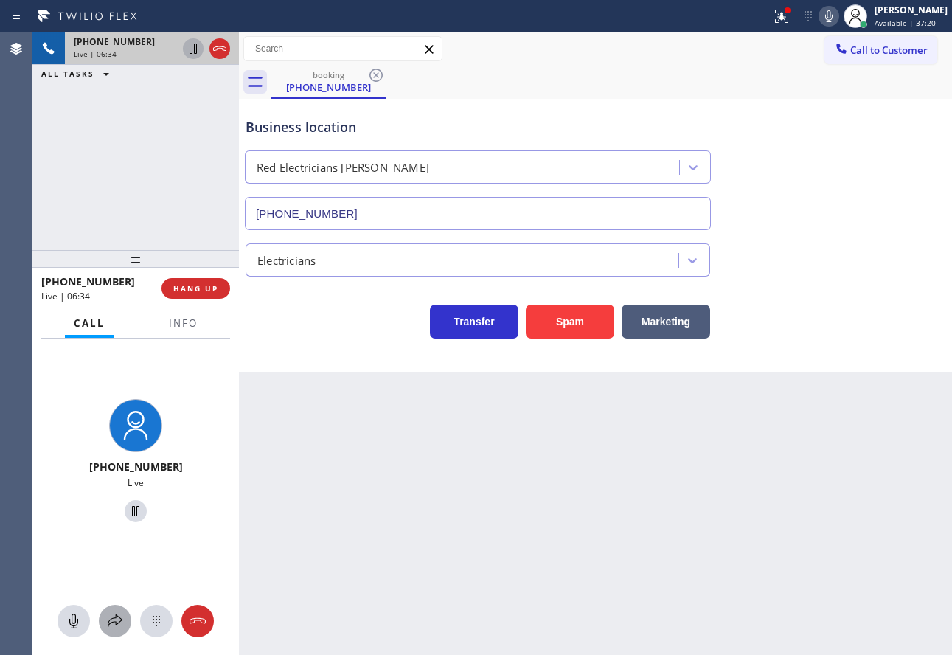
click at [116, 623] on icon at bounding box center [115, 621] width 15 height 13
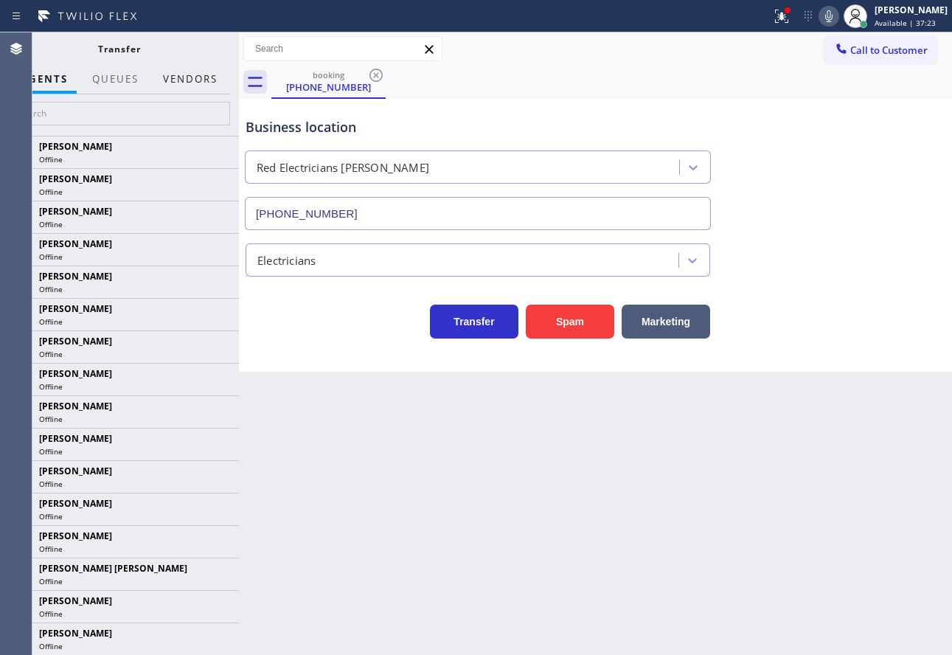
click at [199, 78] on button "Vendors" at bounding box center [190, 79] width 72 height 29
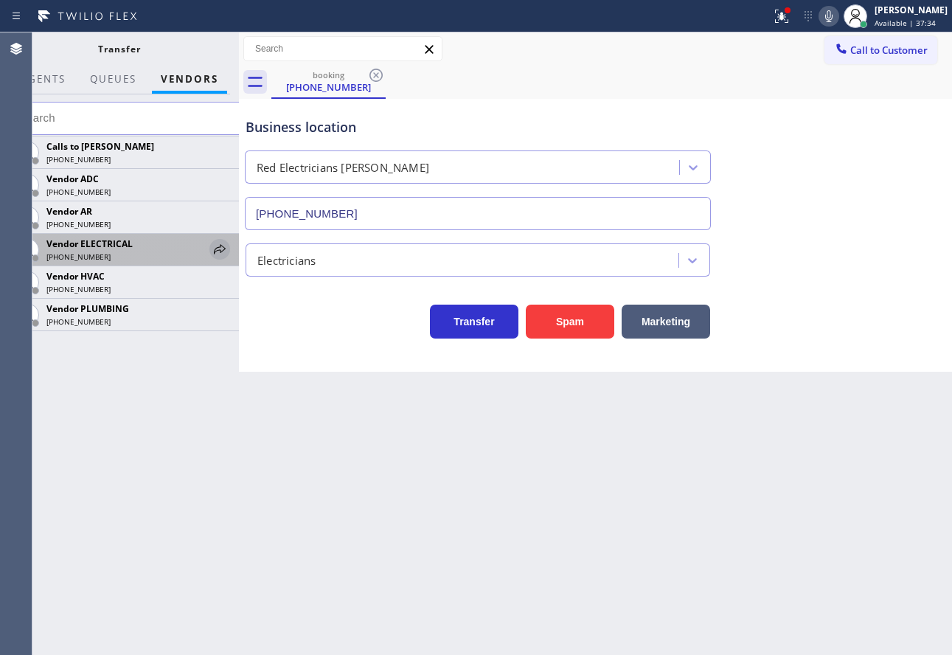
click at [224, 252] on icon at bounding box center [220, 250] width 18 height 18
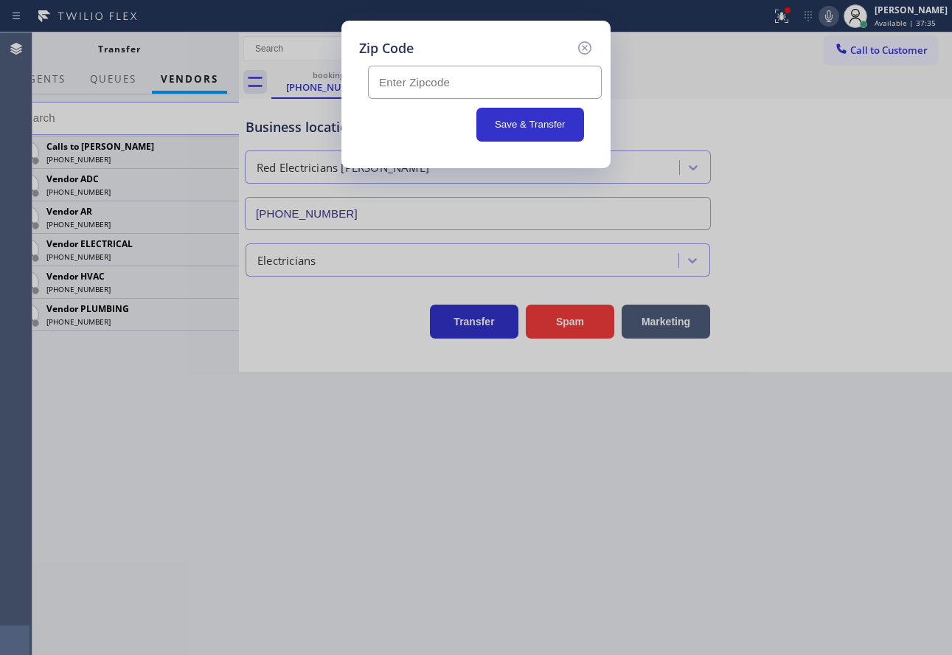
click at [454, 86] on input "text" at bounding box center [485, 82] width 234 height 33
paste input "92870"
type input "92870"
click at [556, 125] on button "Save & Transfer" at bounding box center [531, 125] width 108 height 34
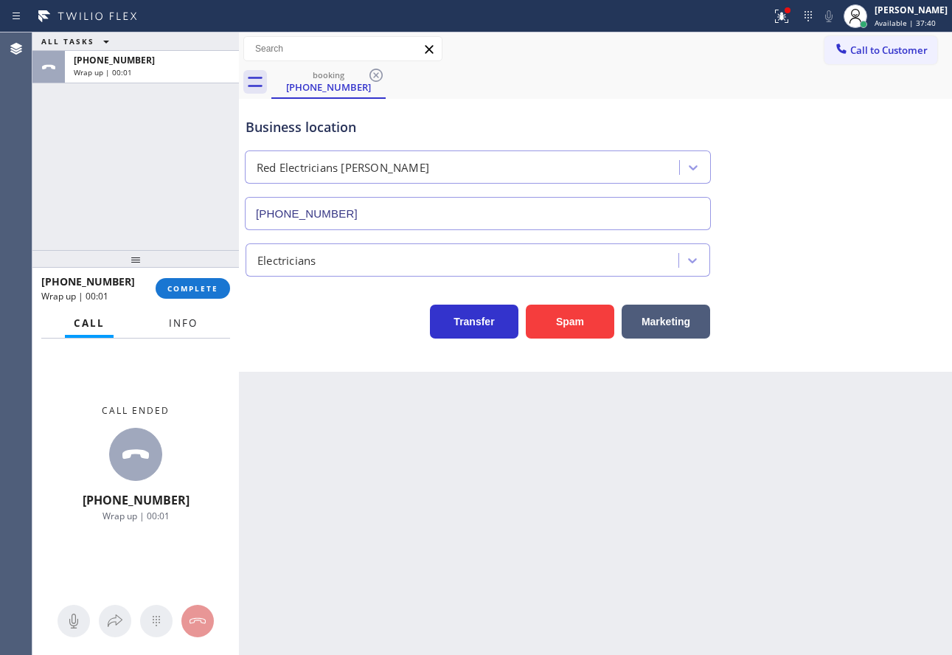
click at [188, 322] on span "Info" at bounding box center [183, 322] width 29 height 13
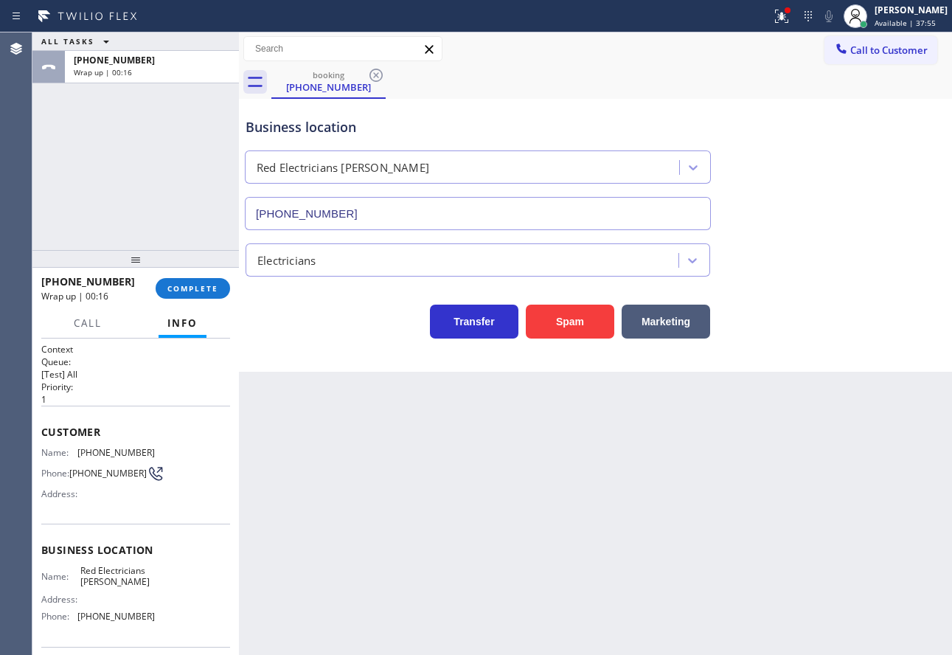
click at [105, 454] on span "[PHONE_NUMBER]" at bounding box center [115, 452] width 77 height 11
copy span "[PHONE_NUMBER]"
click at [96, 617] on span "[PHONE_NUMBER]" at bounding box center [115, 616] width 77 height 11
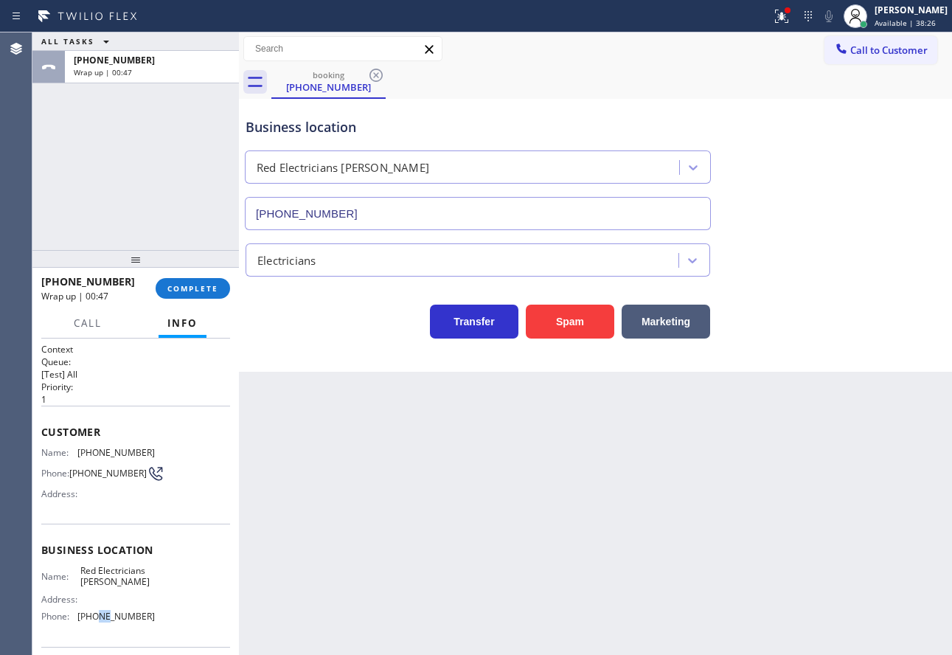
click at [96, 617] on span "[PHONE_NUMBER]" at bounding box center [115, 616] width 77 height 11
copy span "[PHONE_NUMBER]"
click at [187, 286] on span "COMPLETE" at bounding box center [192, 288] width 51 height 10
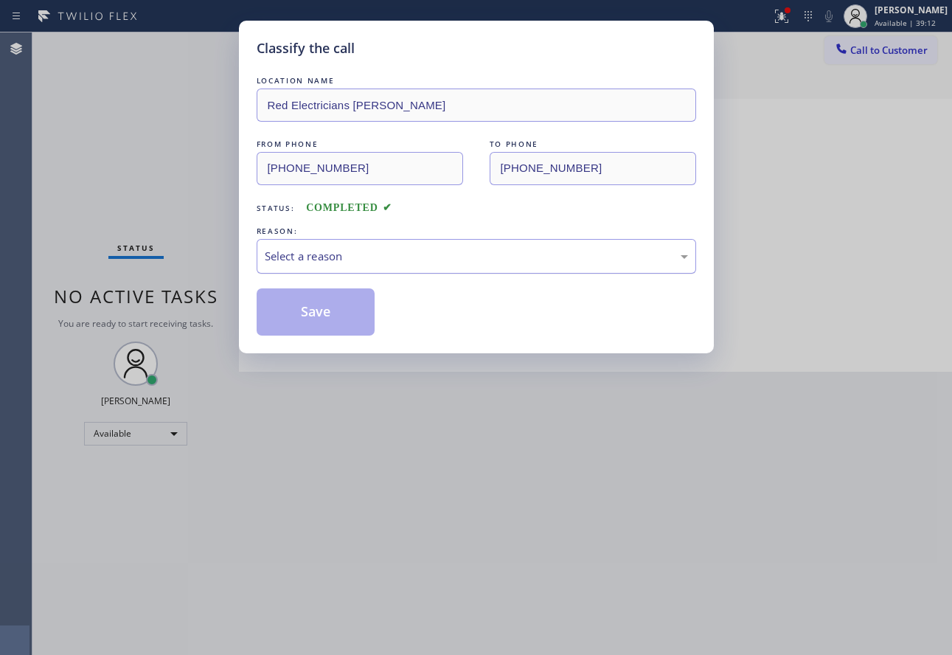
click at [310, 257] on div "Select a reason" at bounding box center [476, 256] width 423 height 17
click at [308, 310] on button "Save" at bounding box center [316, 311] width 119 height 47
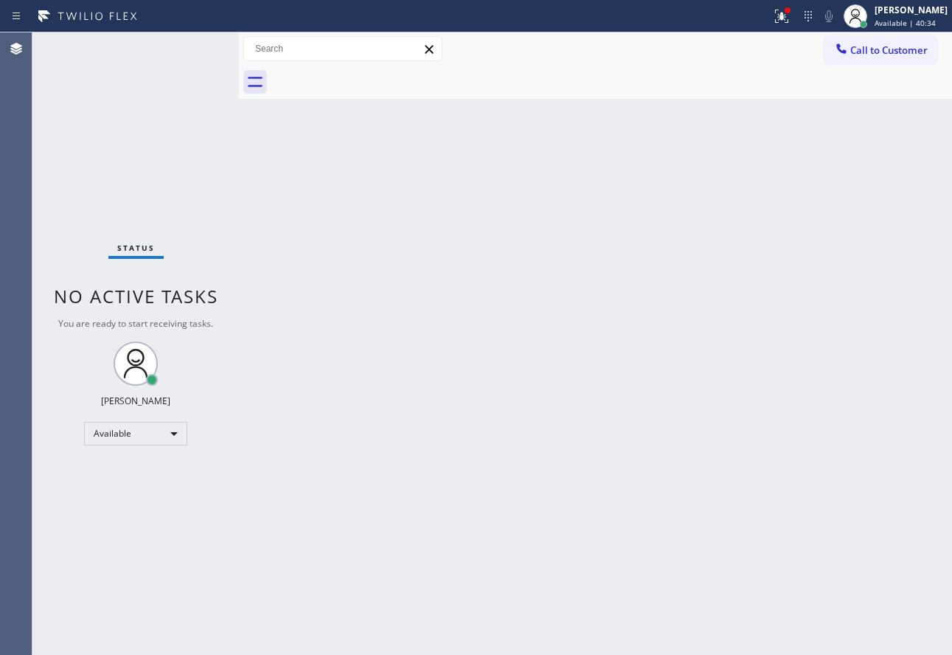
click at [519, 330] on div "Back to Dashboard Change Sender ID Customers Technicians Select a contact Outbo…" at bounding box center [595, 343] width 713 height 623
click at [915, 18] on span "Available | 42:58" at bounding box center [905, 23] width 61 height 10
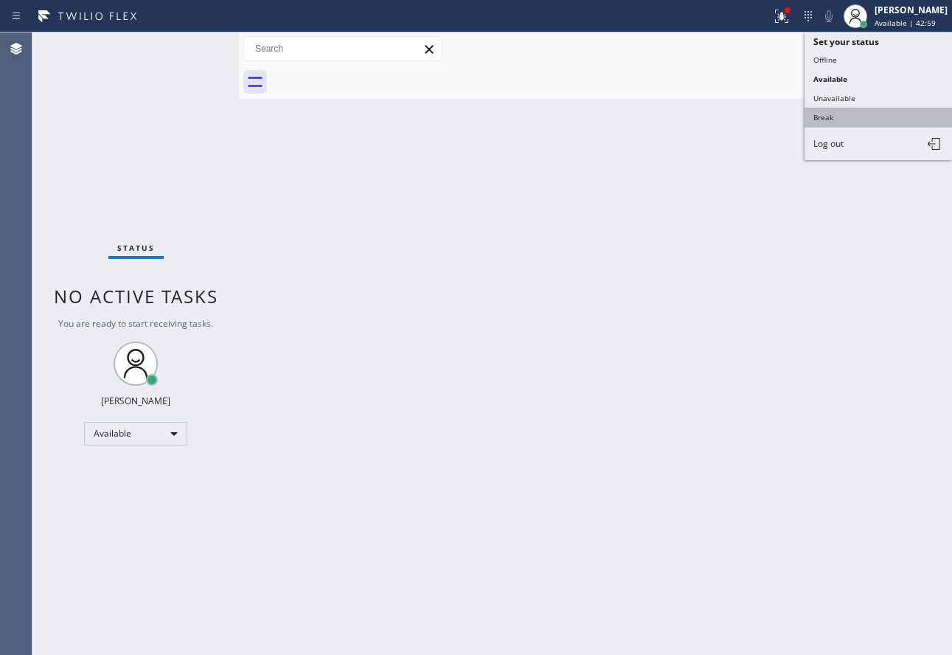
click at [845, 120] on button "Break" at bounding box center [879, 117] width 148 height 19
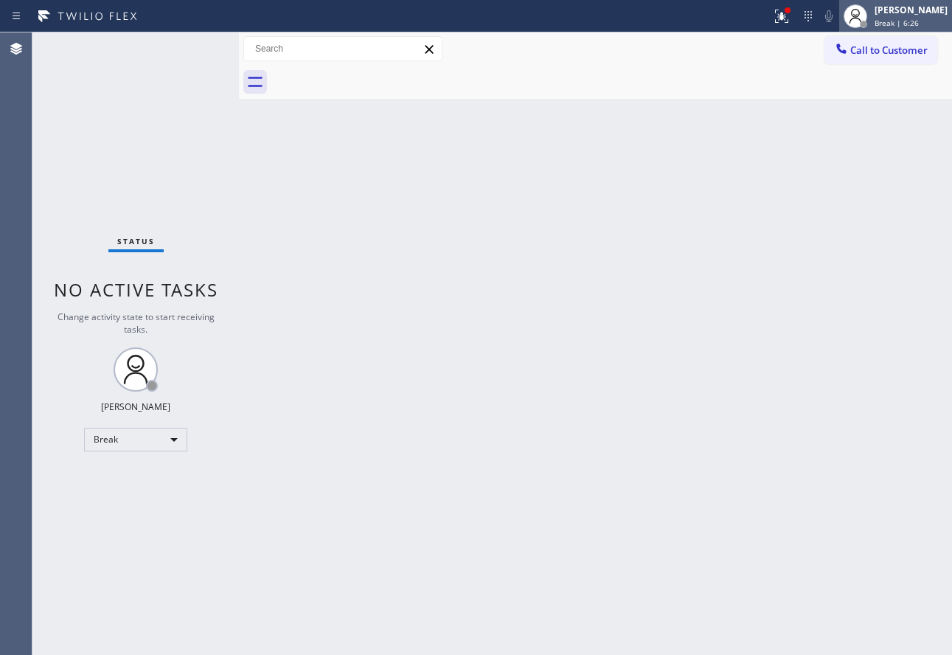
click at [872, 17] on div at bounding box center [856, 16] width 32 height 32
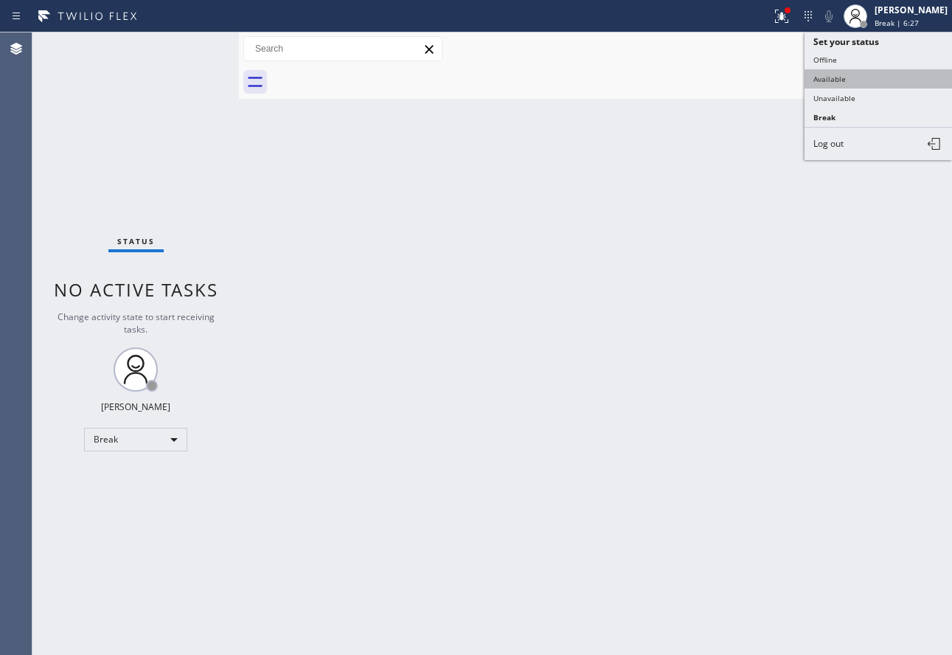
click at [853, 69] on button "Available" at bounding box center [879, 78] width 148 height 19
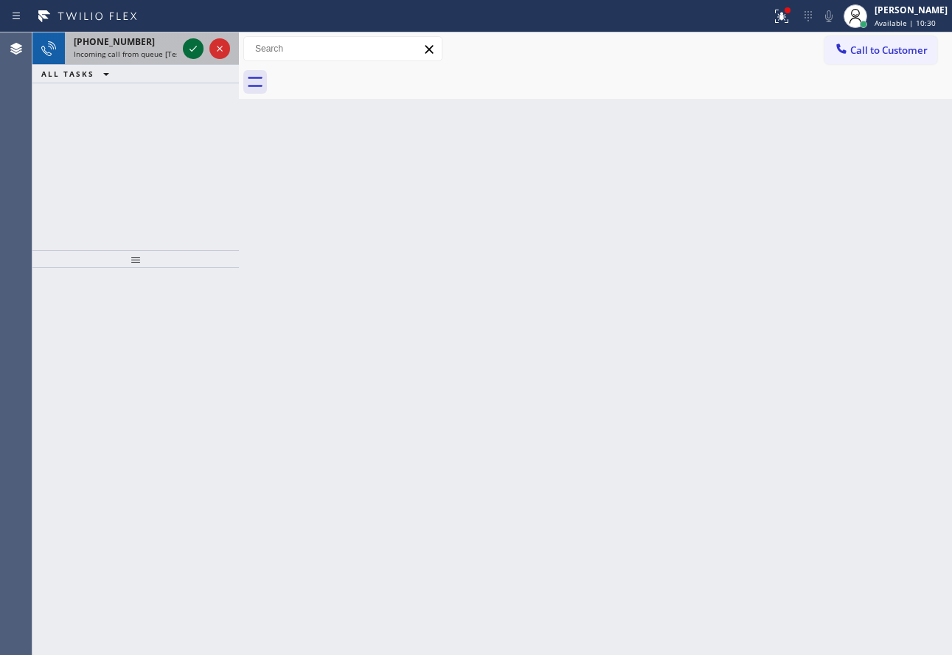
click at [187, 50] on icon at bounding box center [193, 49] width 18 height 18
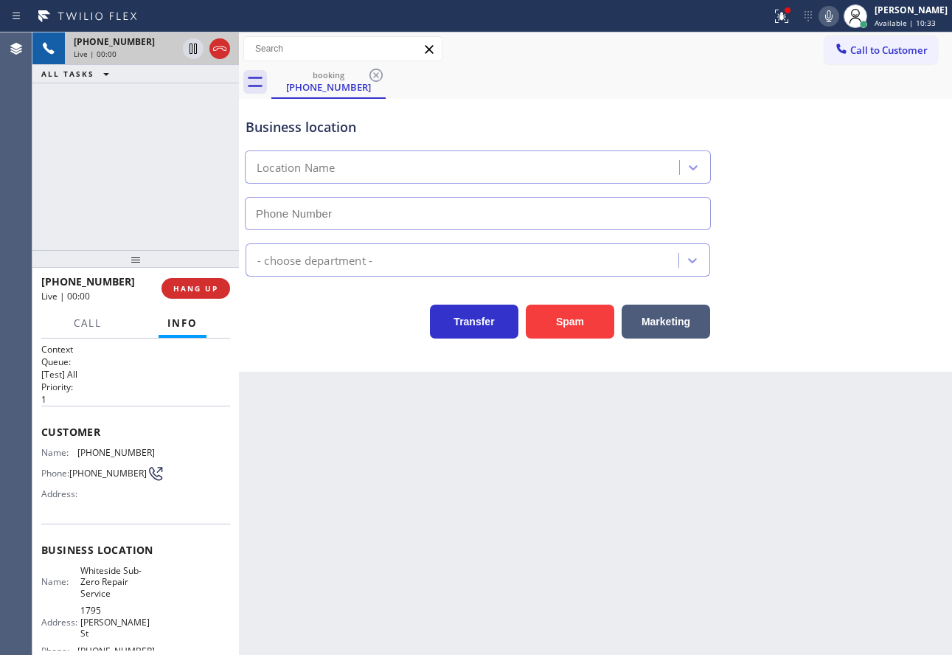
type input "[PHONE_NUMBER]"
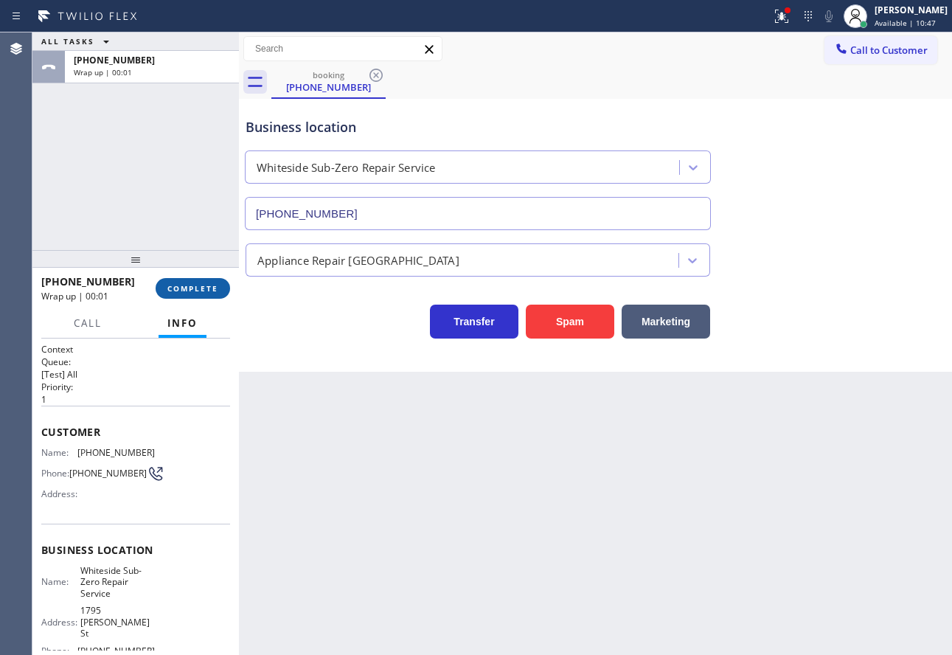
click at [211, 292] on span "COMPLETE" at bounding box center [192, 288] width 51 height 10
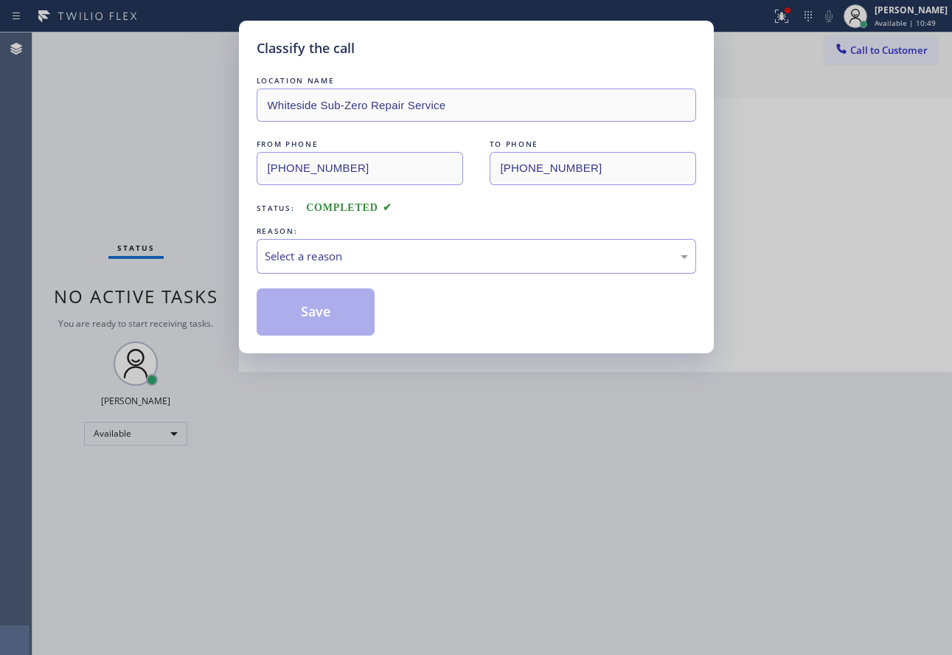
click at [381, 264] on div "Select a reason" at bounding box center [476, 256] width 423 height 17
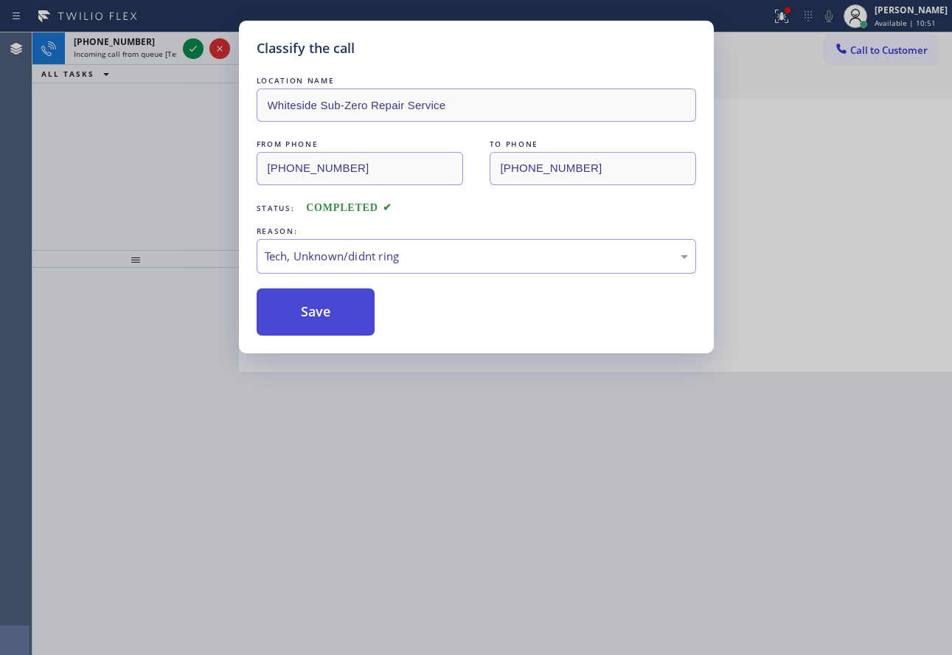
click at [328, 318] on button "Save" at bounding box center [316, 311] width 119 height 47
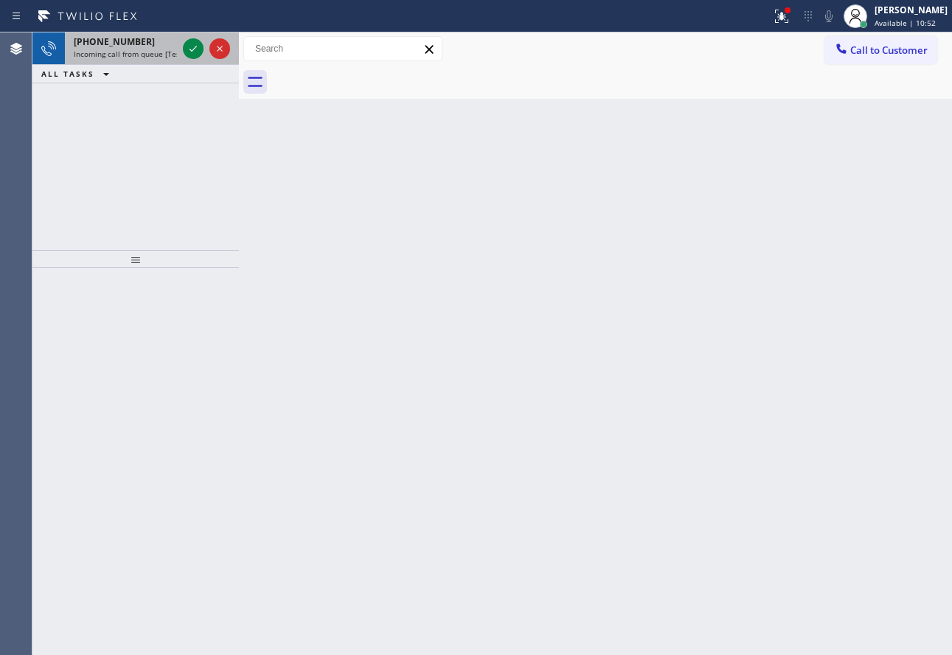
click at [170, 40] on div "[PHONE_NUMBER]" at bounding box center [125, 41] width 103 height 13
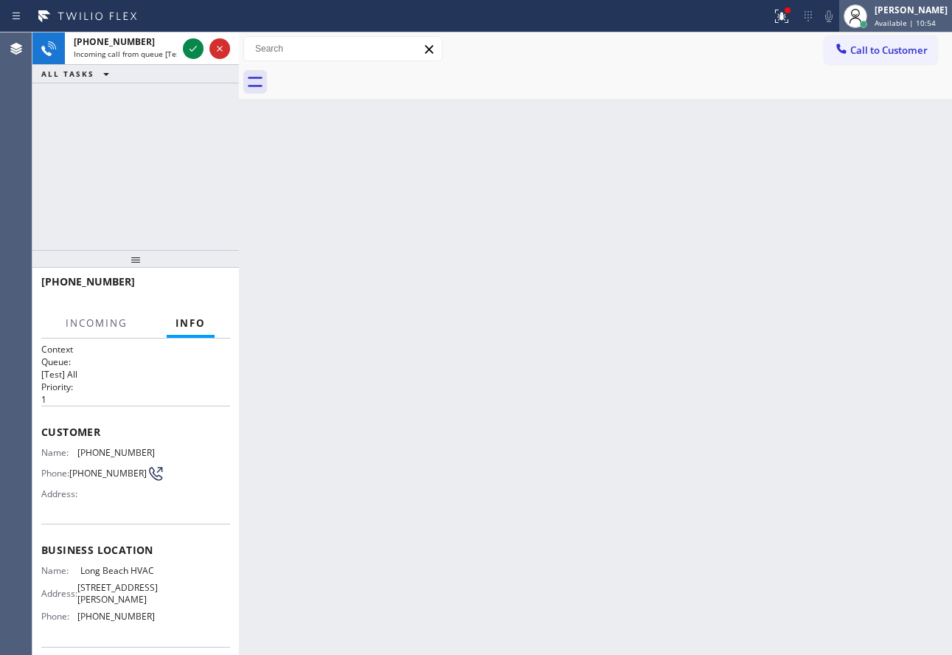
click at [913, 11] on div "[PERSON_NAME]" at bounding box center [911, 10] width 73 height 13
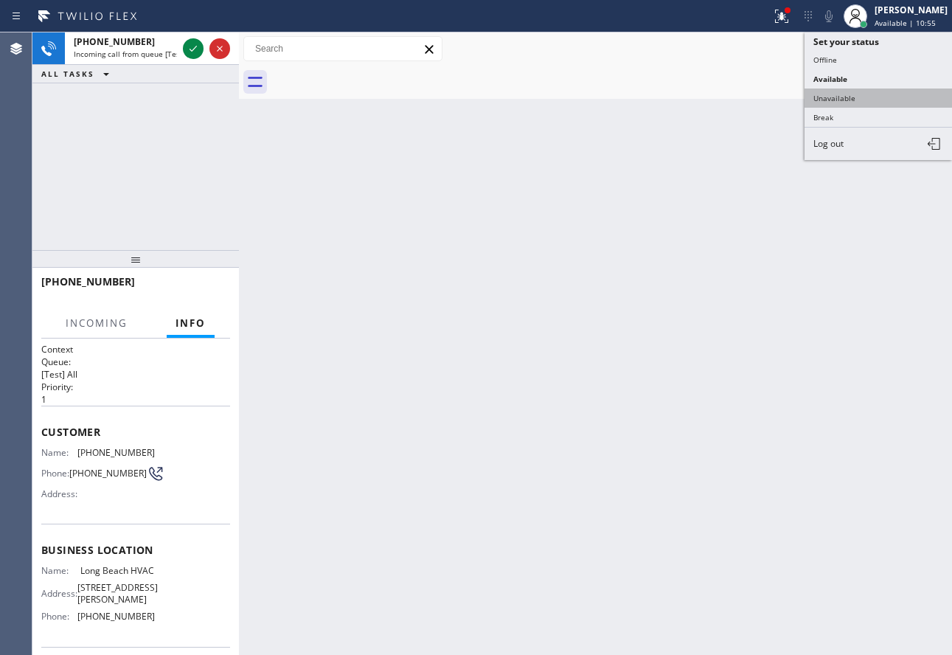
click at [853, 96] on button "Unavailable" at bounding box center [879, 98] width 148 height 19
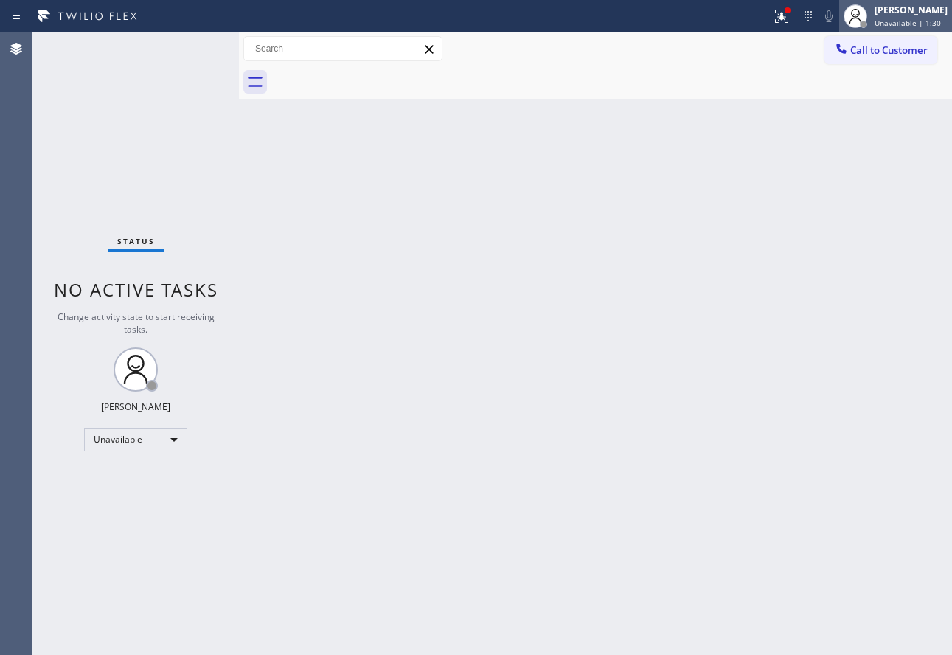
click at [888, 20] on span "Unavailable | 1:30" at bounding box center [908, 23] width 66 height 10
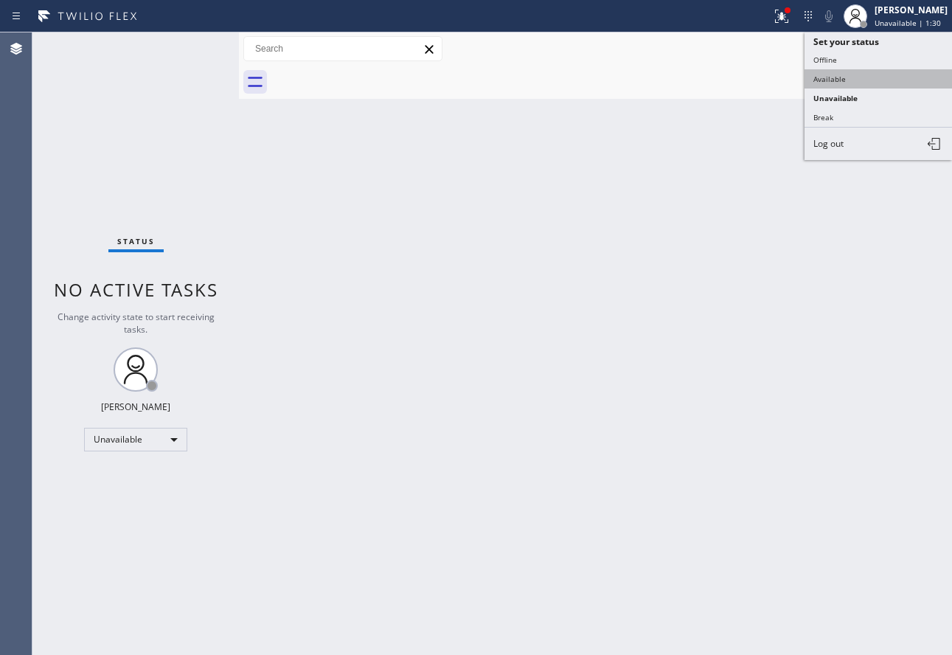
click at [849, 83] on button "Available" at bounding box center [879, 78] width 148 height 19
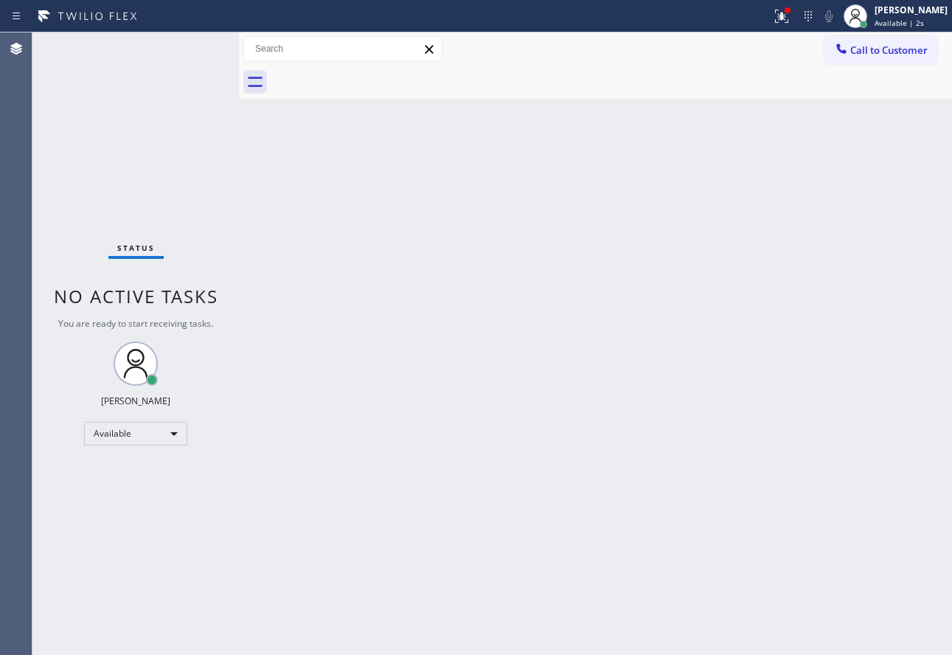
click at [410, 471] on div "Back to Dashboard Change Sender ID Customers Technicians Select a contact Outbo…" at bounding box center [595, 343] width 713 height 623
click at [817, 410] on div "Back to Dashboard Change Sender ID Customers Technicians Select a contact Outbo…" at bounding box center [595, 343] width 713 height 623
click at [566, 497] on div "Back to Dashboard Change Sender ID Customers Technicians Select a contact Outbo…" at bounding box center [595, 343] width 713 height 623
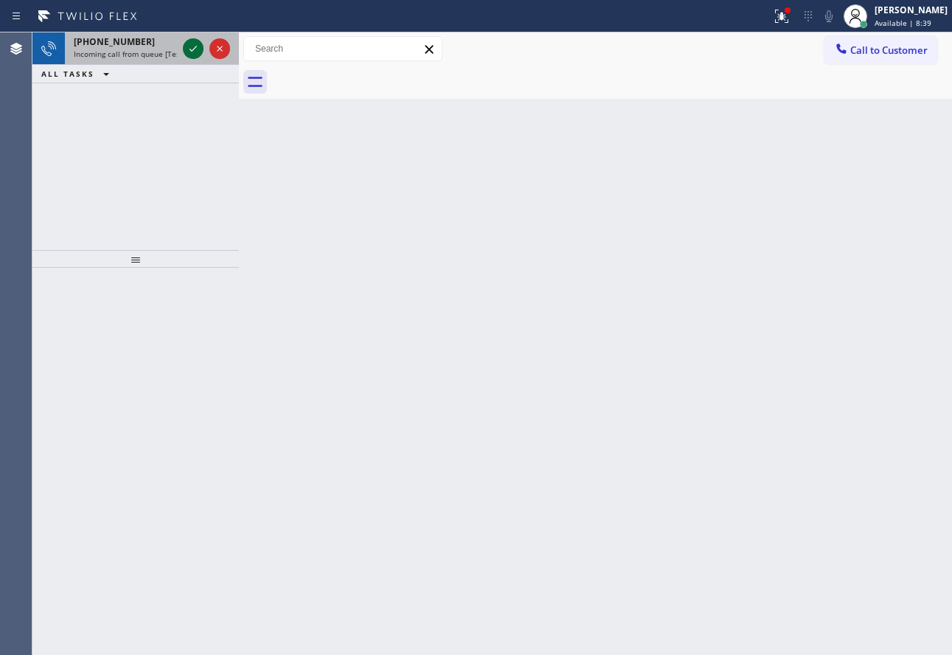
click at [194, 55] on icon at bounding box center [193, 49] width 18 height 18
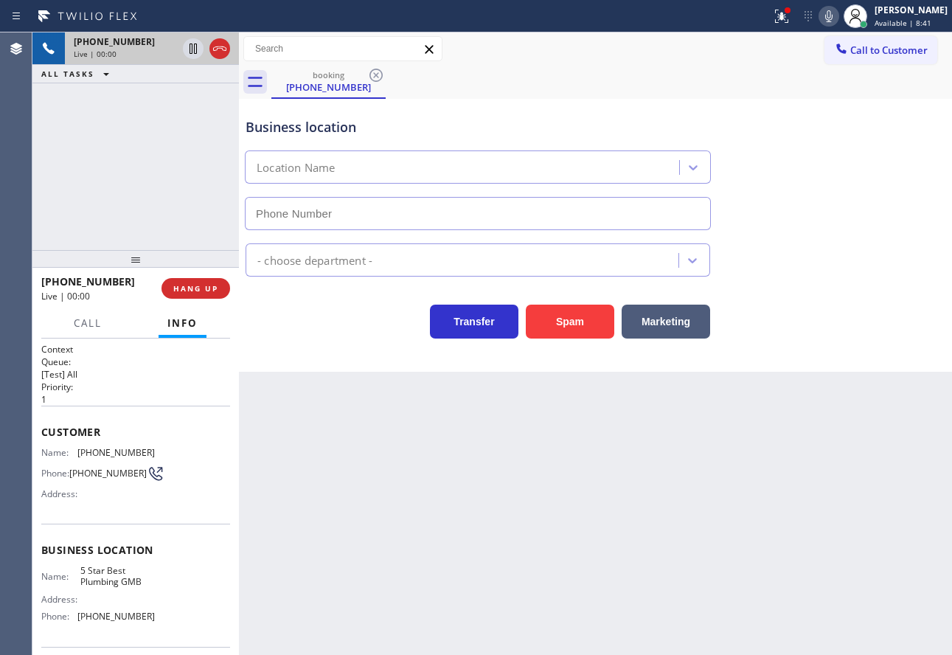
type input "[PHONE_NUMBER]"
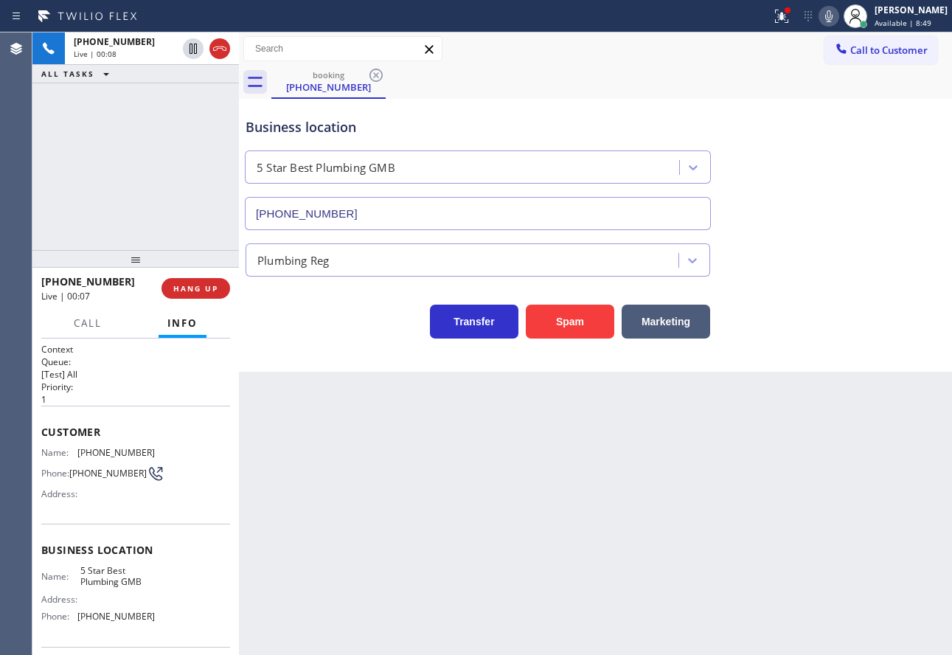
click at [302, 319] on div "Transfer Spam Marketing" at bounding box center [478, 317] width 471 height 41
click at [193, 289] on span "COMPLETE" at bounding box center [192, 288] width 51 height 10
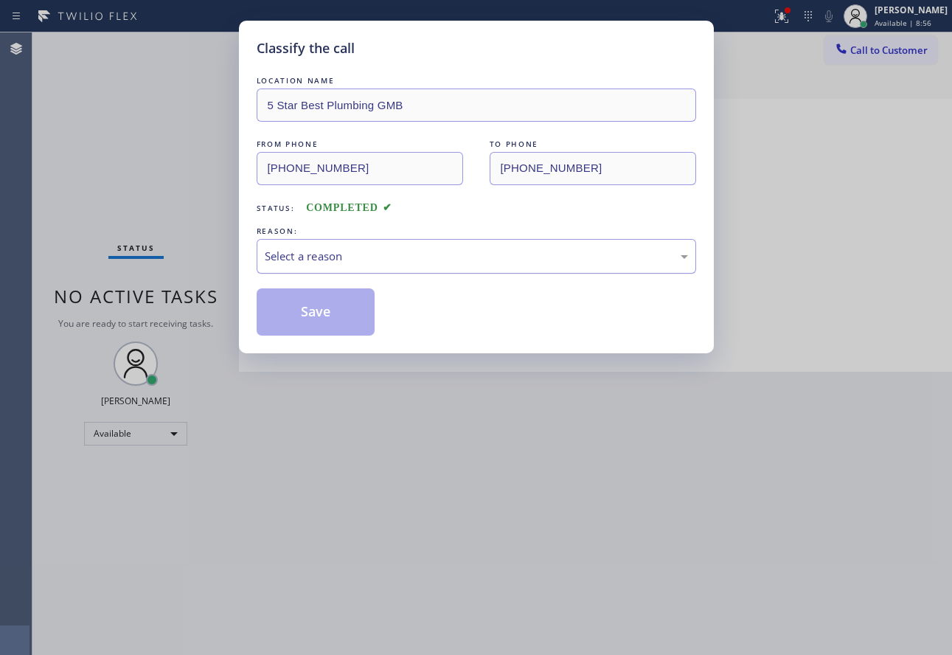
click at [361, 253] on div "Select a reason" at bounding box center [476, 256] width 423 height 17
click at [328, 311] on button "Save" at bounding box center [316, 311] width 119 height 47
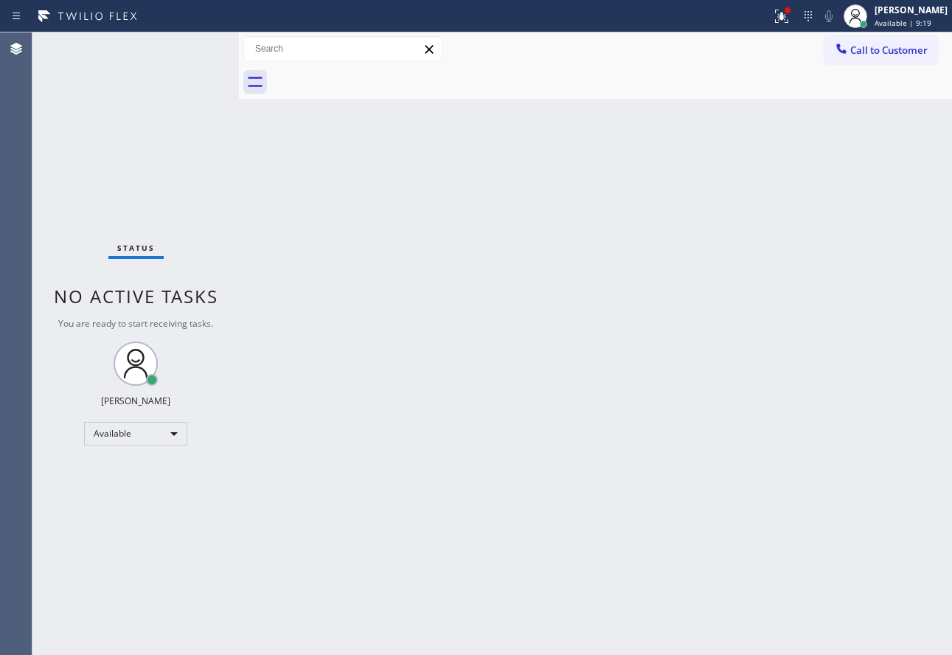
click at [820, 412] on div "Back to Dashboard Change Sender ID Customers Technicians Select a contact Outbo…" at bounding box center [595, 343] width 713 height 623
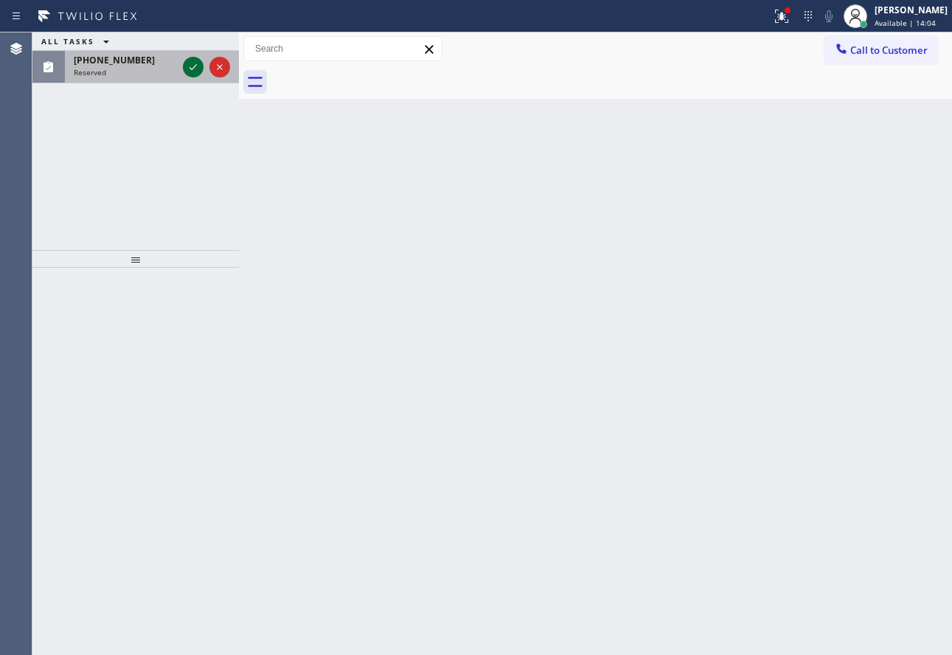
click at [197, 66] on icon at bounding box center [193, 67] width 18 height 18
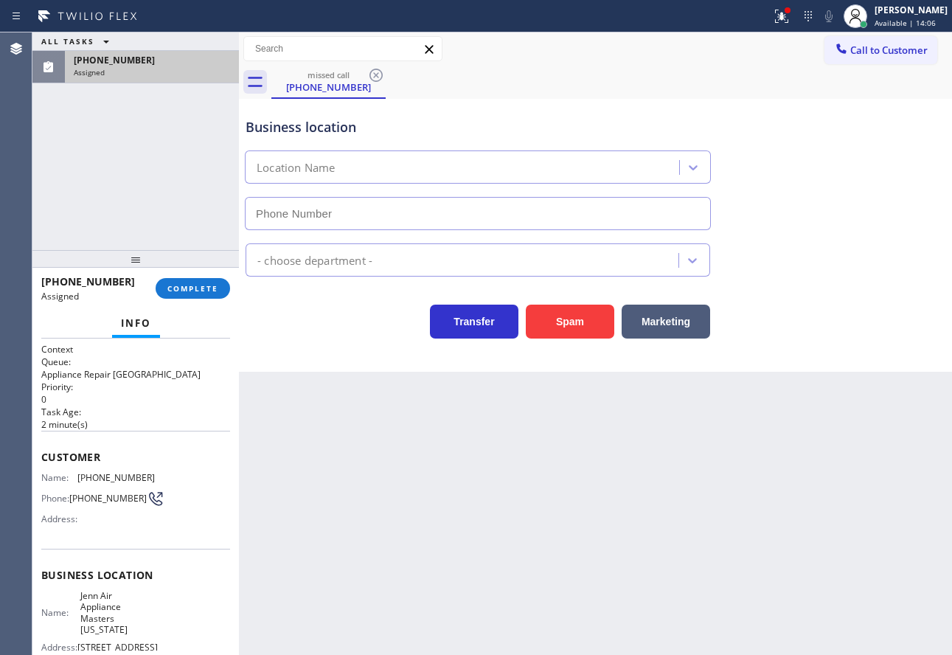
type input "[PHONE_NUMBER]"
click at [213, 286] on span "COMPLETE" at bounding box center [192, 288] width 51 height 10
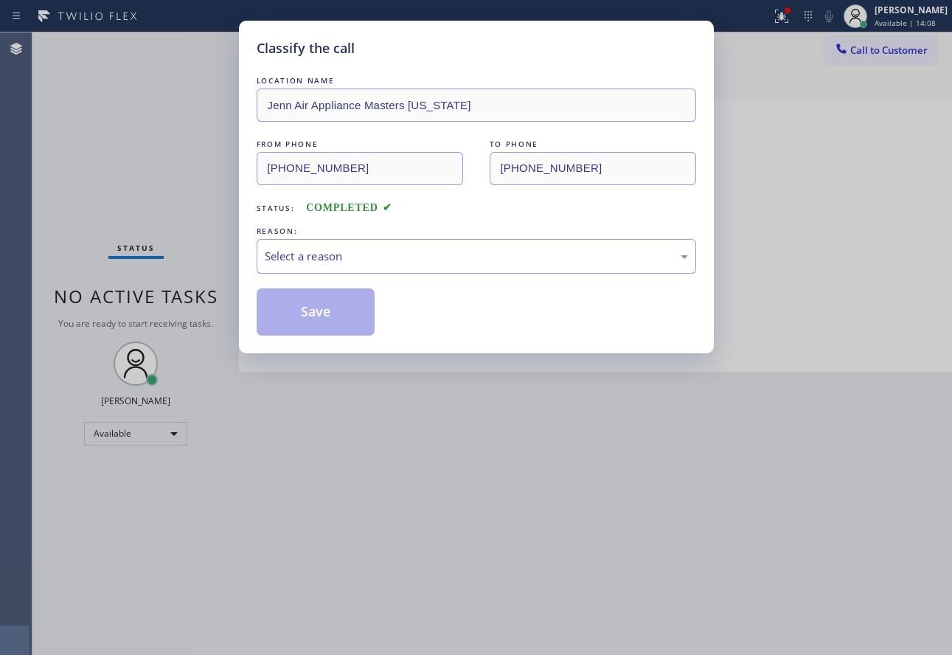
click at [358, 257] on div "Select a reason" at bounding box center [476, 256] width 423 height 17
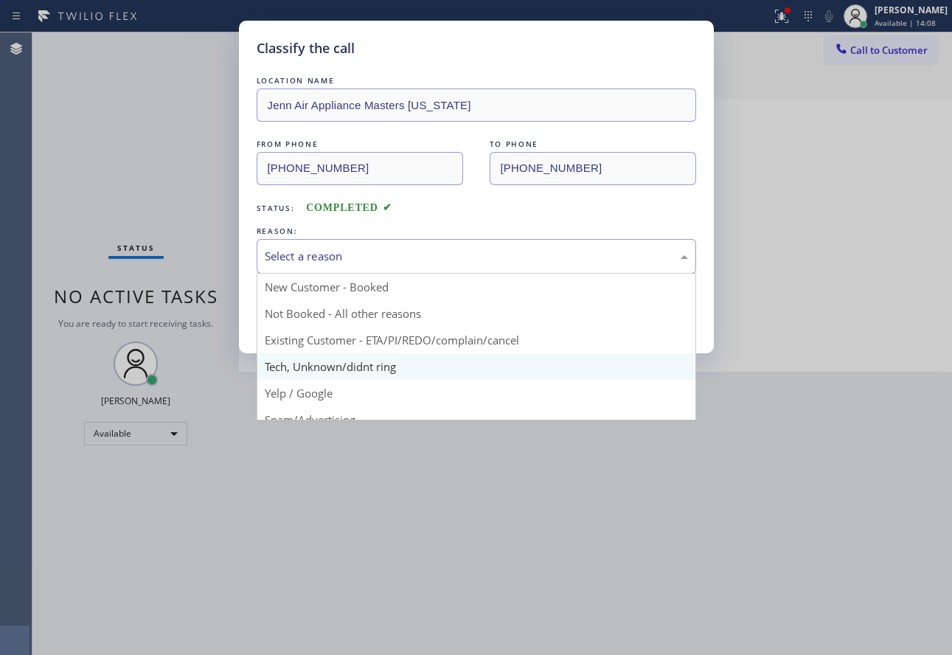
drag, startPoint x: 313, startPoint y: 369, endPoint x: 318, endPoint y: 292, distance: 76.9
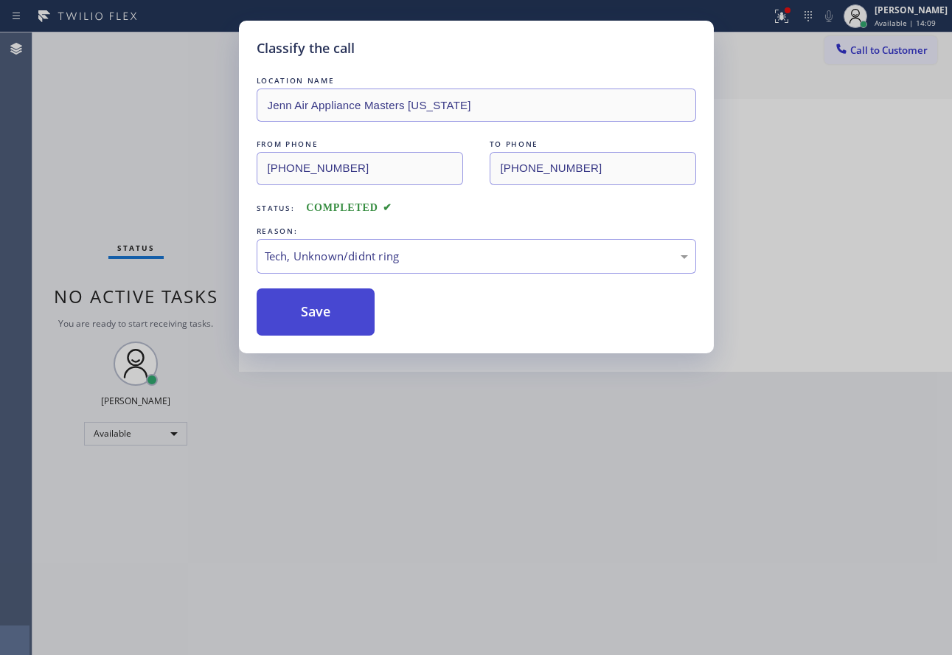
click at [319, 291] on button "Save" at bounding box center [316, 311] width 119 height 47
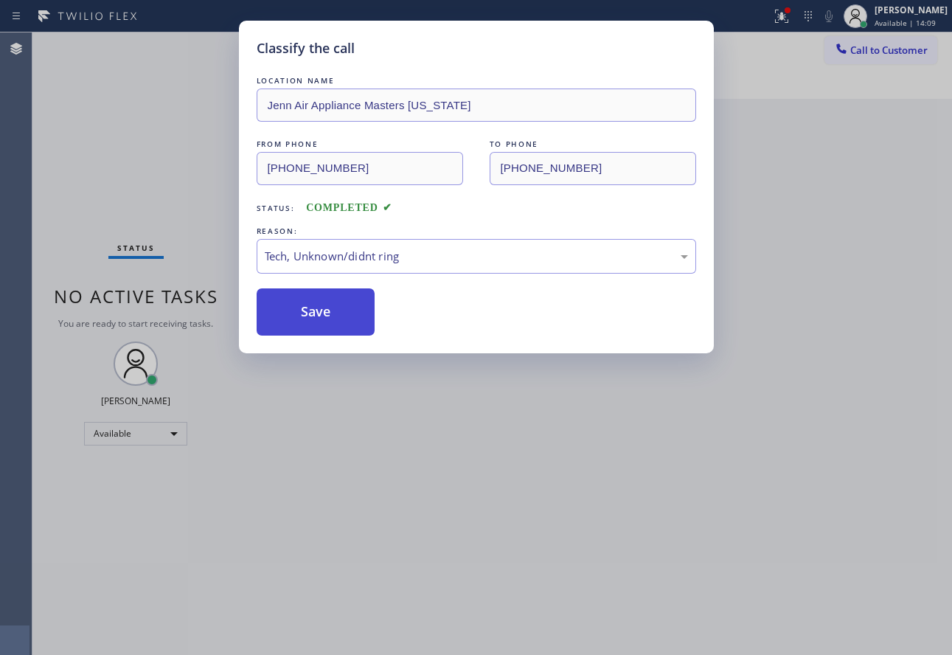
click at [319, 302] on button "Save" at bounding box center [316, 311] width 119 height 47
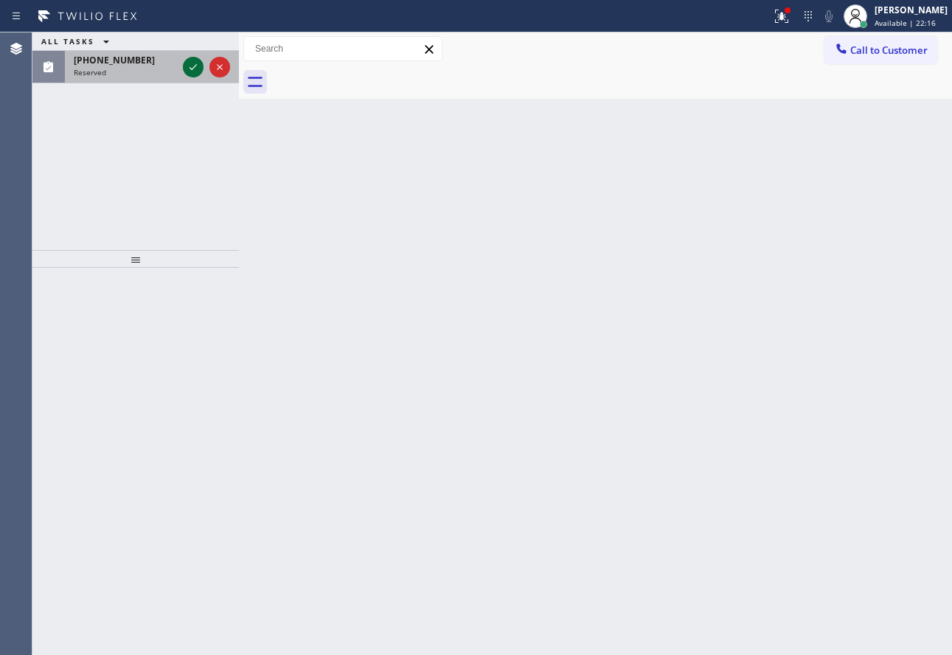
click at [187, 66] on icon at bounding box center [193, 67] width 18 height 18
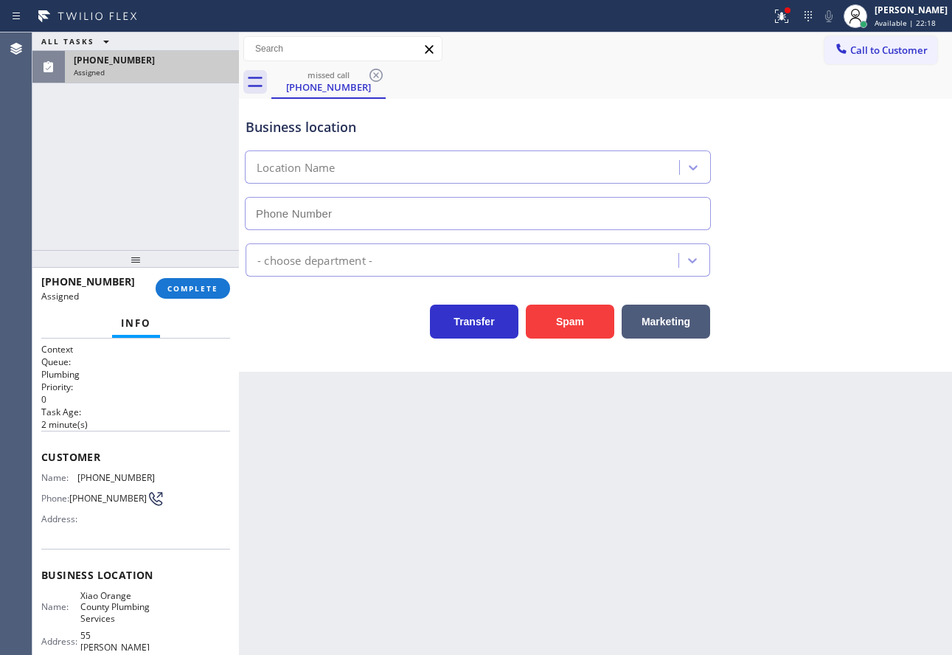
type input "[PHONE_NUMBER]"
click at [206, 291] on span "COMPLETE" at bounding box center [192, 288] width 51 height 10
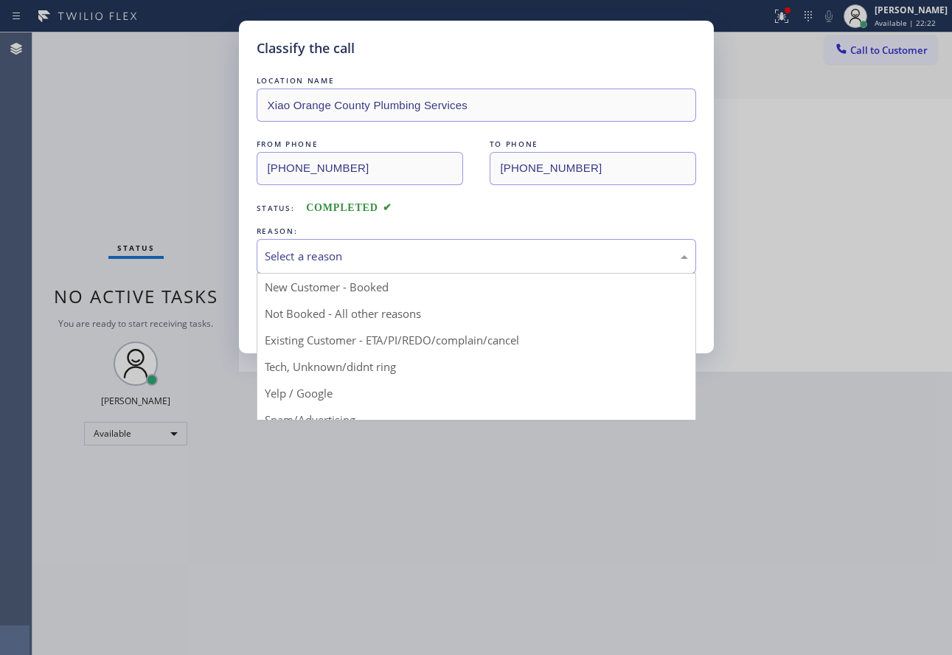
click at [326, 253] on div "Select a reason" at bounding box center [476, 256] width 423 height 17
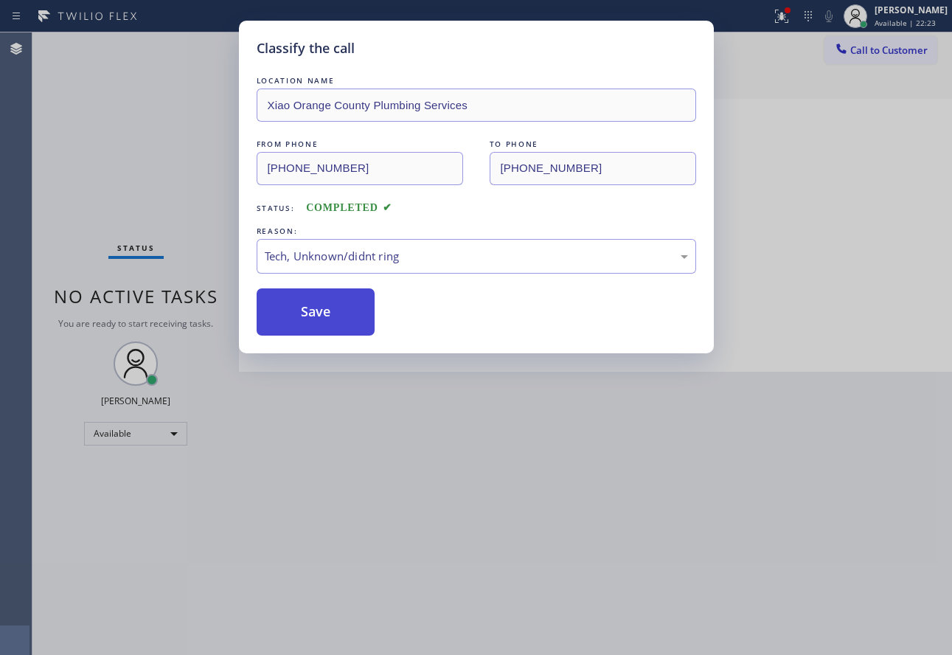
click at [311, 316] on button "Save" at bounding box center [316, 311] width 119 height 47
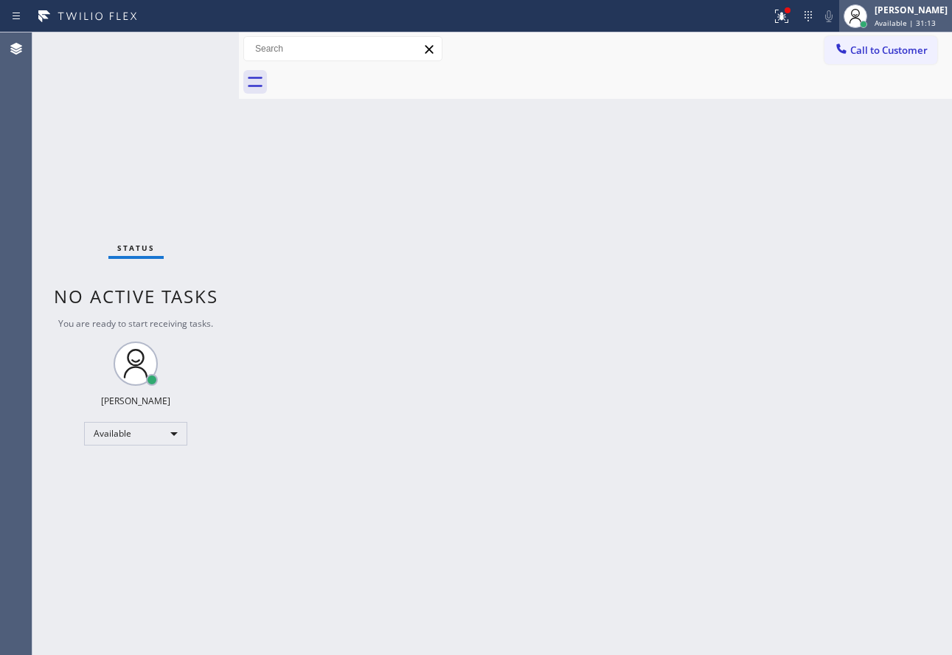
click at [915, 12] on div "[PERSON_NAME]" at bounding box center [911, 10] width 73 height 13
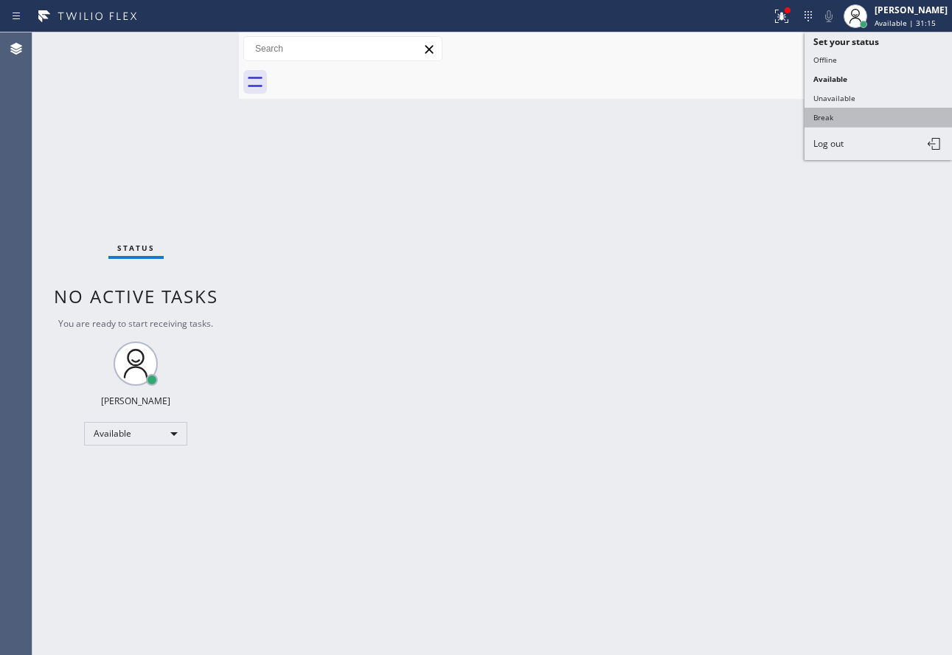
click at [819, 120] on button "Break" at bounding box center [879, 117] width 148 height 19
